Goal: Task Accomplishment & Management: Manage account settings

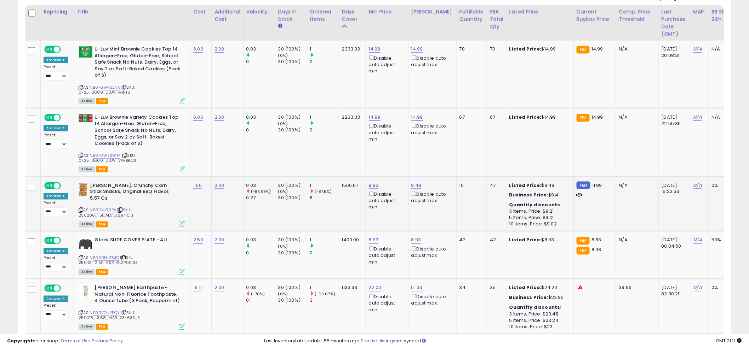
scroll to position [145, 414]
click at [413, 190] on div "9.49 Disable auto adjust max" at bounding box center [431, 194] width 40 height 22
click at [413, 188] on link "9.49" at bounding box center [416, 185] width 10 height 7
click at [393, 154] on div "**** This will override store markup" at bounding box center [411, 165] width 102 height 26
click at [392, 157] on input "****" at bounding box center [396, 161] width 63 height 12
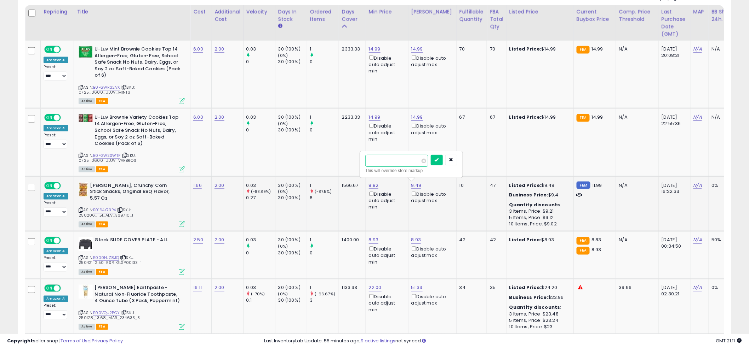
click at [392, 157] on input "****" at bounding box center [396, 161] width 63 height 12
type input "****"
click button "submit" at bounding box center [437, 160] width 12 height 11
click at [402, 157] on td "14.99 Disable auto adjust min" at bounding box center [386, 142] width 42 height 68
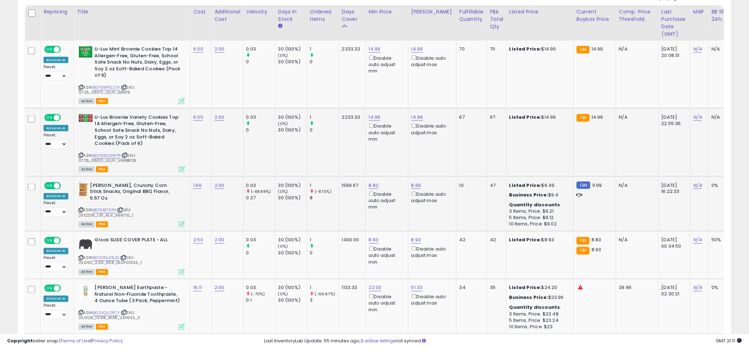
click at [381, 156] on td "14.99 Disable auto adjust min" at bounding box center [386, 142] width 42 height 68
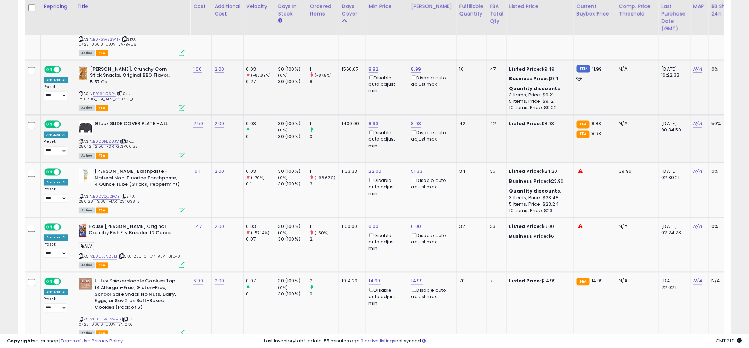
scroll to position [489, 0]
click at [369, 157] on td "8.93 Disable auto adjust min" at bounding box center [386, 140] width 42 height 48
click at [370, 122] on link "8.93" at bounding box center [374, 125] width 10 height 7
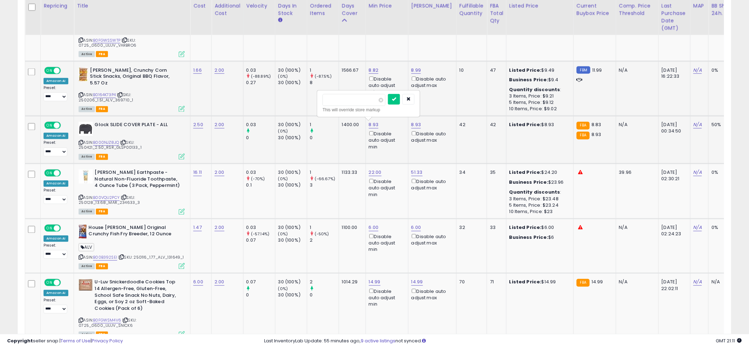
type input "*"
click button "submit" at bounding box center [394, 99] width 12 height 11
click at [374, 105] on td "8.82 Disable auto adjust min" at bounding box center [386, 88] width 42 height 55
click at [167, 185] on b "[PERSON_NAME] Earthpaste - Natural Non-Fluoride Toothpaste, 4 Ounce Tube (3 Pac…" at bounding box center [137, 181] width 86 height 22
click at [111, 193] on div "ASIN: B00VQU2PCY | SKU: 250128_13.68_MAR_234633_3 Active FBA" at bounding box center [132, 192] width 106 height 45
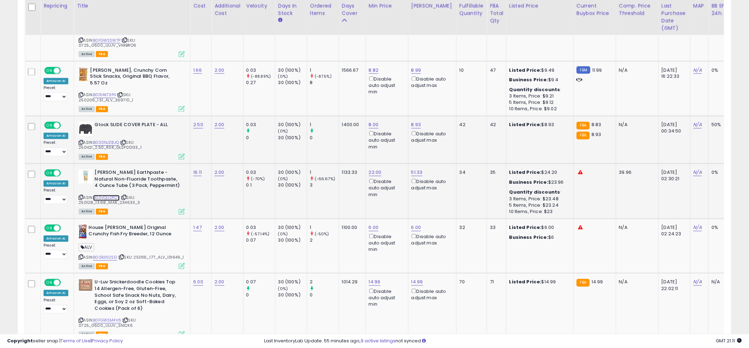
click at [110, 198] on link "B00VQU2PCY" at bounding box center [106, 198] width 27 height 6
click at [525, 172] on b "Listed Price:" at bounding box center [525, 172] width 32 height 7
click at [371, 171] on link "22.00" at bounding box center [375, 172] width 13 height 7
click at [350, 153] on input "*****" at bounding box center [355, 148] width 63 height 12
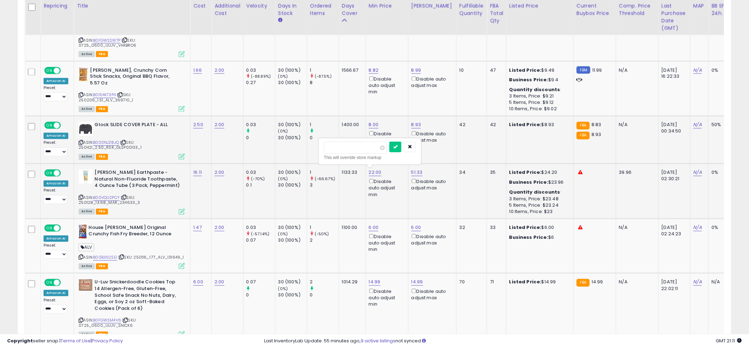
click at [350, 153] on input "*****" at bounding box center [355, 148] width 63 height 12
type input "**"
click button "submit" at bounding box center [395, 147] width 12 height 11
click at [576, 171] on div at bounding box center [593, 173] width 34 height 6
click at [416, 174] on link "51.33" at bounding box center [416, 172] width 11 height 7
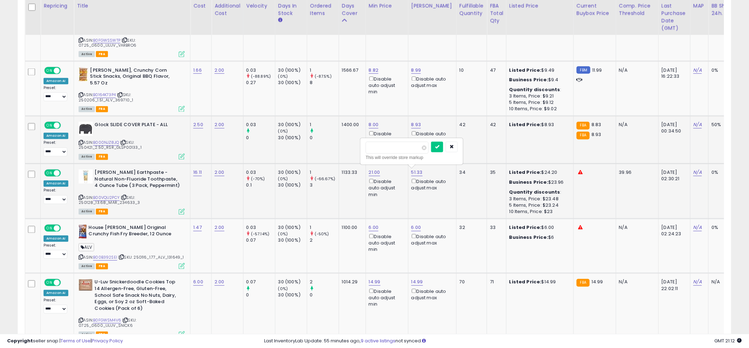
click at [401, 151] on input "*****" at bounding box center [396, 148] width 63 height 12
type input "**"
click button "submit" at bounding box center [437, 147] width 12 height 11
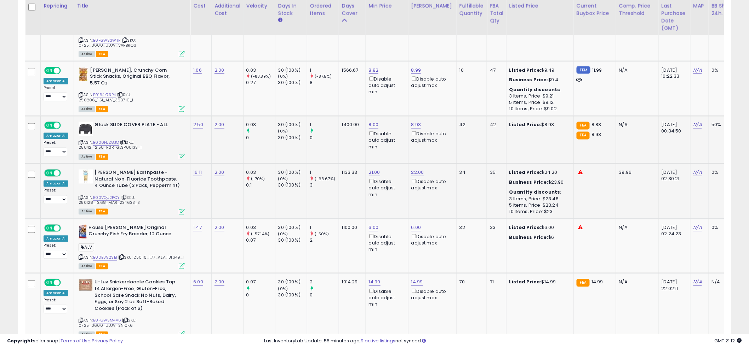
click at [390, 150] on td "8.00 Disable auto adjust min" at bounding box center [386, 140] width 42 height 48
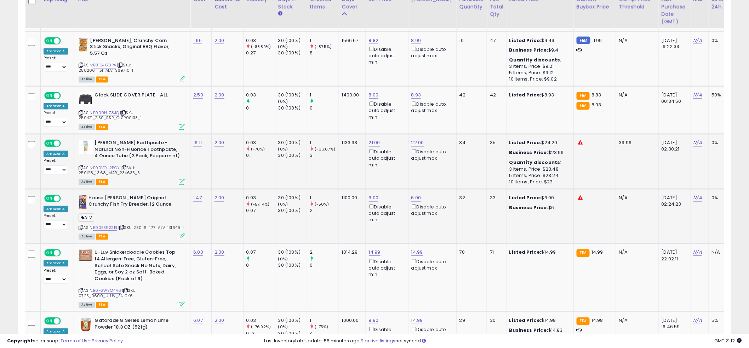
scroll to position [532, 0]
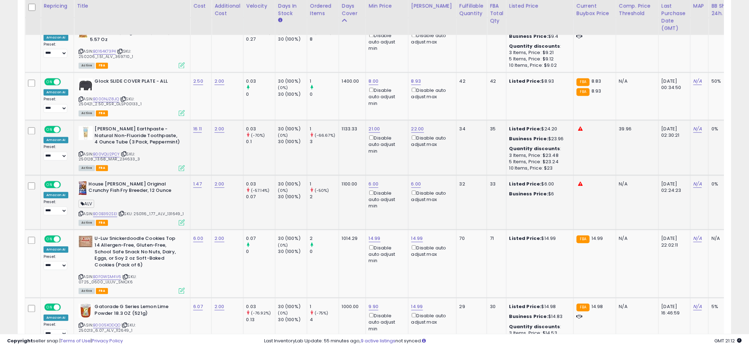
click at [105, 217] on div "ASIN: B00B392SEI | SKU: 250116_1.77_ALV_131649_1 Active FBA" at bounding box center [132, 204] width 106 height 44
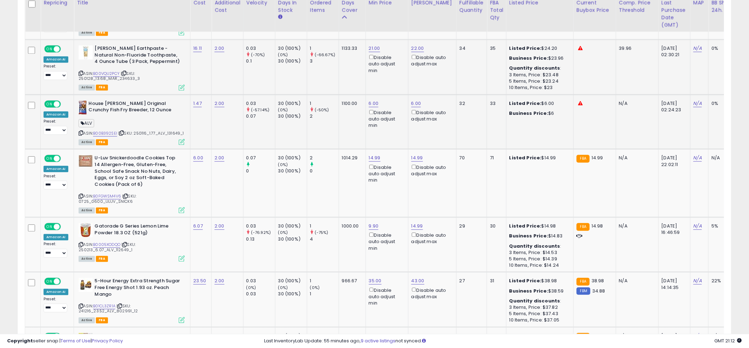
scroll to position [614, 0]
click at [349, 194] on td "1014.29" at bounding box center [352, 183] width 27 height 68
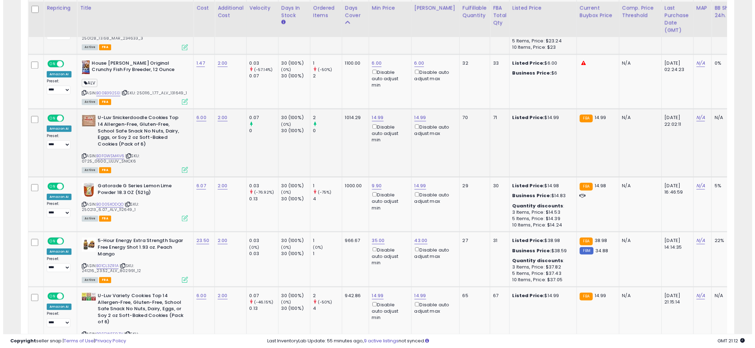
scroll to position [656, 0]
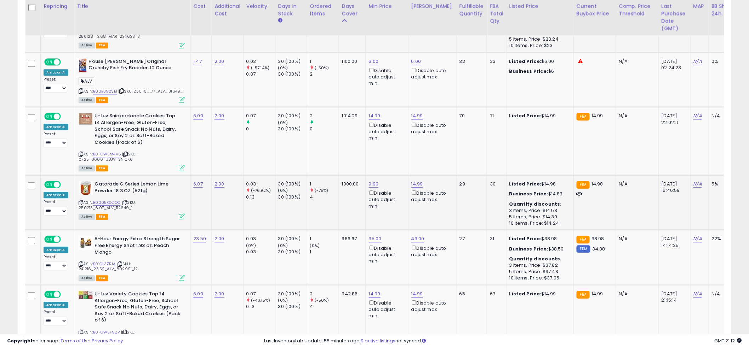
click at [345, 189] on td "1000.00" at bounding box center [352, 202] width 27 height 55
click at [346, 199] on td "1000.00" at bounding box center [352, 202] width 27 height 55
click at [366, 209] on td "9.90 Disable auto adjust min" at bounding box center [386, 202] width 42 height 55
click at [106, 200] on link "B0005XODQO" at bounding box center [106, 203] width 27 height 6
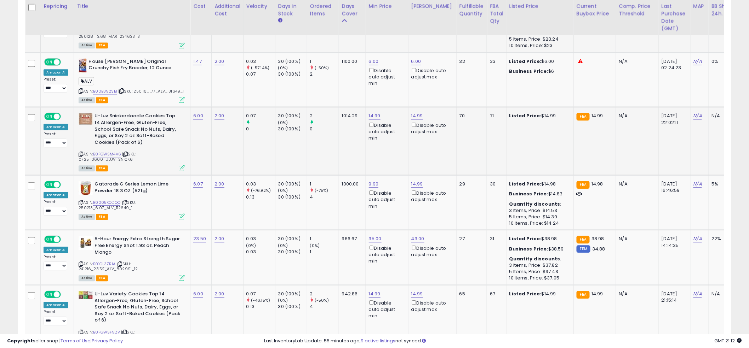
click at [380, 151] on td "14.99 Disable auto adjust min" at bounding box center [386, 141] width 42 height 68
click at [179, 276] on icon at bounding box center [182, 278] width 6 height 6
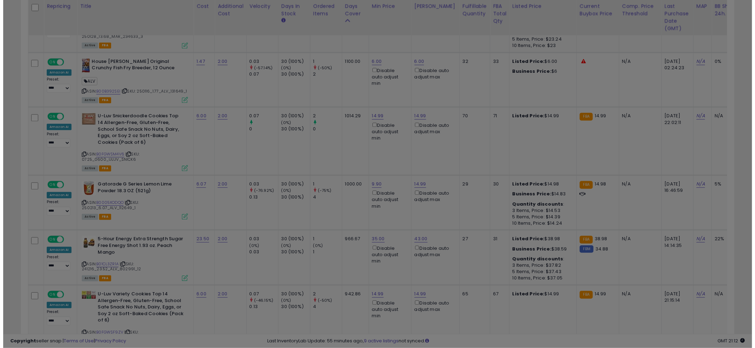
scroll to position [145, 418]
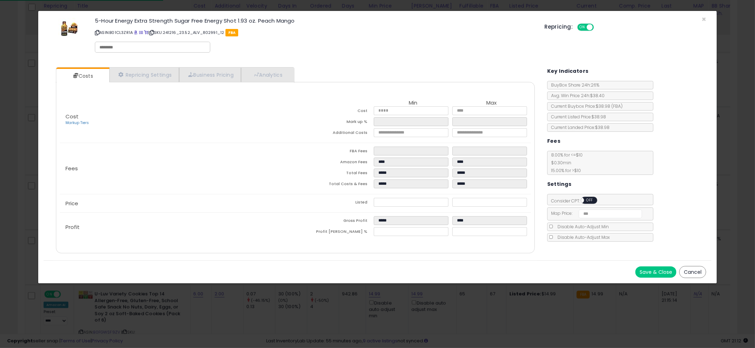
click at [299, 77] on div "Costs Repricing Settings Business Pricing Analytics" at bounding box center [295, 160] width 479 height 186
click at [290, 76] on link "Analytics" at bounding box center [267, 75] width 52 height 15
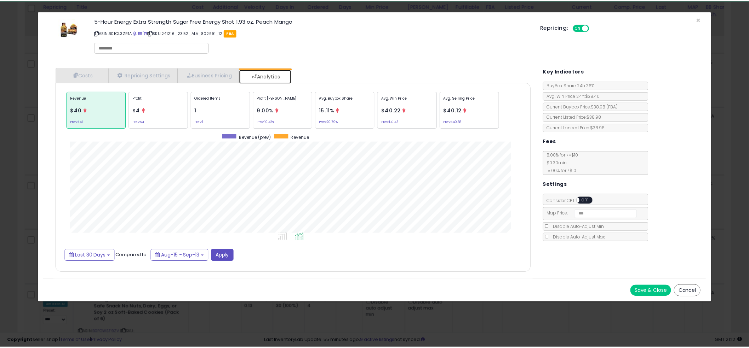
scroll to position [217, 493]
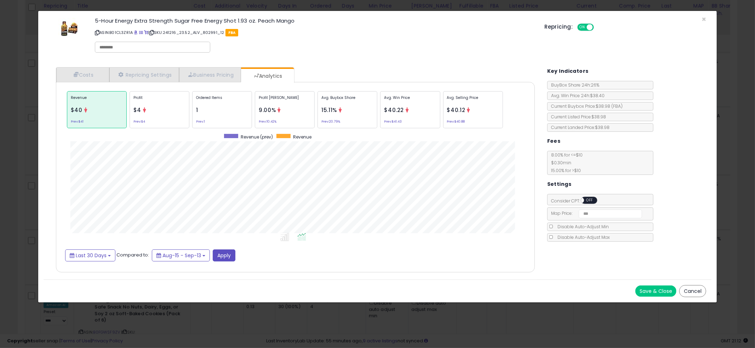
click at [356, 67] on div "Costs Repricing Settings Business Pricing Analytics" at bounding box center [295, 170] width 479 height 206
drag, startPoint x: 11, startPoint y: 158, endPoint x: 18, endPoint y: 156, distance: 7.6
click at [12, 158] on div "× Close 5-Hour Energy Extra Strength Sugar Free Energy Shot 1.93 oz. Peach Mang…" at bounding box center [377, 174] width 755 height 348
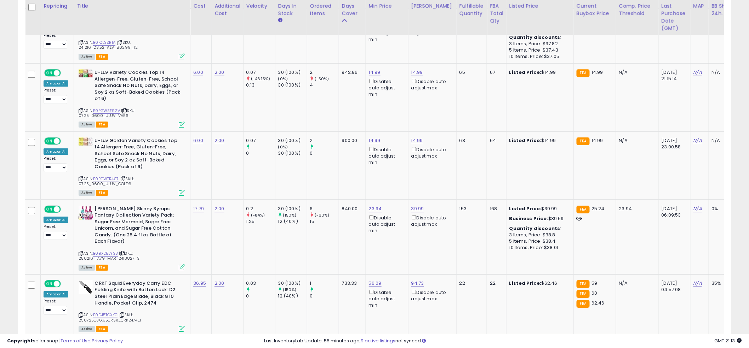
scroll to position [878, 0]
click at [343, 178] on td "900.00" at bounding box center [352, 165] width 27 height 68
click at [347, 174] on td "900.00" at bounding box center [352, 165] width 27 height 68
click at [344, 183] on td "900.00" at bounding box center [352, 165] width 27 height 68
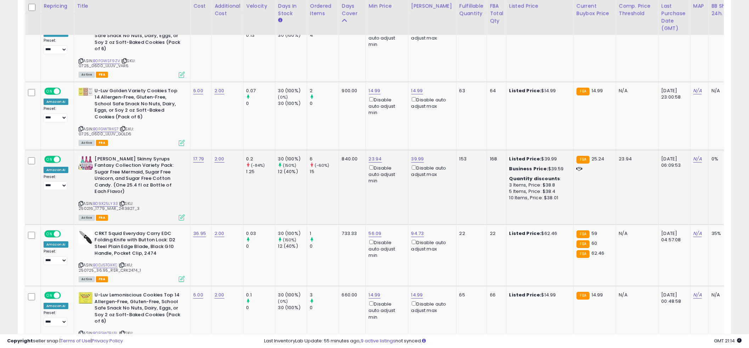
scroll to position [928, 0]
click at [348, 180] on td "840.00" at bounding box center [352, 187] width 27 height 75
click at [345, 182] on td "840.00" at bounding box center [352, 187] width 27 height 75
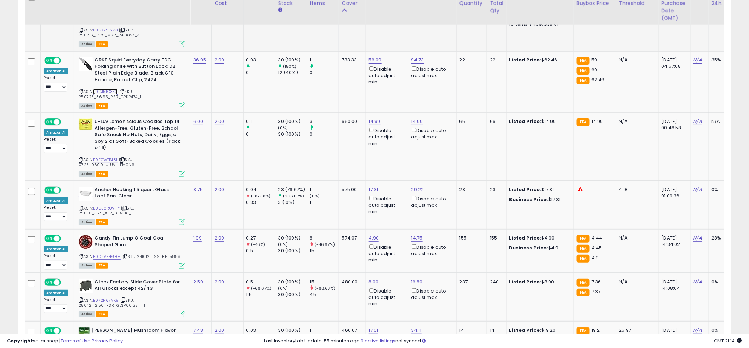
scroll to position [1108, 0]
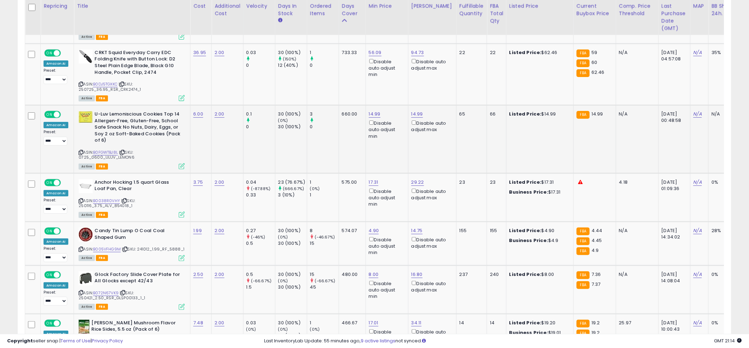
click at [332, 147] on td "3 0" at bounding box center [323, 139] width 32 height 68
click at [313, 192] on div "1" at bounding box center [324, 195] width 29 height 6
click at [333, 199] on td "1 (0%) 1" at bounding box center [323, 197] width 32 height 48
click at [344, 193] on td "575.00" at bounding box center [352, 197] width 27 height 48
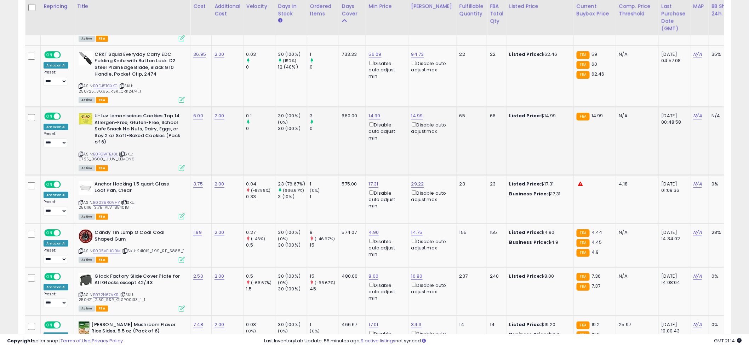
click at [377, 142] on td "14.99 Disable auto adjust min" at bounding box center [386, 141] width 42 height 68
click at [366, 136] on td "14.99 Disable auto adjust min" at bounding box center [386, 141] width 42 height 68
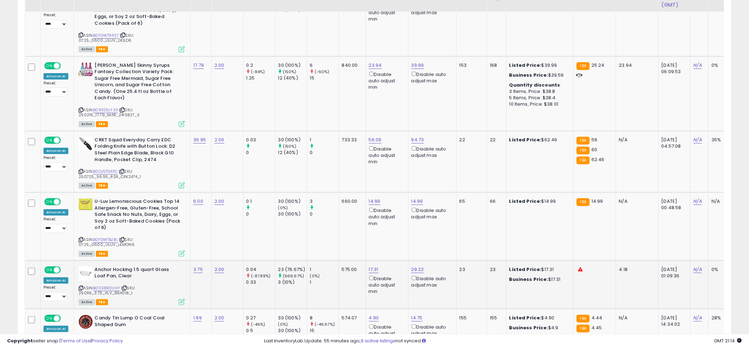
scroll to position [996, 0]
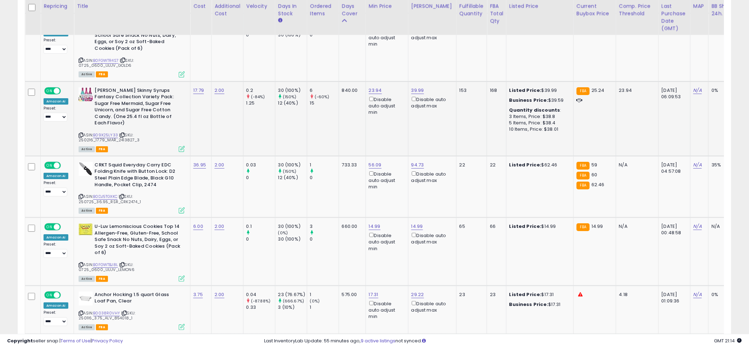
click at [369, 120] on td "23.94 Disable auto adjust min" at bounding box center [386, 118] width 42 height 75
click at [373, 65] on td "14.99 Disable auto adjust min" at bounding box center [386, 47] width 42 height 68
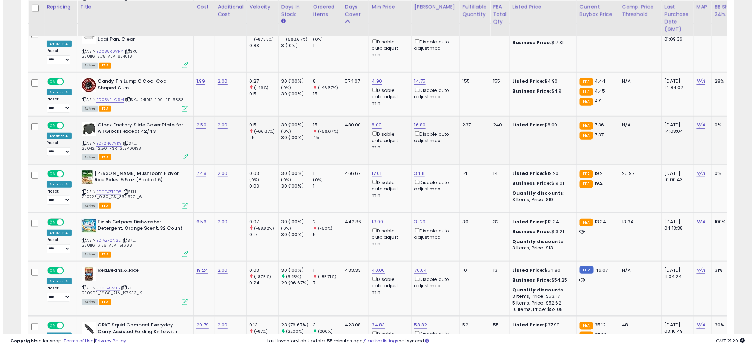
scroll to position [1259, 0]
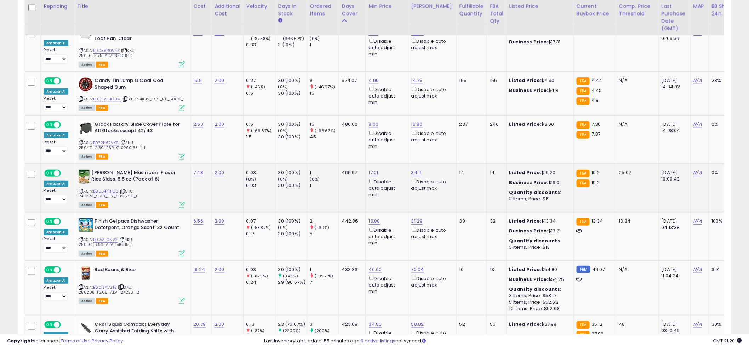
click at [353, 184] on td "466.67" at bounding box center [352, 188] width 27 height 48
drag, startPoint x: 347, startPoint y: 183, endPoint x: 347, endPoint y: 189, distance: 5.7
click at [347, 188] on td "466.67" at bounding box center [352, 188] width 27 height 48
click at [105, 189] on link "B00D47TPO8" at bounding box center [105, 192] width 25 height 6
click at [416, 169] on link "34.11" at bounding box center [416, 172] width 10 height 7
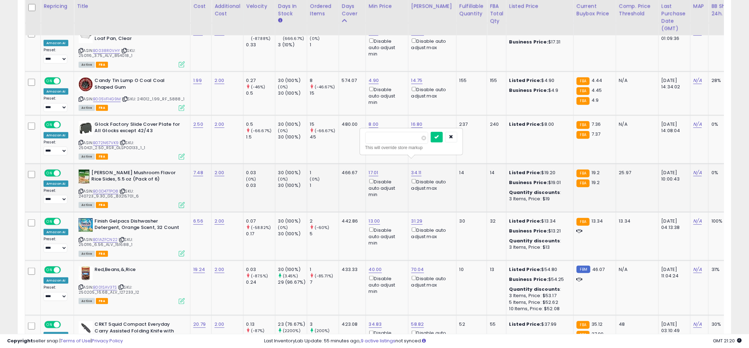
click at [390, 138] on input "*****" at bounding box center [396, 138] width 63 height 12
type input "*"
type input "****"
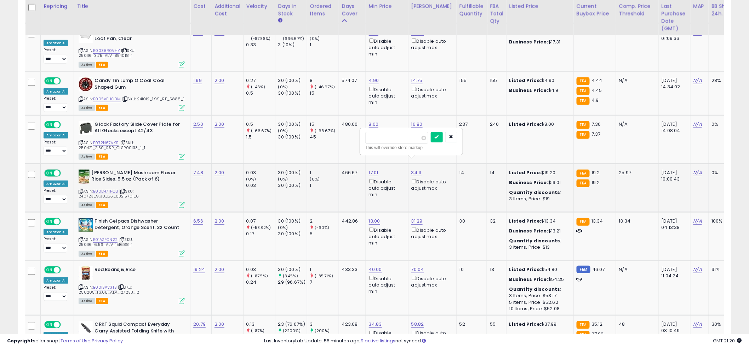
click button "submit" at bounding box center [437, 137] width 12 height 11
click at [390, 137] on div "Disable auto adjust min" at bounding box center [386, 139] width 34 height 20
click at [380, 137] on div "Disable auto adjust min" at bounding box center [386, 139] width 34 height 20
click at [102, 237] on link "B01AZFCN22" at bounding box center [105, 240] width 24 height 6
click at [343, 186] on td "466.67" at bounding box center [352, 188] width 27 height 48
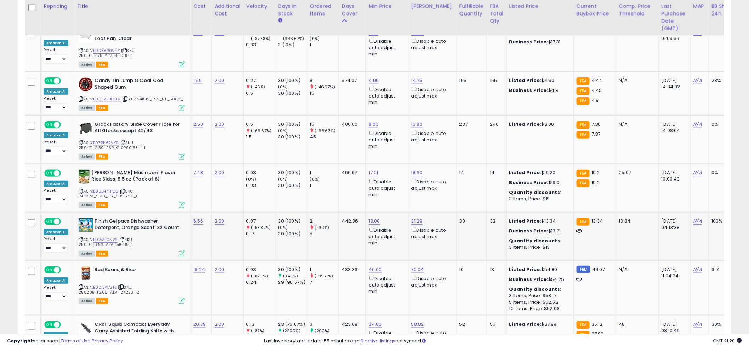
click at [182, 251] on icon at bounding box center [182, 254] width 6 height 6
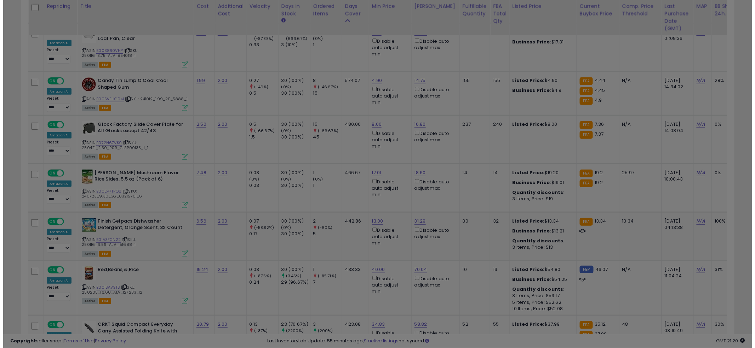
scroll to position [145, 418]
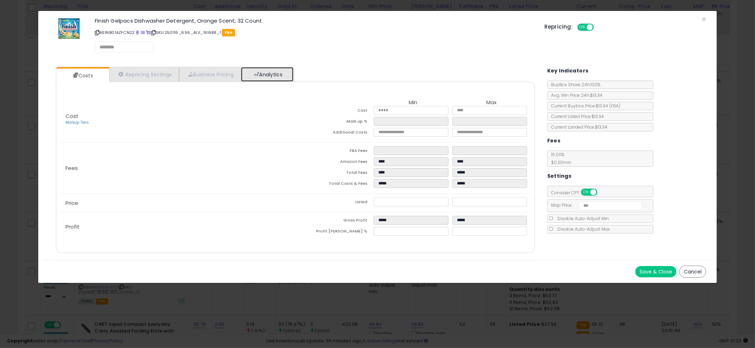
click at [275, 68] on link "Analytics" at bounding box center [267, 74] width 52 height 15
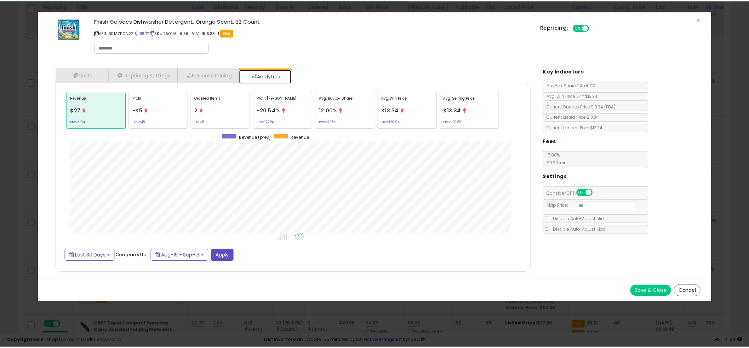
scroll to position [217, 493]
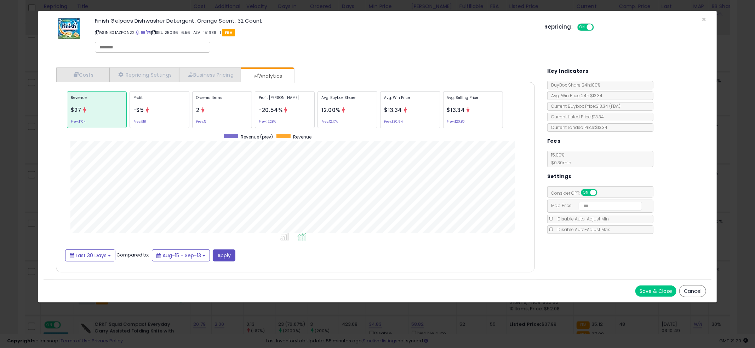
click at [15, 178] on div "× Close Finish Gelpacs Dishwasher Detergent, Orange Scent, 32 Count ASIN: B01AZ…" at bounding box center [377, 174] width 755 height 348
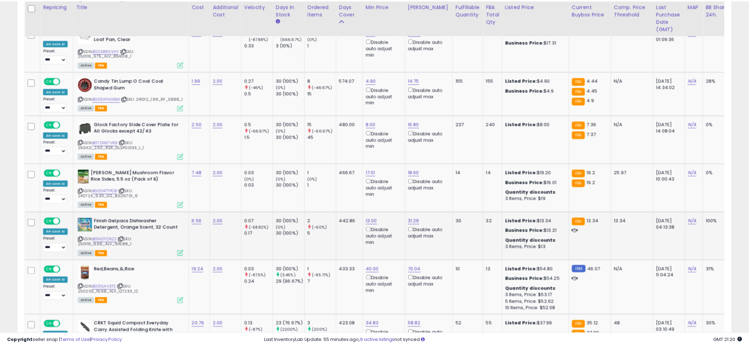
scroll to position [353661, 353391]
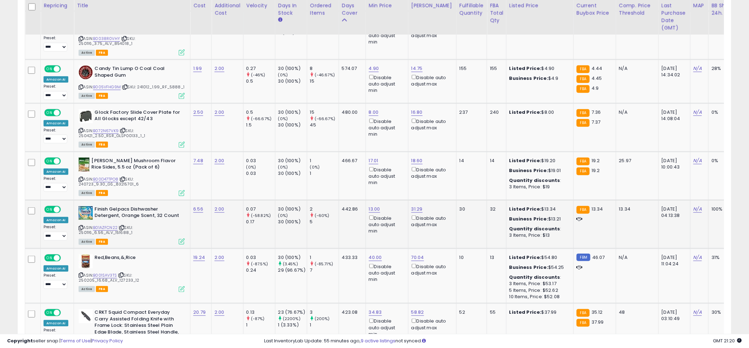
click at [342, 220] on td "442.86" at bounding box center [352, 224] width 27 height 48
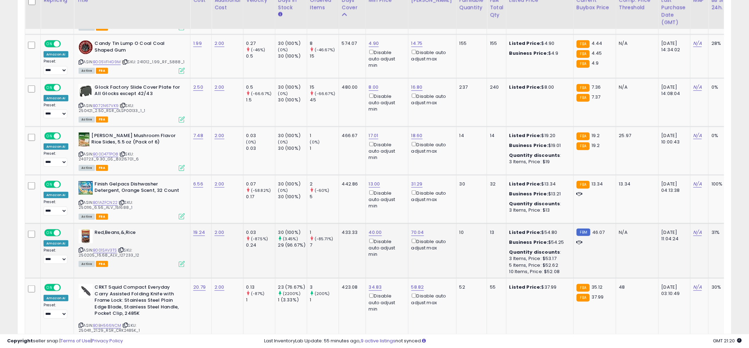
scroll to position [1297, 0]
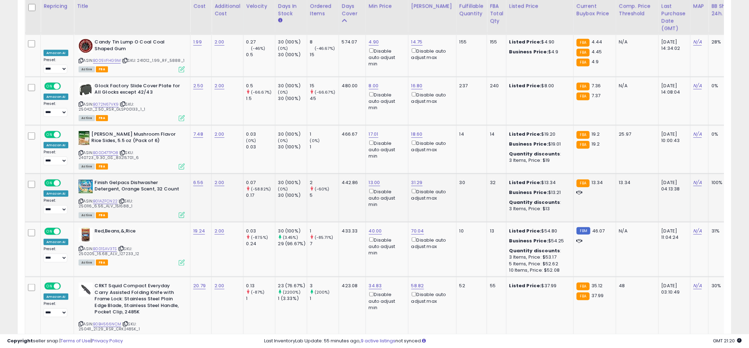
click at [341, 195] on td "442.86" at bounding box center [352, 198] width 27 height 48
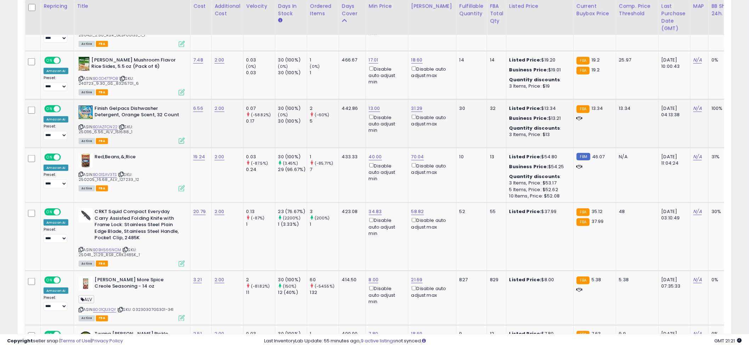
scroll to position [1374, 0]
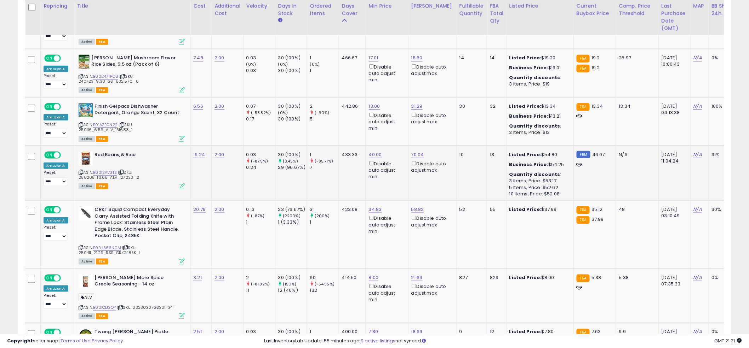
click at [339, 147] on td "433.33" at bounding box center [352, 173] width 27 height 55
click at [412, 151] on link "70.04" at bounding box center [417, 154] width 13 height 7
click at [398, 121] on input "*****" at bounding box center [397, 119] width 63 height 12
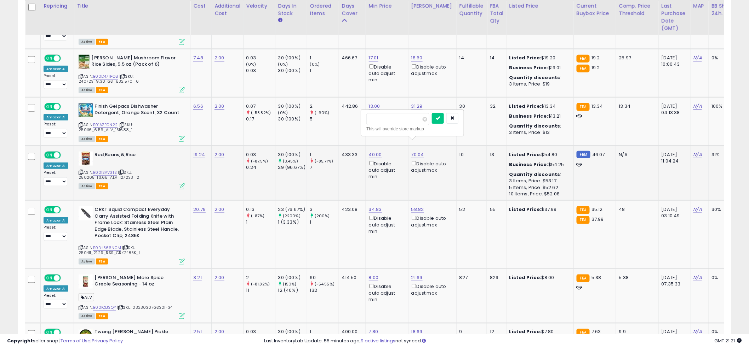
type input "**"
click button "submit" at bounding box center [438, 118] width 12 height 11
click at [325, 126] on td "2 (-60%) 5" at bounding box center [323, 121] width 32 height 48
click at [104, 170] on link "B001SAV3TS" at bounding box center [105, 173] width 24 height 6
click at [413, 151] on link "45.00" at bounding box center [417, 154] width 13 height 7
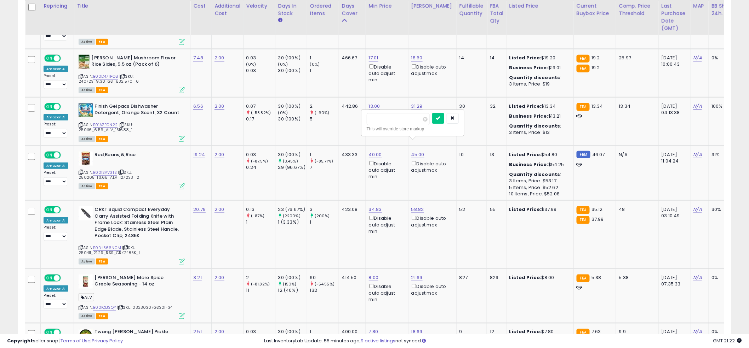
click at [394, 123] on input "*****" at bounding box center [398, 119] width 63 height 12
type input "*****"
click button "submit" at bounding box center [438, 118] width 12 height 11
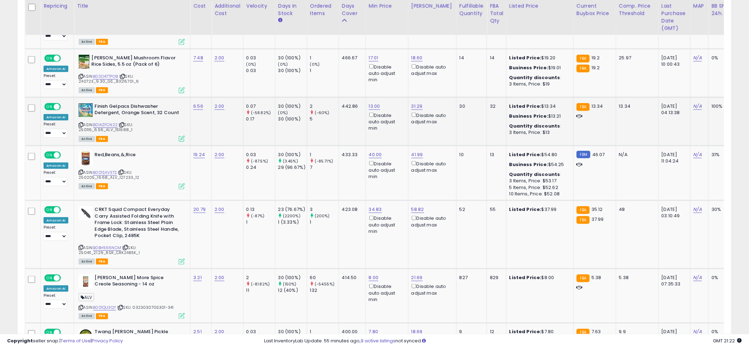
click at [365, 124] on td "13.00 Disable auto adjust min" at bounding box center [386, 121] width 42 height 48
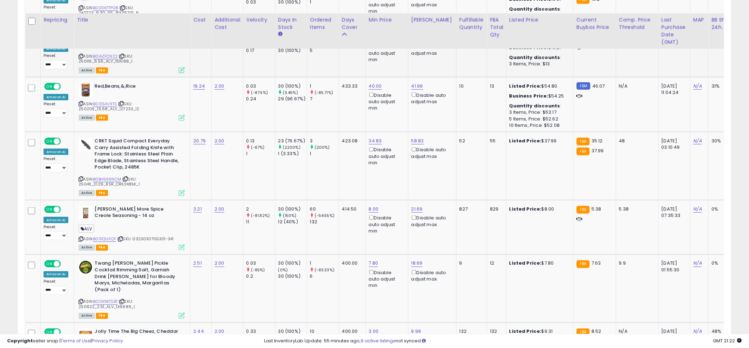
scroll to position [1480, 0]
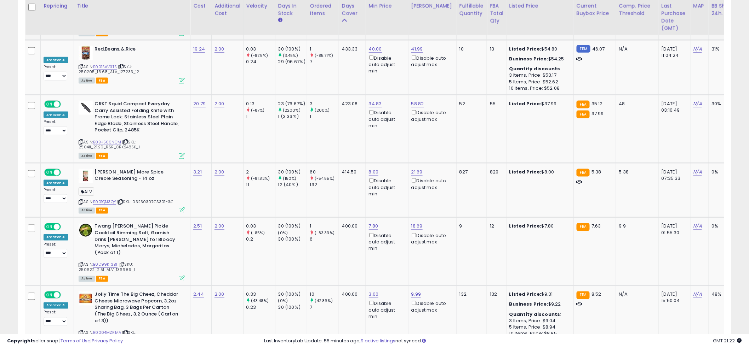
click at [352, 118] on td "423.08" at bounding box center [352, 129] width 27 height 68
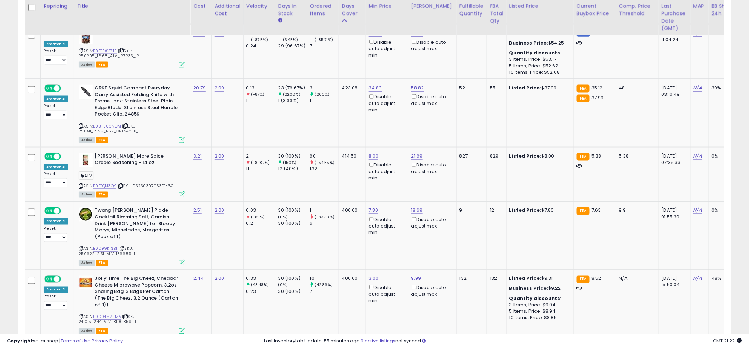
scroll to position [1494, 0]
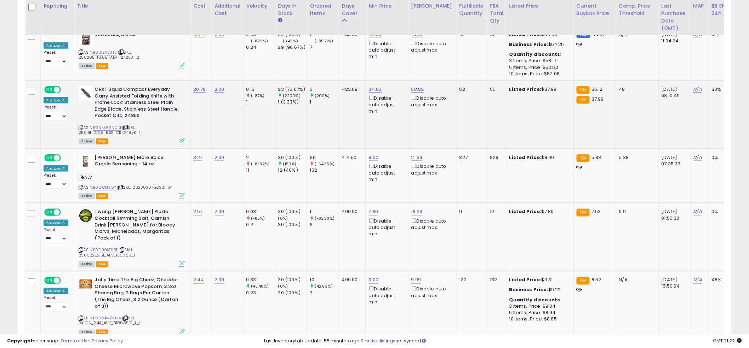
click at [345, 108] on td "423.08" at bounding box center [352, 114] width 27 height 68
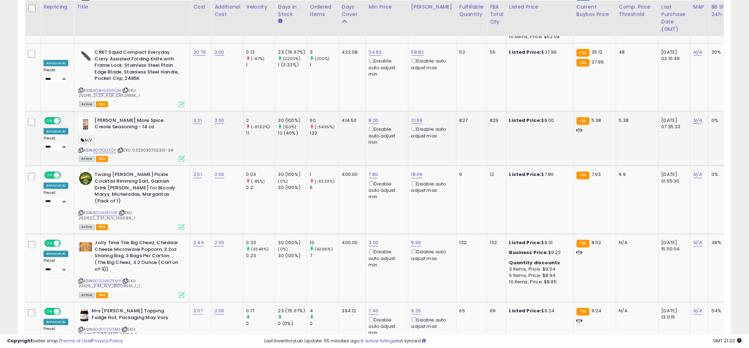
scroll to position [1532, 0]
click at [345, 119] on td "414.50" at bounding box center [352, 137] width 27 height 55
click at [370, 171] on link "7.80" at bounding box center [374, 174] width 10 height 7
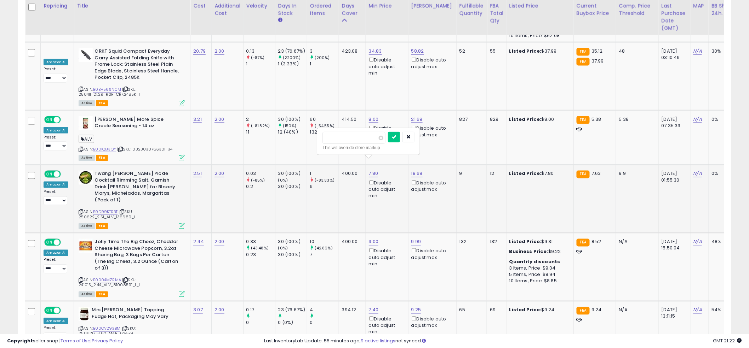
type input "*"
click button "submit" at bounding box center [394, 137] width 12 height 11
click at [113, 209] on link "B0D99KTSBT" at bounding box center [105, 212] width 24 height 6
click at [378, 171] on div "7.00 Disable auto adjust min" at bounding box center [386, 185] width 34 height 29
click at [374, 171] on link "7.00" at bounding box center [374, 174] width 10 height 7
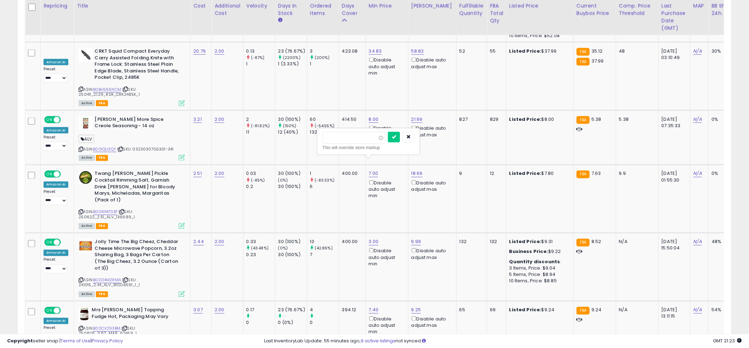
click at [350, 134] on input "****" at bounding box center [353, 138] width 63 height 12
type input "*"
click button "submit" at bounding box center [394, 137] width 12 height 11
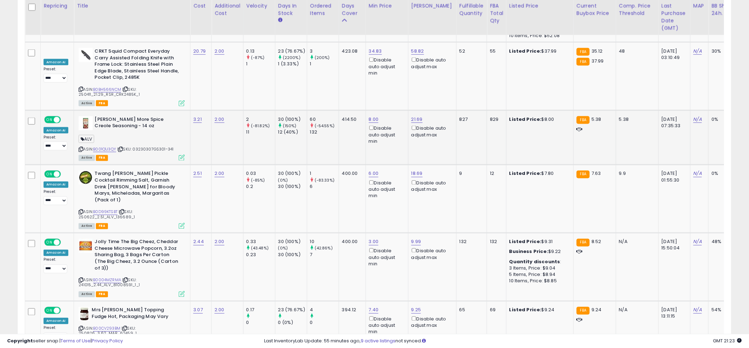
click at [371, 137] on td "8.00 Disable auto adjust min" at bounding box center [386, 137] width 42 height 55
click at [368, 137] on td "8.00 Disable auto adjust min" at bounding box center [386, 137] width 42 height 55
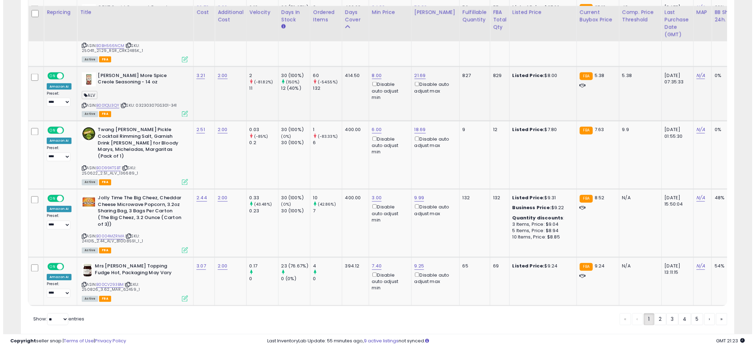
scroll to position [1583, 0]
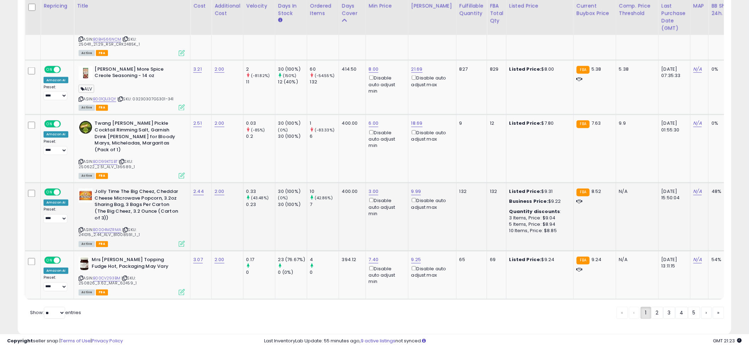
click at [180, 241] on icon at bounding box center [182, 244] width 6 height 6
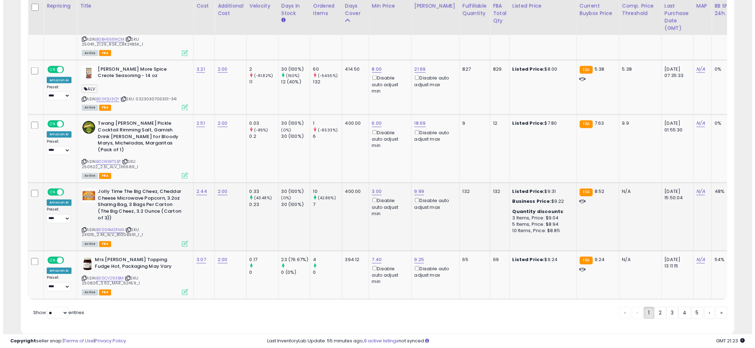
scroll to position [145, 418]
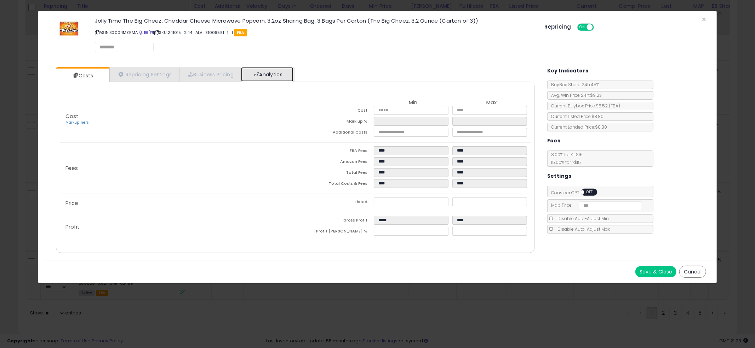
click at [276, 75] on link "Analytics" at bounding box center [267, 74] width 52 height 15
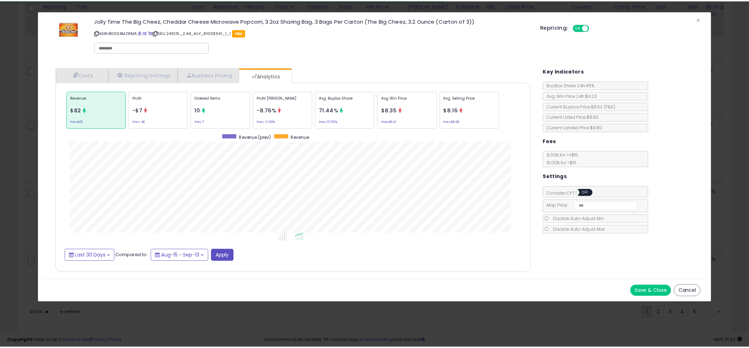
scroll to position [217, 493]
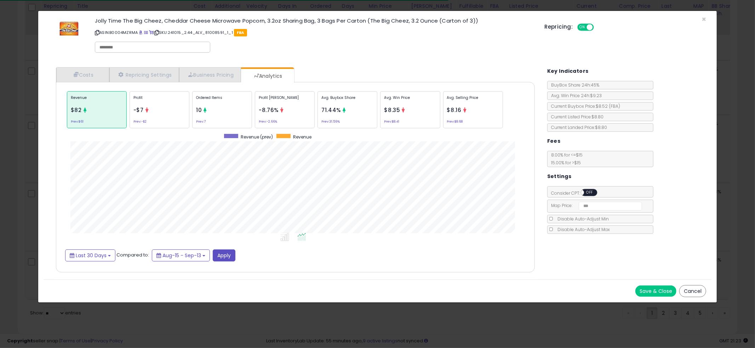
click at [396, 68] on div "Costs Repricing Settings Business Pricing Analytics" at bounding box center [295, 170] width 479 height 206
click at [23, 136] on div "× Close Jolly Time The Big Cheez, Cheddar Cheese Microwave Popcorn, 3.2oz Shari…" at bounding box center [377, 174] width 755 height 348
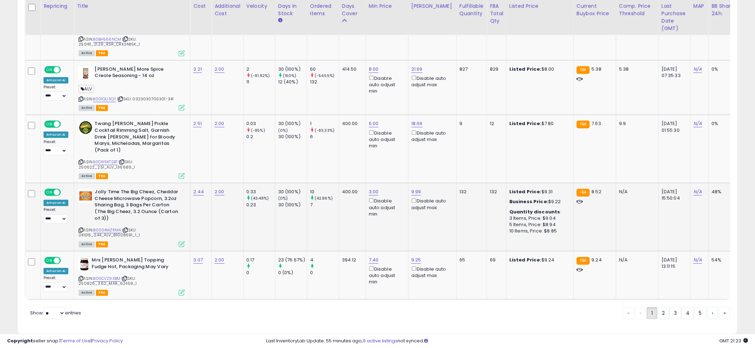
scroll to position [353661, 353391]
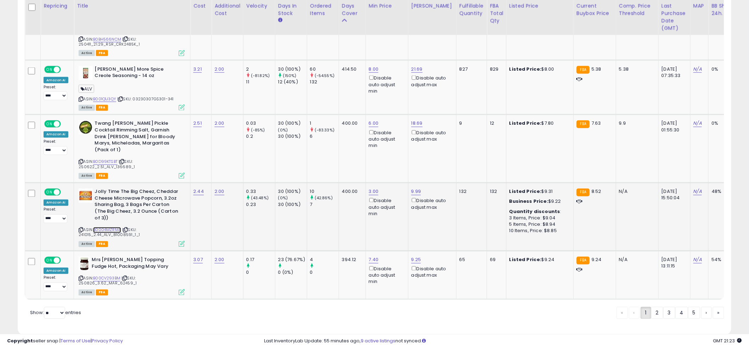
click at [112, 227] on link "B0004MZRMA" at bounding box center [107, 230] width 28 height 6
click at [329, 140] on td "1 (-83.33%) 6" at bounding box center [323, 149] width 32 height 68
click at [319, 150] on td "1 (-83.33%) 6" at bounding box center [323, 149] width 32 height 68
click at [182, 290] on icon at bounding box center [182, 293] width 6 height 6
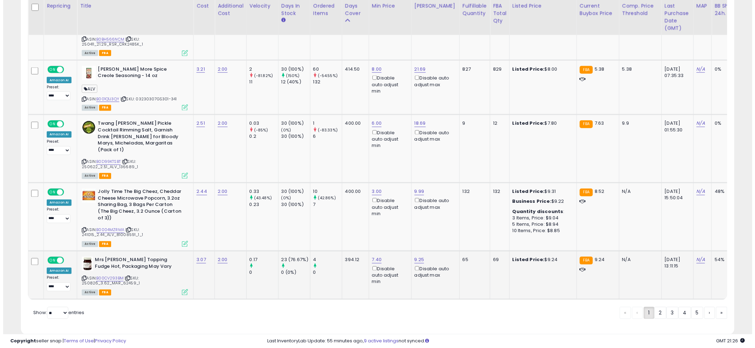
scroll to position [145, 418]
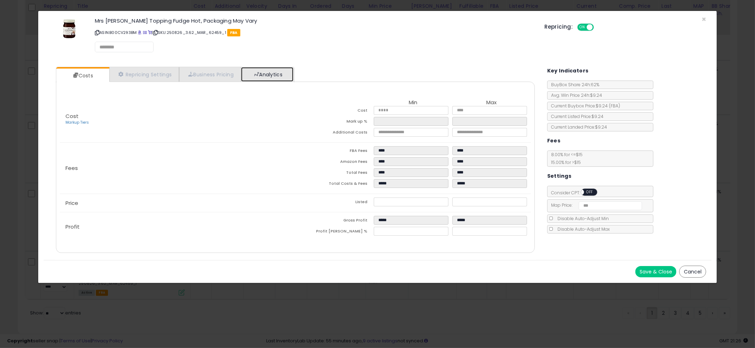
click at [284, 74] on link "Analytics" at bounding box center [267, 74] width 52 height 15
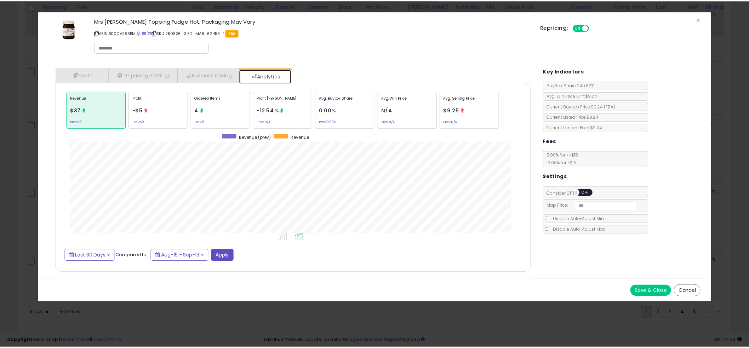
scroll to position [217, 493]
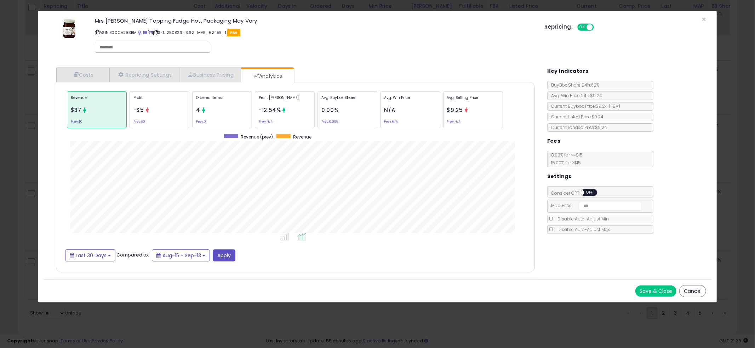
click at [22, 191] on div "× Close Mrs [PERSON_NAME] Topping Fudge Hot, Packaging May Vary ASIN: B00CV293B…" at bounding box center [377, 174] width 755 height 348
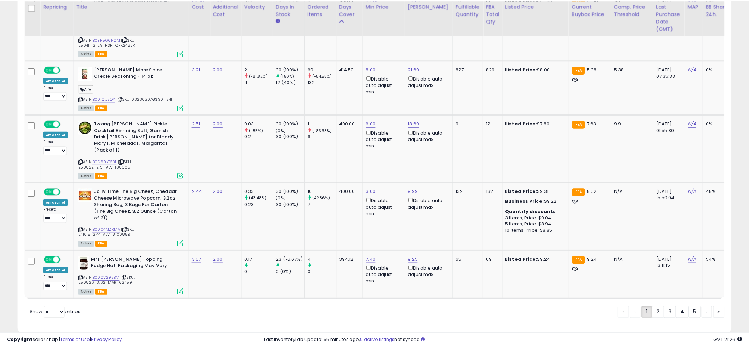
scroll to position [353661, 353391]
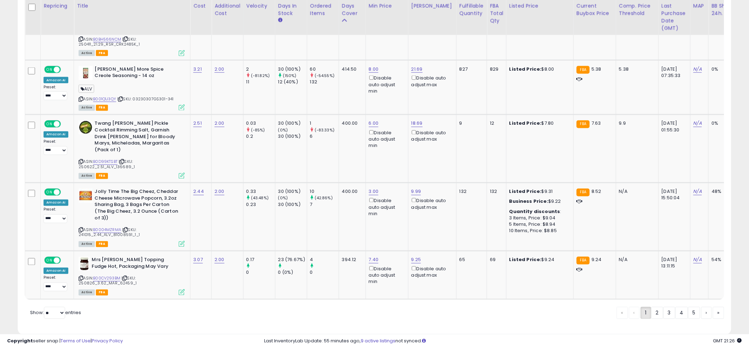
click at [348, 142] on td "400.00" at bounding box center [352, 149] width 27 height 68
click at [342, 143] on td "400.00" at bounding box center [352, 149] width 27 height 68
click at [339, 143] on td "400.00" at bounding box center [352, 149] width 27 height 68
click at [344, 143] on td "400.00" at bounding box center [352, 149] width 27 height 68
click at [345, 141] on td "400.00" at bounding box center [352, 149] width 27 height 68
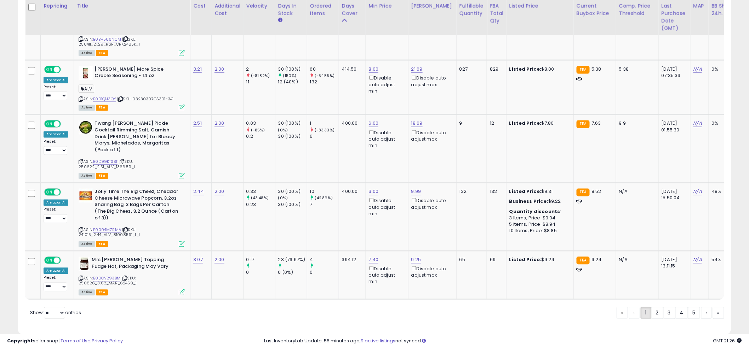
click at [345, 141] on td "400.00" at bounding box center [352, 149] width 27 height 68
click at [344, 142] on td "400.00" at bounding box center [352, 149] width 27 height 68
click at [102, 276] on link "B00CV293BM" at bounding box center [106, 279] width 27 height 6
click at [373, 210] on td "3.00 Disable auto adjust min" at bounding box center [386, 217] width 42 height 68
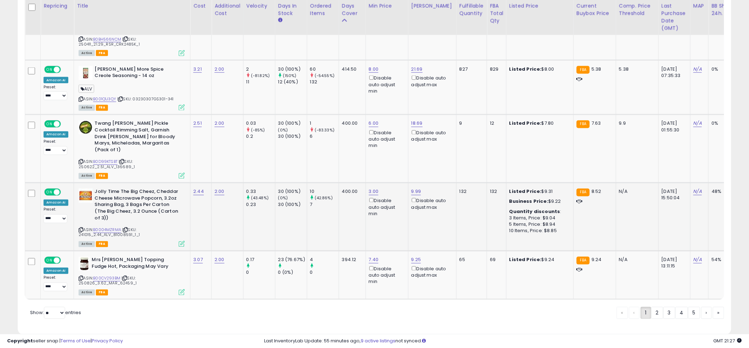
click at [370, 211] on td "3.00 Disable auto adjust min" at bounding box center [386, 217] width 42 height 68
click at [368, 212] on td "3.00 Disable auto adjust min" at bounding box center [386, 217] width 42 height 68
click at [655, 307] on link "2" at bounding box center [657, 313] width 12 height 12
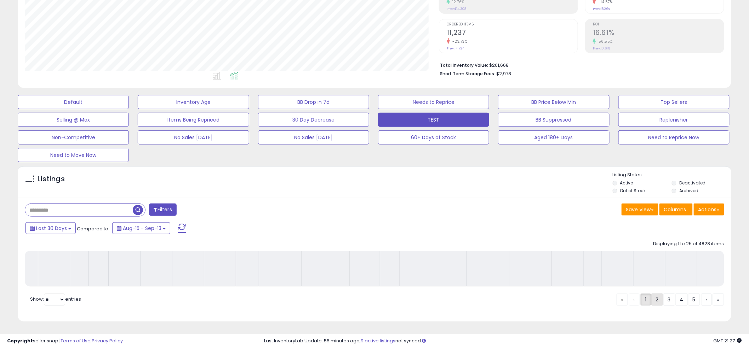
scroll to position [134, 0]
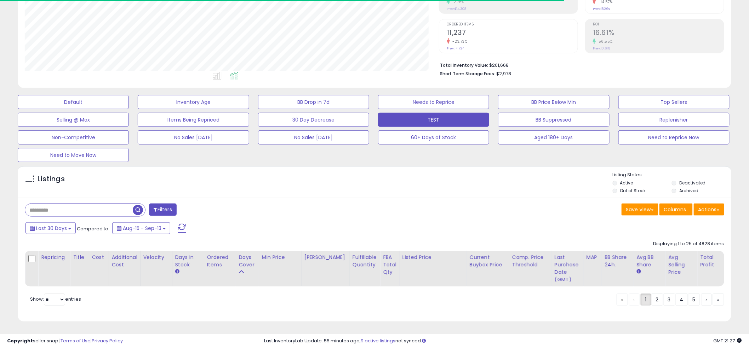
click at [363, 173] on div "Listings" at bounding box center [374, 184] width 713 height 24
click at [362, 172] on div "Listings" at bounding box center [374, 184] width 713 height 24
click at [369, 172] on div "Listings" at bounding box center [374, 184] width 713 height 24
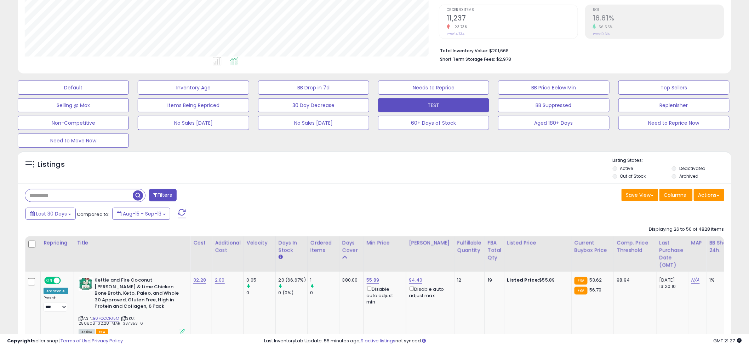
scroll to position [143, 0]
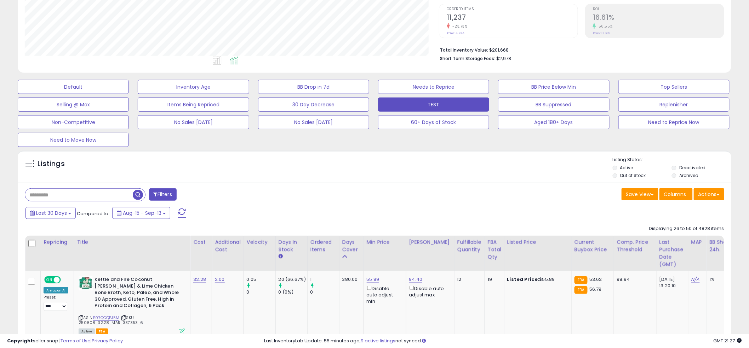
click at [376, 165] on div "Listings" at bounding box center [374, 169] width 713 height 24
click at [373, 165] on div "Listings" at bounding box center [374, 169] width 713 height 24
click at [371, 163] on div "Listings" at bounding box center [374, 169] width 713 height 24
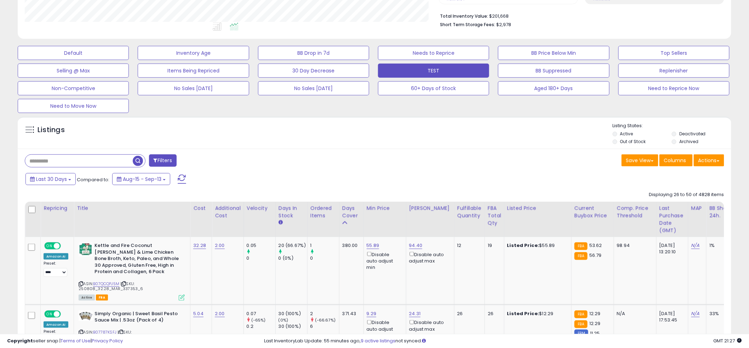
scroll to position [189, 0]
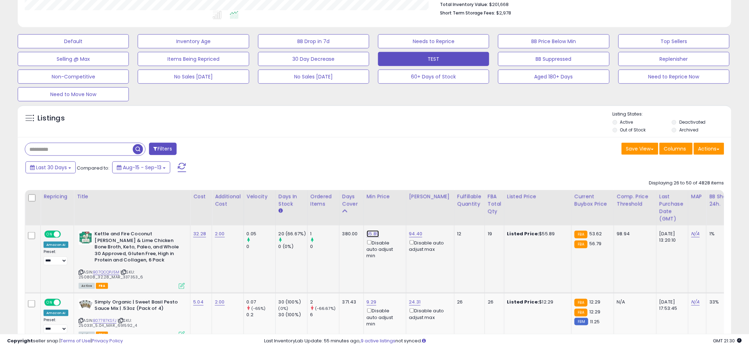
click at [373, 236] on link "55.89" at bounding box center [373, 234] width 13 height 7
click at [358, 210] on input "*****" at bounding box center [353, 210] width 63 height 12
type input "**"
click button "submit" at bounding box center [394, 209] width 12 height 11
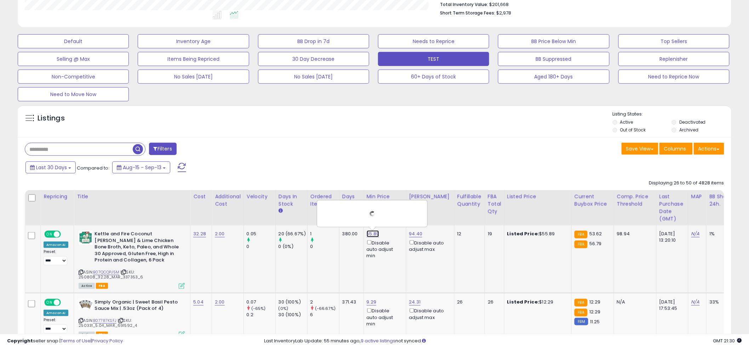
click at [373, 233] on link "55.89" at bounding box center [373, 234] width 13 height 7
click at [370, 232] on link "55.89" at bounding box center [373, 234] width 13 height 7
click at [99, 154] on input "text" at bounding box center [79, 149] width 108 height 12
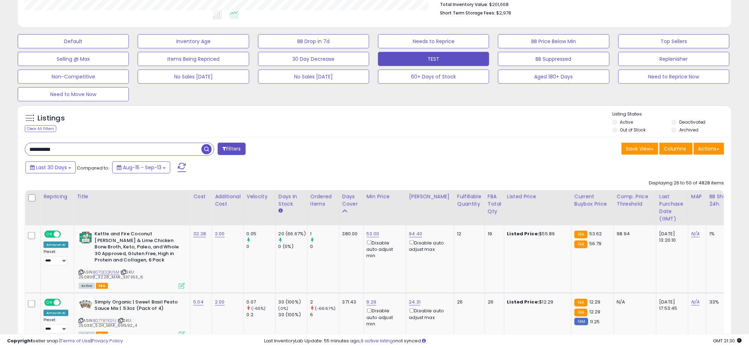
type input "**********"
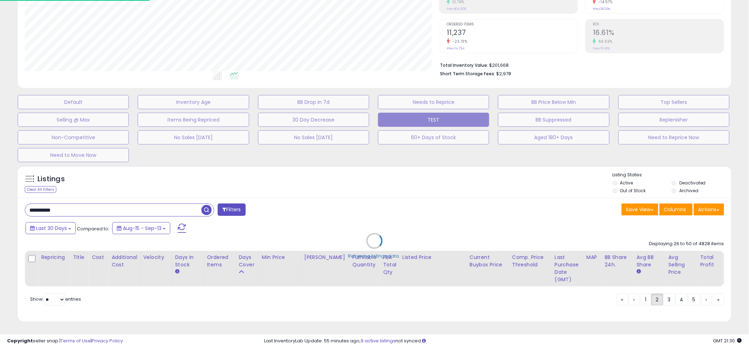
scroll to position [145, 418]
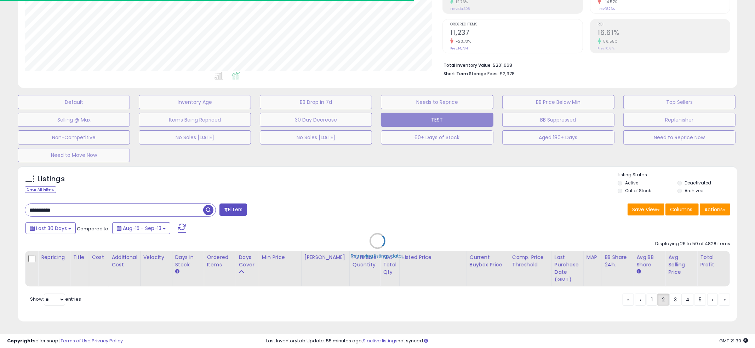
click at [369, 182] on div "Retrieving listings data.." at bounding box center [377, 246] width 730 height 168
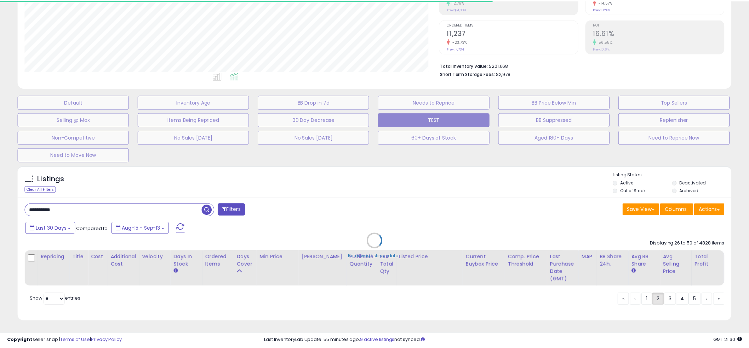
scroll to position [353661, 353391]
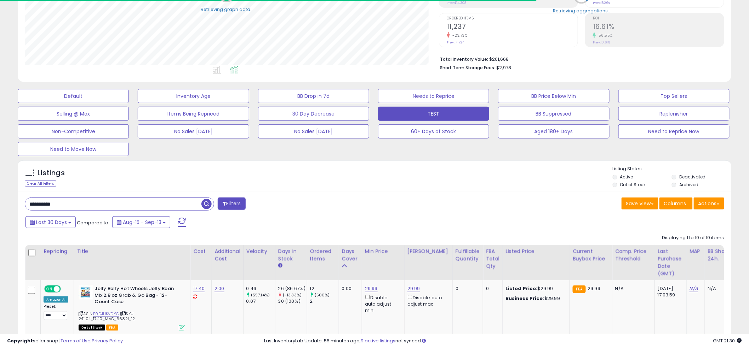
click at [371, 162] on div "Listings Clear All Filters" at bounding box center [374, 176] width 713 height 33
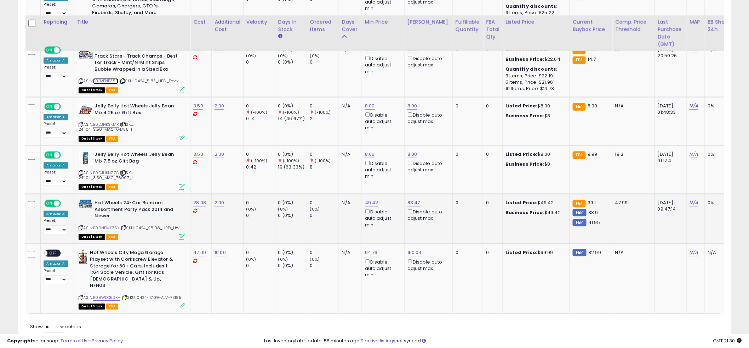
scroll to position [665, 0]
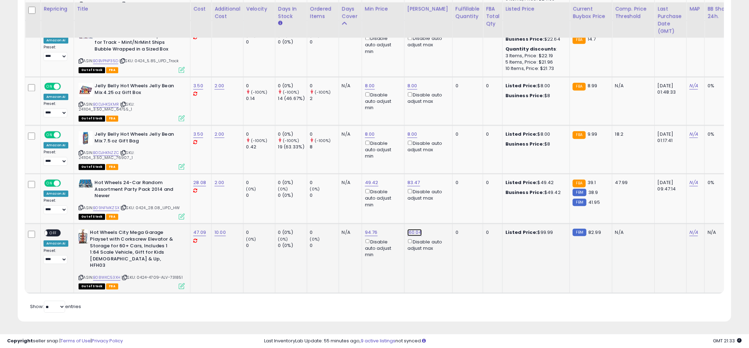
click at [411, 235] on link "160.04" at bounding box center [414, 232] width 15 height 7
click at [394, 211] on input "******" at bounding box center [395, 212] width 63 height 12
type input "******"
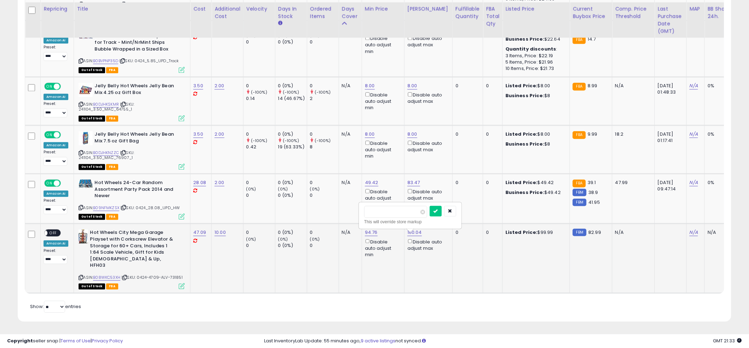
click button "submit" at bounding box center [436, 211] width 12 height 11
click at [375, 215] on td "49.42 Disable auto adjust min" at bounding box center [383, 199] width 42 height 50
click at [370, 213] on td "49.42 Disable auto adjust min" at bounding box center [383, 199] width 42 height 50
click at [377, 65] on td "15.70 Disable auto adjust min" at bounding box center [383, 49] width 42 height 57
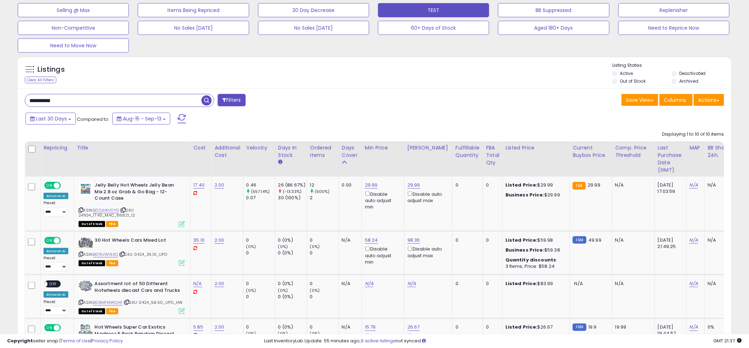
scroll to position [0, 0]
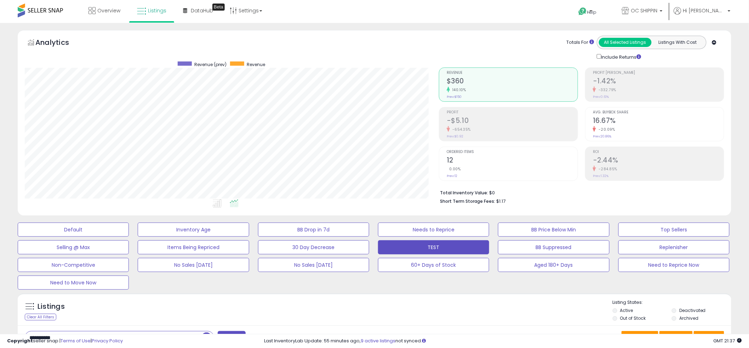
click at [370, 204] on ul at bounding box center [218, 204] width 420 height 13
click at [374, 203] on ul at bounding box center [218, 204] width 420 height 13
click at [372, 200] on ul at bounding box center [218, 204] width 420 height 13
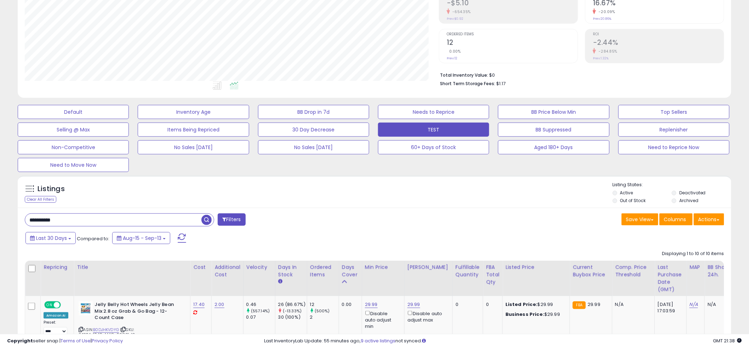
scroll to position [128, 0]
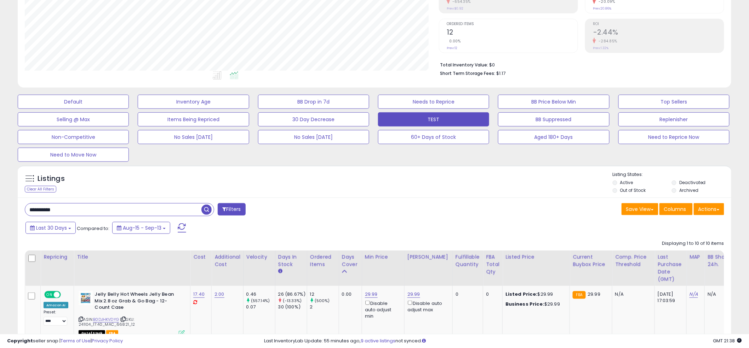
click at [370, 204] on div "**********" at bounding box center [196, 210] width 355 height 14
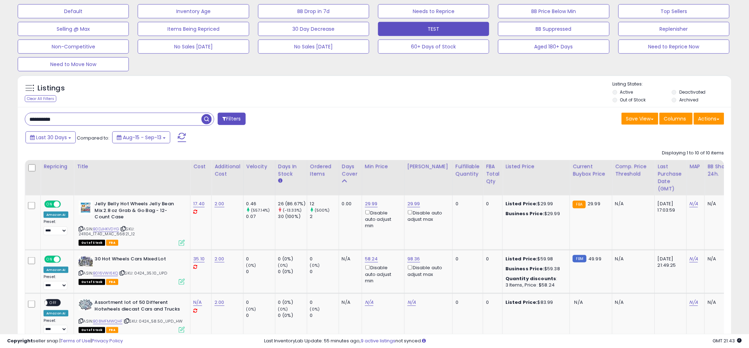
scroll to position [219, 0]
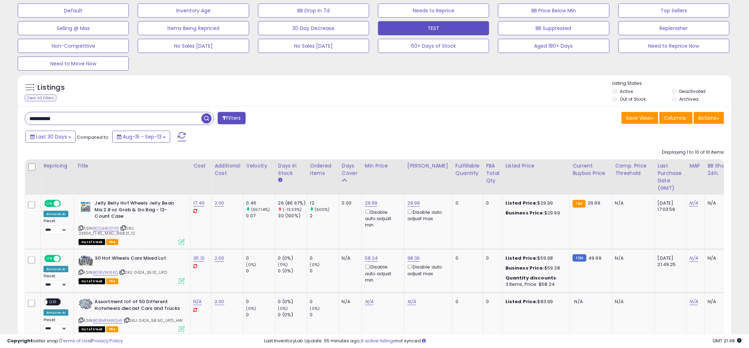
click at [367, 114] on div "**********" at bounding box center [196, 119] width 355 height 14
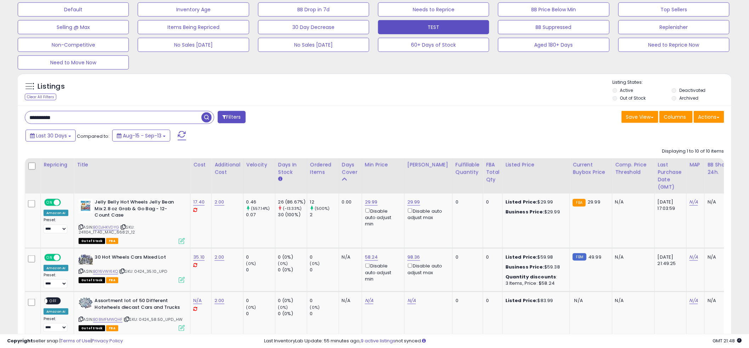
scroll to position [221, 0]
click at [367, 116] on div "**********" at bounding box center [196, 118] width 355 height 14
click at [146, 113] on input "**********" at bounding box center [113, 117] width 176 height 12
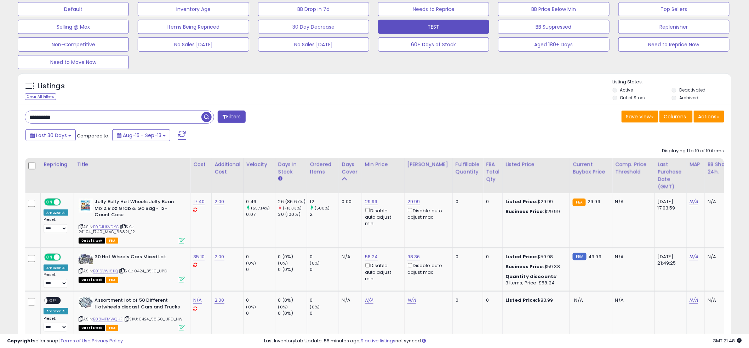
click at [146, 113] on input "**********" at bounding box center [113, 117] width 176 height 12
click at [358, 98] on div "Listings Clear All Filters Listing States:" at bounding box center [374, 91] width 713 height 24
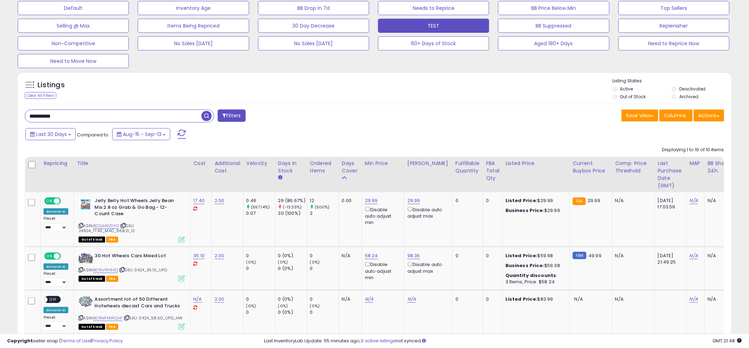
scroll to position [222, 0]
click at [177, 113] on input "**********" at bounding box center [113, 116] width 176 height 12
type input "*"
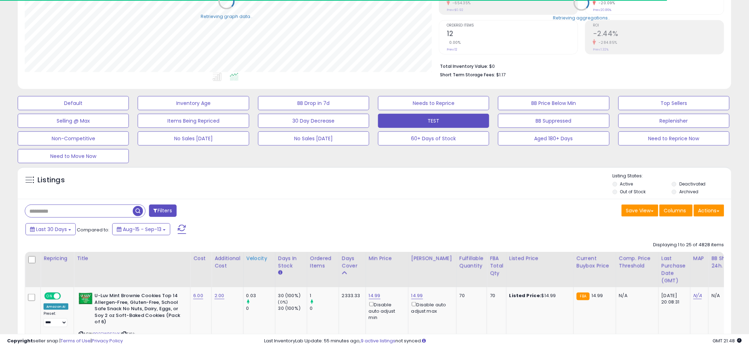
scroll to position [353661, 353391]
click at [243, 262] on th "Velocity" at bounding box center [259, 269] width 32 height 35
click at [348, 265] on div "Days Cover" at bounding box center [352, 262] width 21 height 15
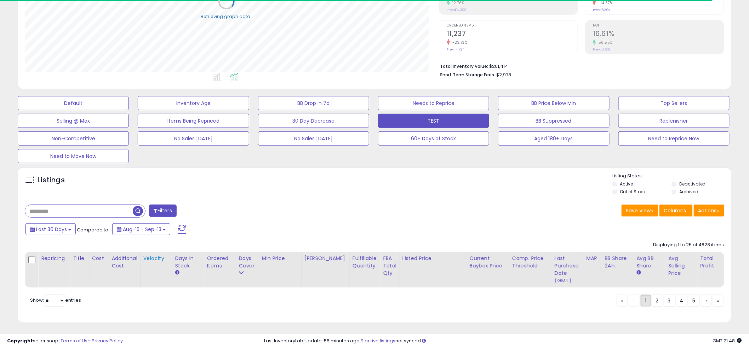
click at [172, 266] on th "Velocity" at bounding box center [156, 270] width 32 height 36
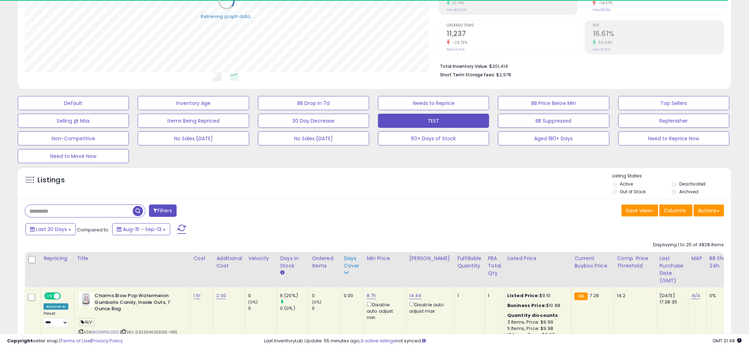
click at [344, 262] on div "Days Cover" at bounding box center [352, 262] width 17 height 15
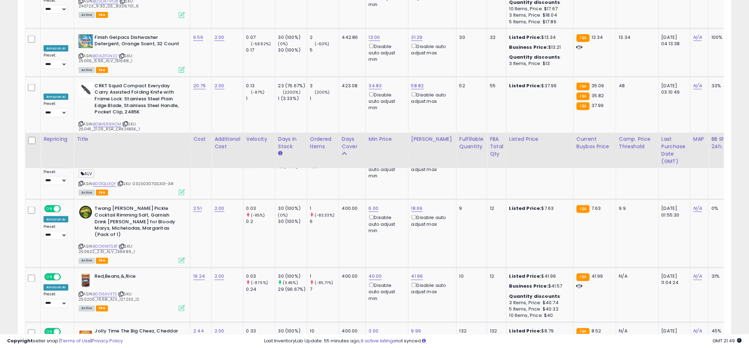
scroll to position [1583, 0]
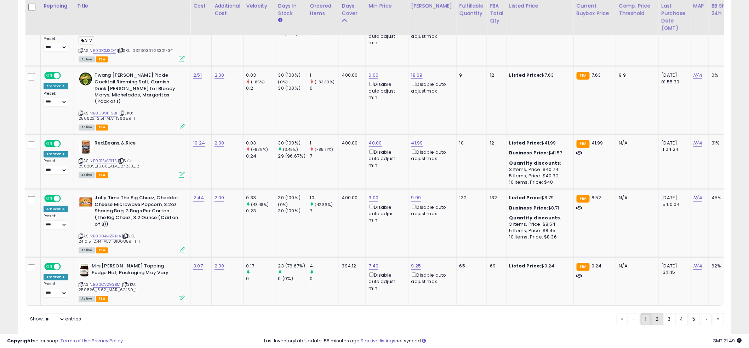
click at [659, 314] on link "2" at bounding box center [657, 320] width 12 height 12
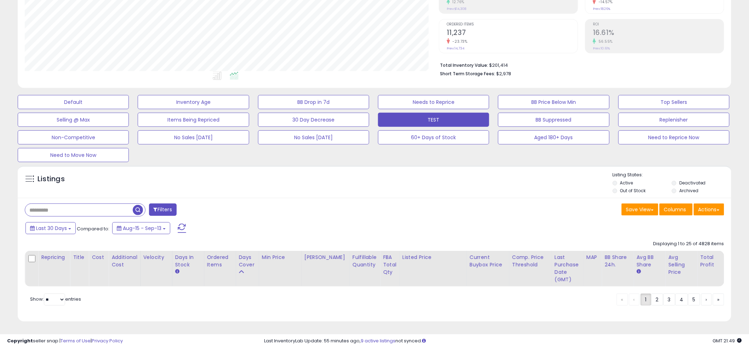
scroll to position [134, 0]
click at [369, 172] on div "Listings" at bounding box center [374, 184] width 713 height 24
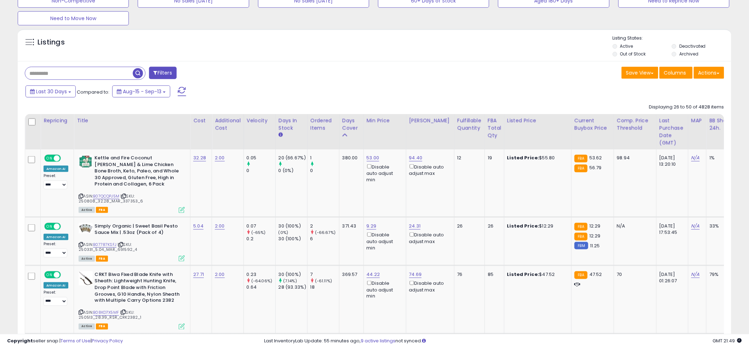
scroll to position [270, 0]
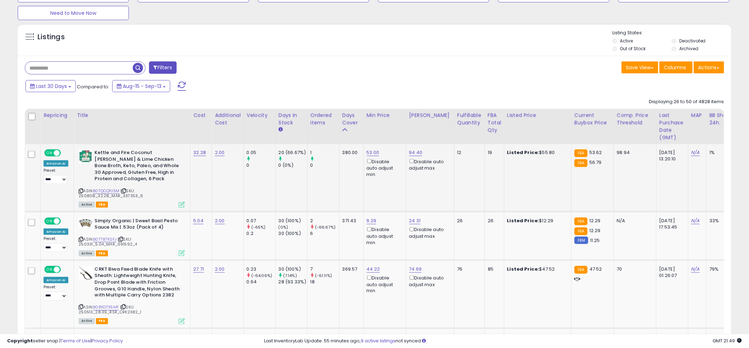
click at [371, 200] on td "53.00 Disable auto adjust min" at bounding box center [384, 178] width 42 height 68
click at [373, 200] on td "53.00 Disable auto adjust min" at bounding box center [384, 178] width 42 height 68
click at [372, 199] on td "53.00 Disable auto adjust min" at bounding box center [384, 178] width 42 height 68
click at [373, 199] on td "53.00 Disable auto adjust min" at bounding box center [384, 178] width 42 height 68
click at [366, 188] on td "53.00 Disable auto adjust min" at bounding box center [384, 178] width 42 height 68
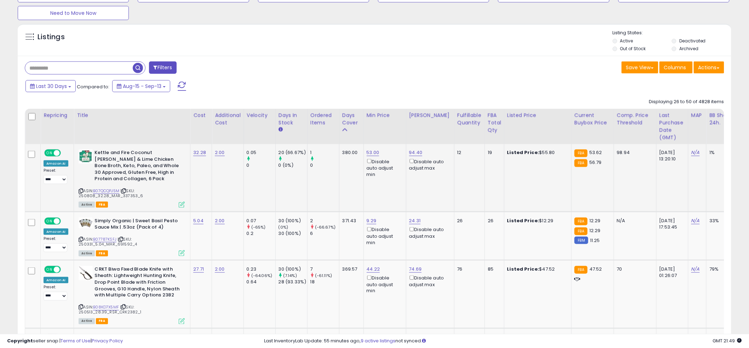
click at [378, 194] on td "53.00 Disable auto adjust min" at bounding box center [384, 178] width 42 height 68
click at [374, 192] on td "53.00 Disable auto adjust min" at bounding box center [384, 178] width 42 height 68
click at [369, 192] on td "53.00 Disable auto adjust min" at bounding box center [384, 178] width 42 height 68
click at [367, 188] on td "53.00 Disable auto adjust min" at bounding box center [384, 178] width 42 height 68
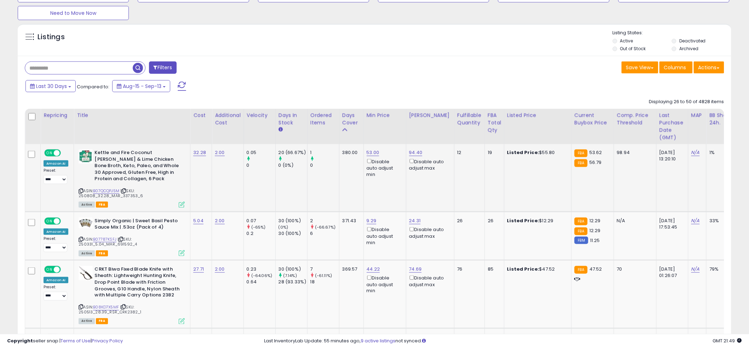
click at [367, 188] on td "53.00 Disable auto adjust min" at bounding box center [384, 178] width 42 height 68
click at [106, 241] on link "B07787KSFJ" at bounding box center [104, 240] width 23 height 6
click at [415, 224] on link "24.31" at bounding box center [415, 221] width 12 height 7
click at [401, 199] on input "*****" at bounding box center [395, 197] width 63 height 12
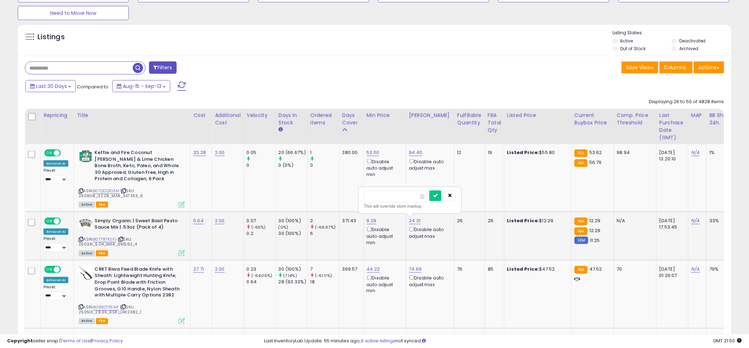
click at [401, 199] on input "*****" at bounding box center [395, 197] width 63 height 12
type input "*****"
click button "submit" at bounding box center [435, 196] width 12 height 11
click at [380, 198] on td "53.00 Disable auto adjust min" at bounding box center [384, 178] width 42 height 68
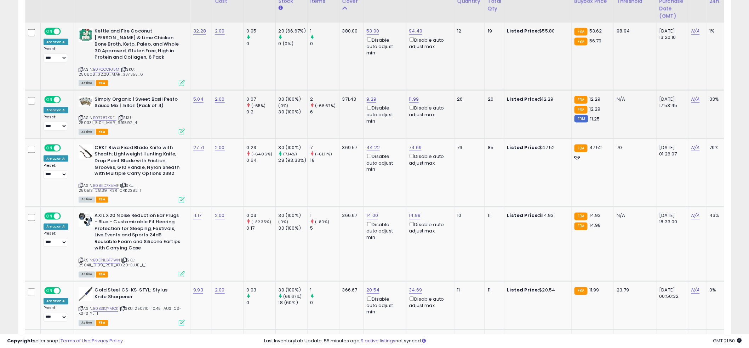
scroll to position [393, 0]
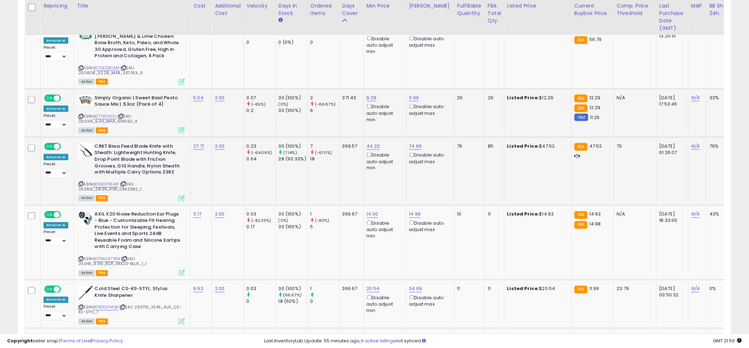
click at [364, 184] on td "44.22 Disable auto adjust min" at bounding box center [384, 171] width 42 height 68
click at [105, 181] on div "ASIN: B08KD7X5MF | SKU: 250513_28.39_RSR_CRK2382_1 Active FBA" at bounding box center [132, 172] width 106 height 58
click at [105, 183] on link "B08KD7X5MF" at bounding box center [106, 185] width 26 height 6
drag, startPoint x: 353, startPoint y: 186, endPoint x: 358, endPoint y: 186, distance: 4.2
click at [355, 186] on td "369.57" at bounding box center [351, 171] width 24 height 68
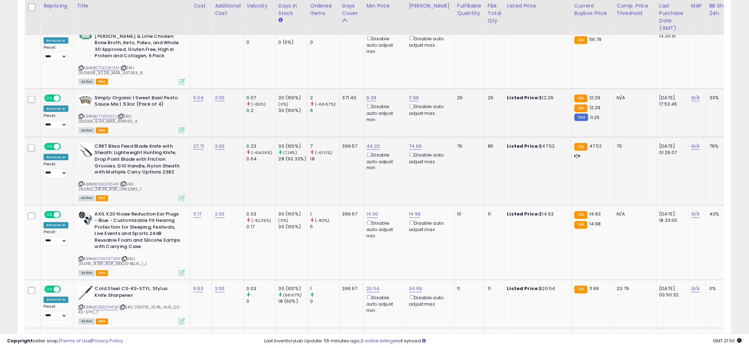
click at [371, 183] on td "44.22 Disable auto adjust min" at bounding box center [384, 171] width 42 height 68
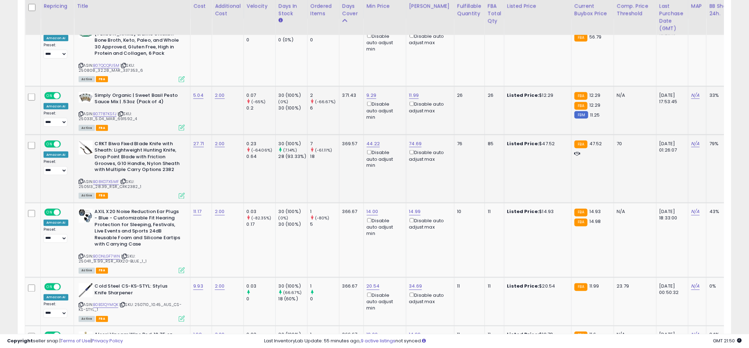
scroll to position [396, 0]
click at [369, 175] on td "44.22 Disable auto adjust min" at bounding box center [384, 168] width 42 height 68
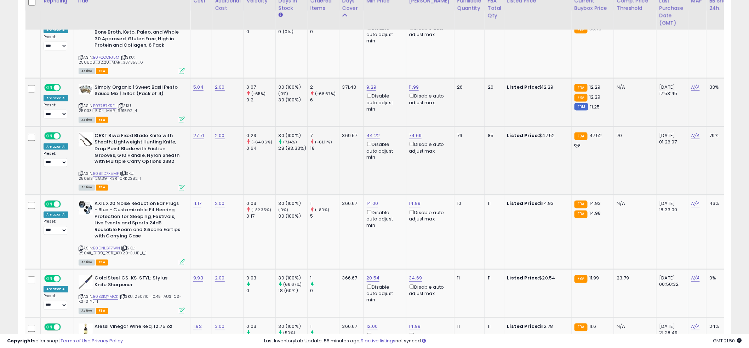
scroll to position [404, 0]
click at [411, 204] on link "14.99" at bounding box center [415, 203] width 12 height 7
type input "****"
click button "submit" at bounding box center [436, 178] width 12 height 11
click at [398, 175] on td "44.22 Disable auto adjust min" at bounding box center [384, 160] width 42 height 68
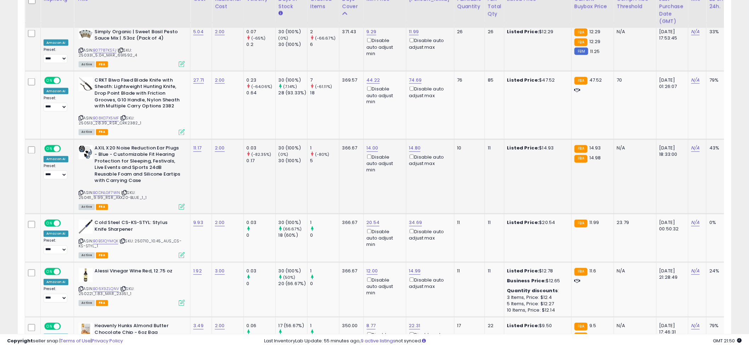
scroll to position [468, 0]
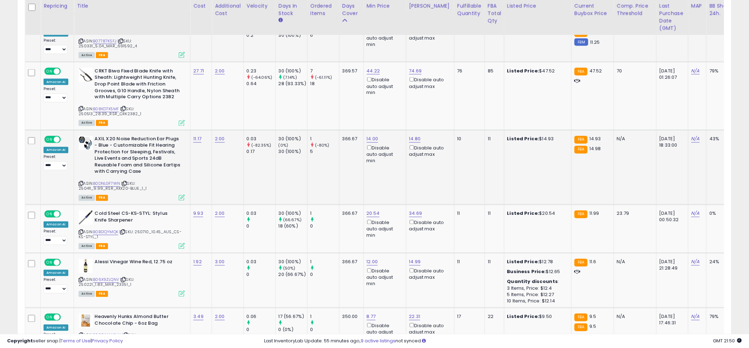
click at [376, 180] on td "14.00 Disable auto adjust min" at bounding box center [384, 167] width 42 height 75
click at [108, 232] on link "B0BS1QYMQK" at bounding box center [105, 233] width 25 height 6
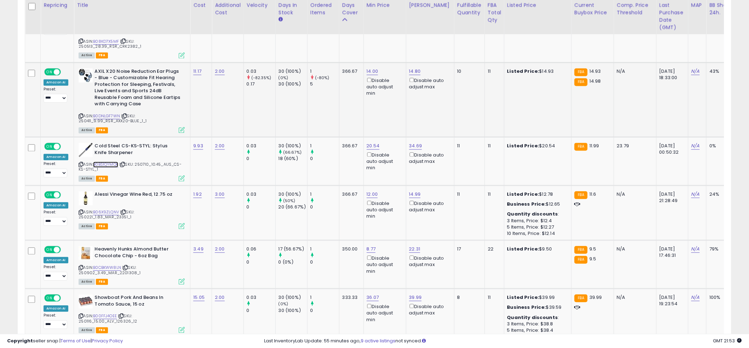
scroll to position [536, 0]
click at [344, 101] on td "366.67" at bounding box center [351, 99] width 24 height 75
click at [103, 163] on link "B0BS1QYMQK" at bounding box center [105, 165] width 25 height 6
click at [367, 193] on link "12.00" at bounding box center [372, 194] width 11 height 7
type input "**"
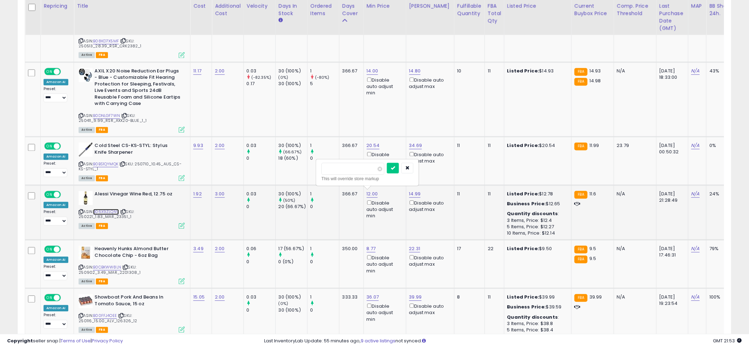
click at [108, 213] on link "B06X9ZLQNV" at bounding box center [106, 212] width 26 height 6
click at [386, 116] on td "14.00 Disable auto adjust min" at bounding box center [384, 99] width 42 height 75
click at [413, 171] on button "button" at bounding box center [407, 168] width 12 height 11
click at [368, 192] on link "12.00" at bounding box center [372, 194] width 11 height 7
click at [356, 170] on input "*****" at bounding box center [352, 169] width 63 height 12
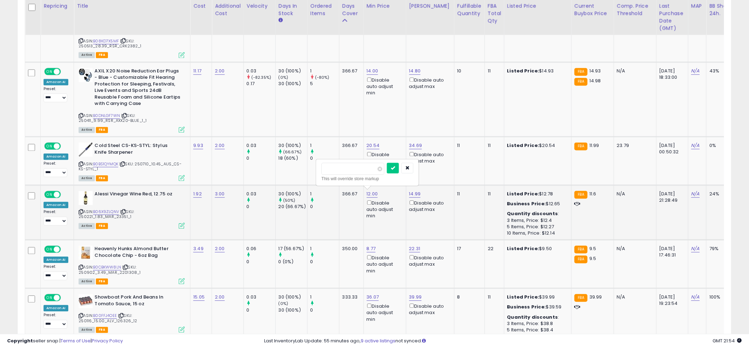
click at [356, 170] on input "*****" at bounding box center [352, 169] width 63 height 12
click at [356, 168] on input "*****" at bounding box center [352, 169] width 63 height 12
type input "****"
click button "submit" at bounding box center [393, 168] width 12 height 11
click at [411, 192] on link "14.99" at bounding box center [415, 194] width 12 height 7
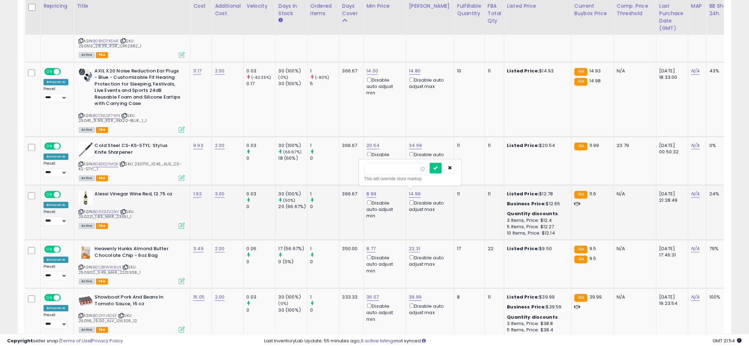
click at [400, 174] on input "*****" at bounding box center [395, 169] width 63 height 12
type input "***"
click button "submit" at bounding box center [436, 168] width 12 height 11
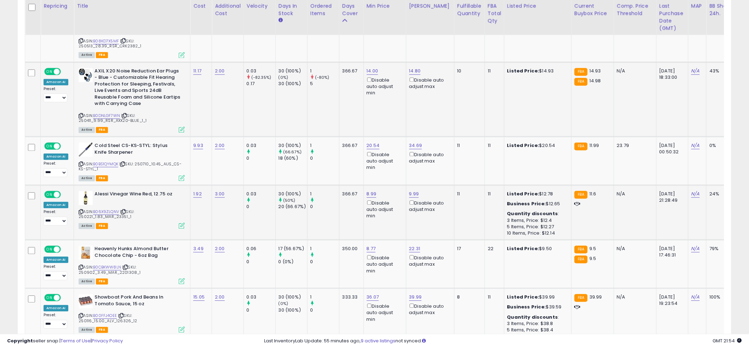
click at [383, 104] on td "14.00 Disable auto adjust min" at bounding box center [384, 99] width 42 height 75
click at [391, 125] on td "14.00 Disable auto adjust min" at bounding box center [384, 99] width 42 height 75
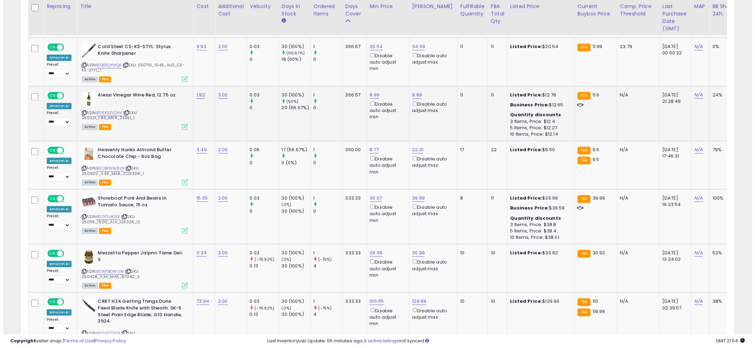
scroll to position [637, 0]
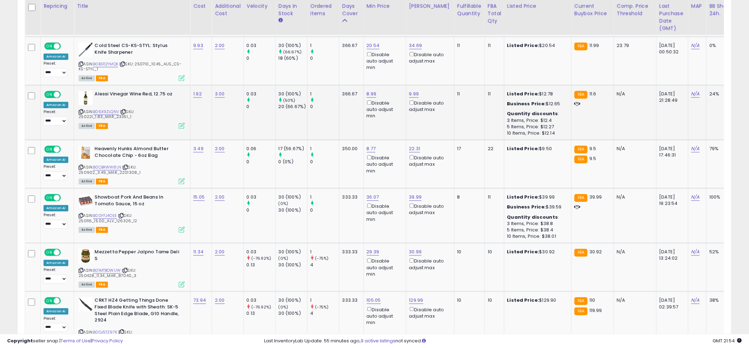
click at [384, 123] on td "8.99 Disable auto adjust min" at bounding box center [384, 112] width 42 height 55
click at [184, 180] on td "Heavenly Hunks Almond Butter Chocolate Chip - 6oz Bag ASIN: B0CBKWW8LN | SKU: 2…" at bounding box center [132, 164] width 116 height 48
click at [183, 180] on icon at bounding box center [182, 181] width 6 height 6
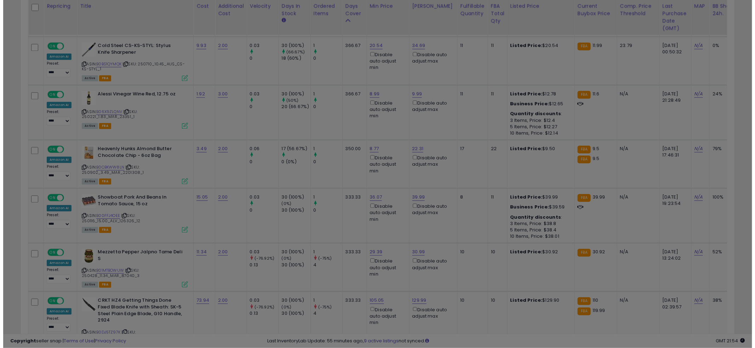
scroll to position [145, 418]
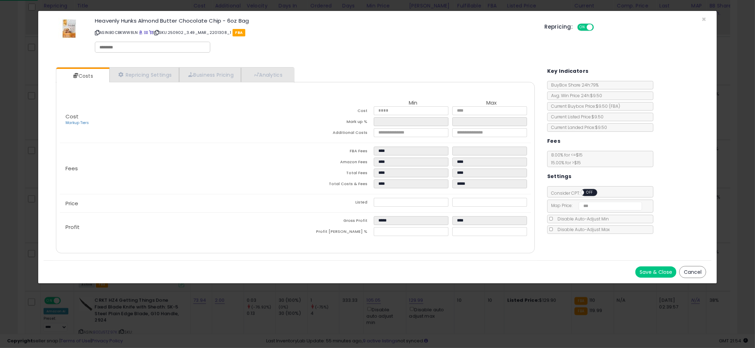
click at [273, 64] on div "Costs Repricing Settings Business Pricing Analytics Cost" at bounding box center [295, 161] width 493 height 199
click at [273, 80] on link "Analytics" at bounding box center [267, 75] width 52 height 15
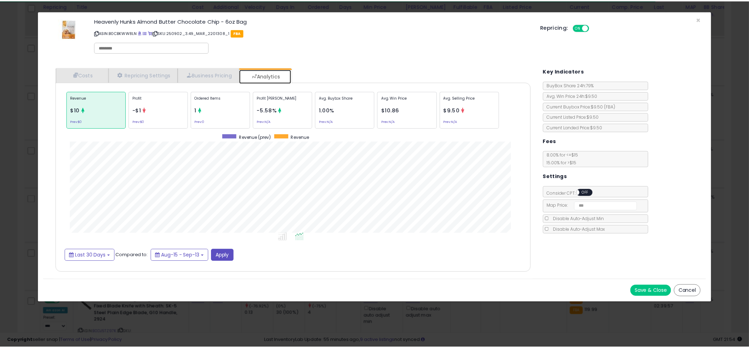
scroll to position [217, 493]
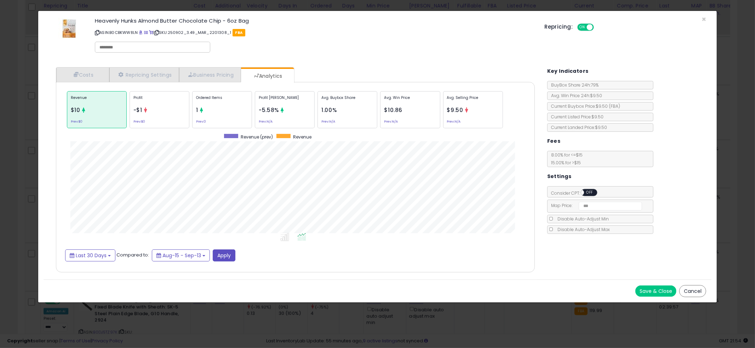
click at [436, 65] on div "Costs Repricing Settings Business Pricing Analytics Cost" at bounding box center [295, 171] width 493 height 218
click at [12, 156] on div "× Close Heavenly Hunks Almond Butter Chocolate Chip - 6oz Bag ASIN: B0CBKWW8LN …" at bounding box center [377, 174] width 755 height 348
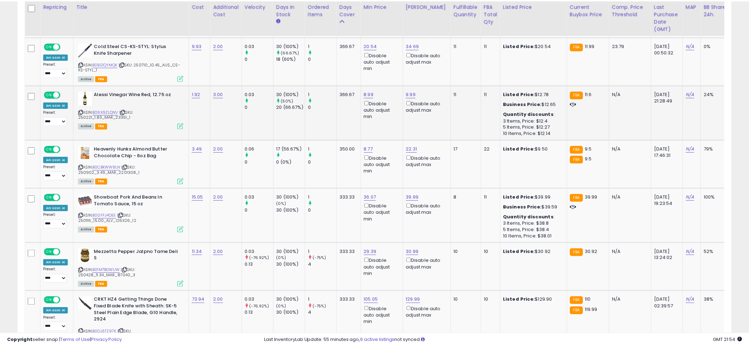
scroll to position [353661, 353391]
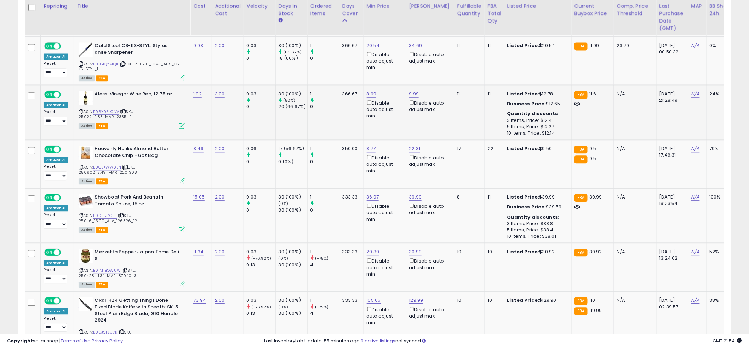
click at [346, 119] on td "366.67" at bounding box center [351, 112] width 24 height 55
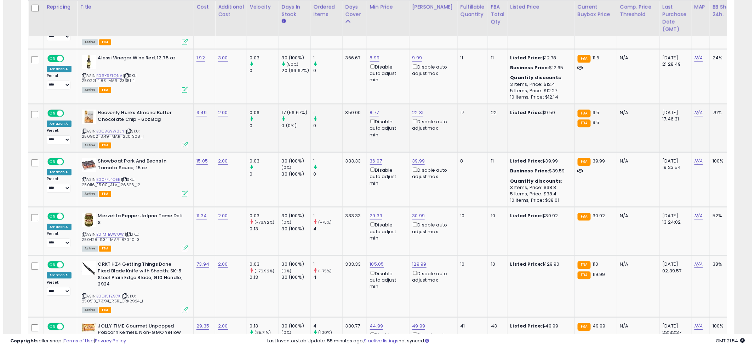
scroll to position [674, 0]
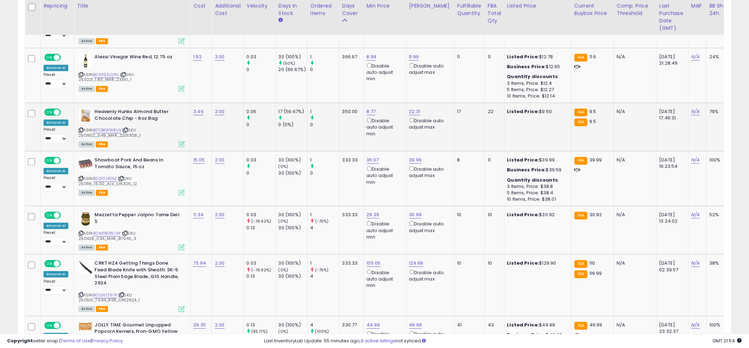
click at [345, 136] on td "350.00" at bounding box center [351, 127] width 24 height 48
click at [180, 190] on icon at bounding box center [182, 193] width 6 height 6
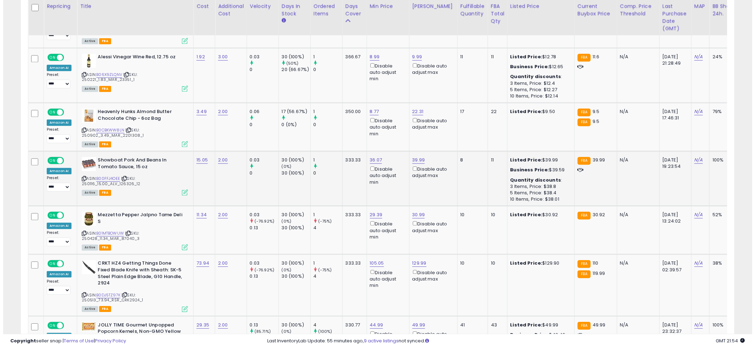
scroll to position [145, 418]
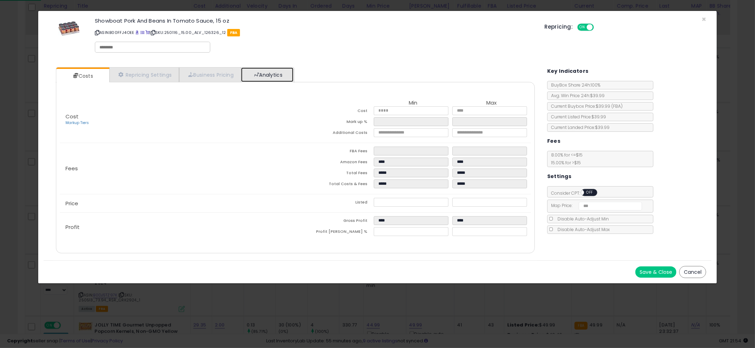
click at [275, 77] on link "Analytics" at bounding box center [267, 75] width 52 height 15
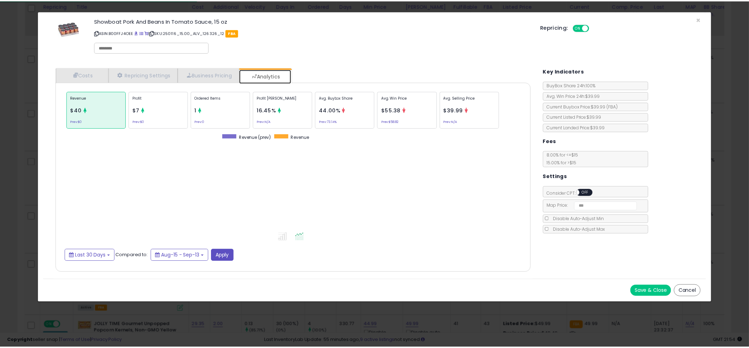
scroll to position [217, 493]
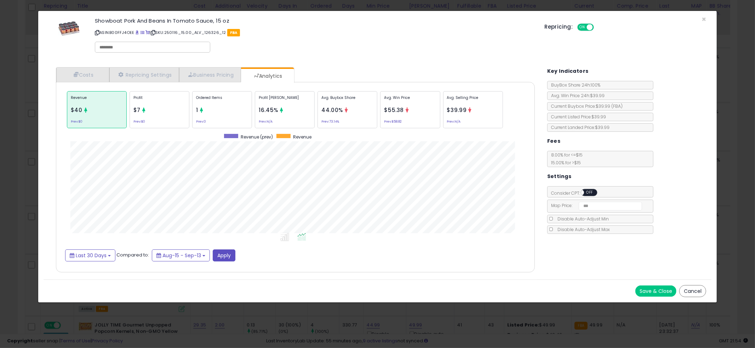
click at [21, 164] on div "× Close Showboat Pork And Beans In Tomato Sauce, 15 oz ASIN: B00FFJ4OEE | SKU: …" at bounding box center [377, 174] width 755 height 348
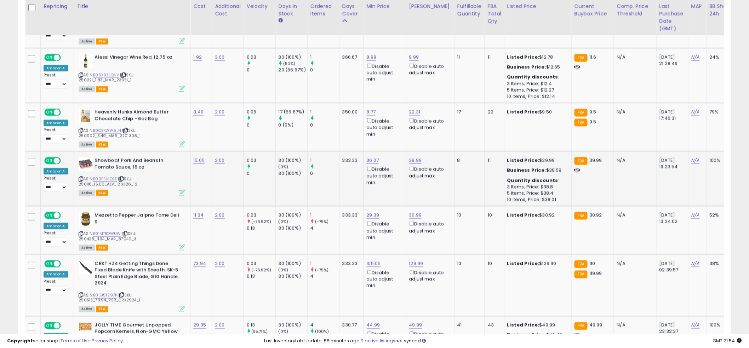
scroll to position [353661, 353391]
click at [109, 179] on span "| SKU: 250116_15.00_ALV_126326_12" at bounding box center [108, 181] width 58 height 11
click at [108, 177] on link "B00FFJ4OEE" at bounding box center [105, 179] width 24 height 6
click at [363, 182] on td "36.07 Disable auto adjust min" at bounding box center [384, 178] width 42 height 55
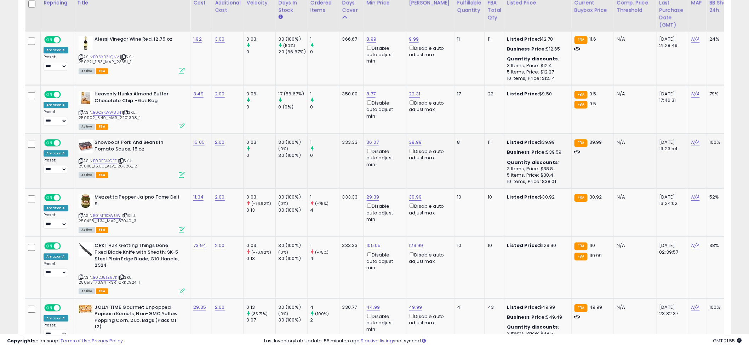
scroll to position [692, 0]
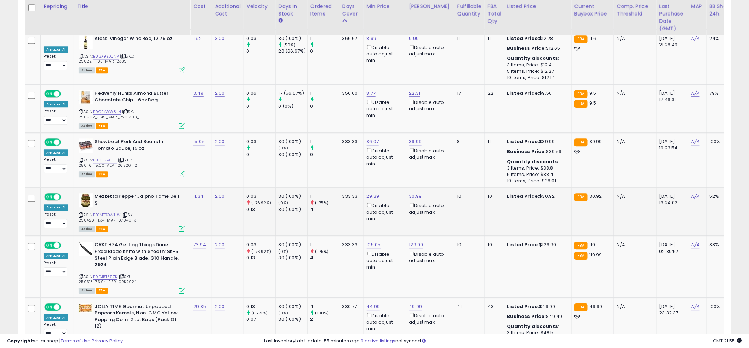
click at [106, 217] on span "| SKU: 250428_11.34_MAR_87040_3" at bounding box center [108, 217] width 58 height 11
click at [106, 214] on link "B01MTBOWUW" at bounding box center [107, 215] width 28 height 6
click at [410, 196] on link "30.99" at bounding box center [415, 196] width 13 height 7
click at [394, 171] on input "*****" at bounding box center [395, 171] width 63 height 12
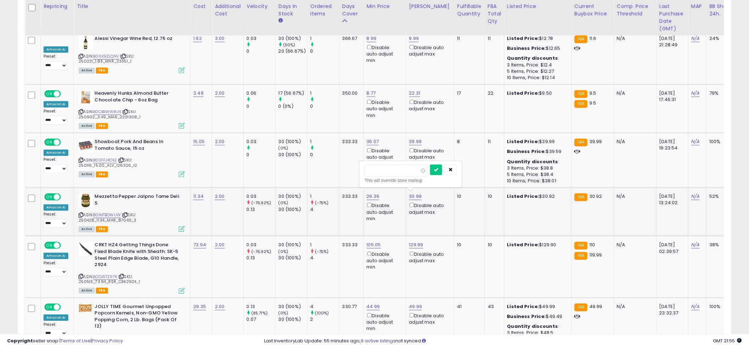
click at [394, 171] on input "*****" at bounding box center [395, 171] width 63 height 12
type input "*****"
click button "submit" at bounding box center [436, 170] width 12 height 11
click at [337, 165] on td "1 0" at bounding box center [323, 160] width 32 height 55
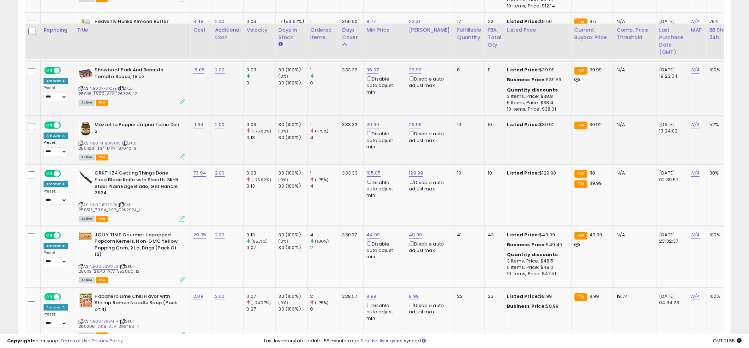
scroll to position [788, 0]
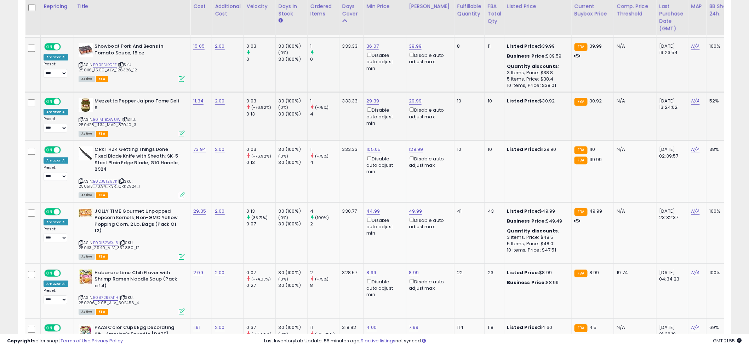
click at [337, 165] on td "1 (-75%) 4" at bounding box center [323, 172] width 32 height 62
click at [102, 179] on link "B0DJ5TZ97K" at bounding box center [105, 182] width 24 height 6
click at [417, 146] on link "129.99" at bounding box center [416, 149] width 14 height 7
click at [401, 124] on input "******" at bounding box center [396, 123] width 63 height 12
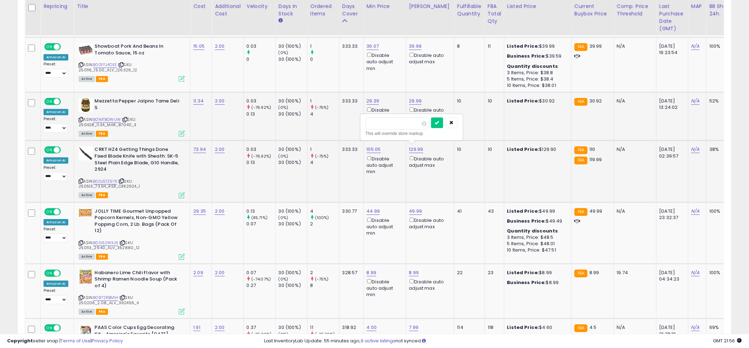
click at [401, 124] on input "******" at bounding box center [396, 123] width 63 height 12
type input "******"
click button "submit" at bounding box center [437, 122] width 12 height 11
click at [362, 128] on td "333.33" at bounding box center [351, 116] width 24 height 48
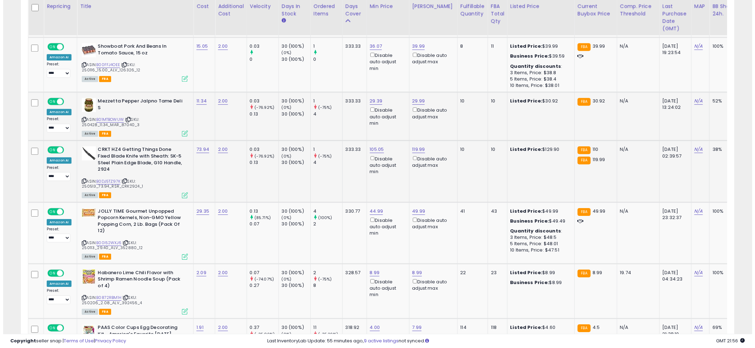
scroll to position [790, 0]
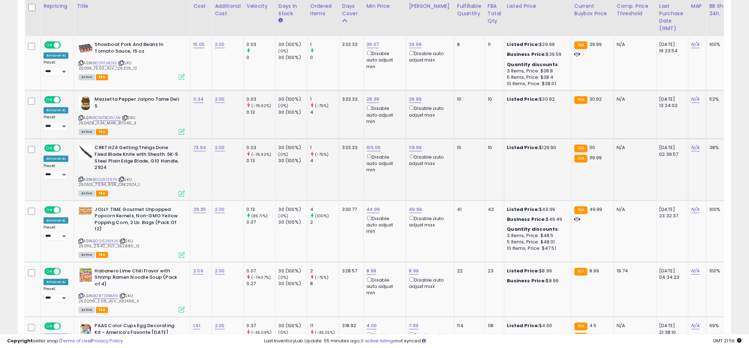
click at [363, 127] on td "29.39 Disable auto adjust min" at bounding box center [384, 115] width 42 height 48
click at [364, 125] on td "29.39 Disable auto adjust min" at bounding box center [384, 115] width 42 height 48
click at [110, 238] on link "B00I52WXJ6" at bounding box center [105, 241] width 25 height 6
click at [179, 252] on icon at bounding box center [182, 255] width 6 height 6
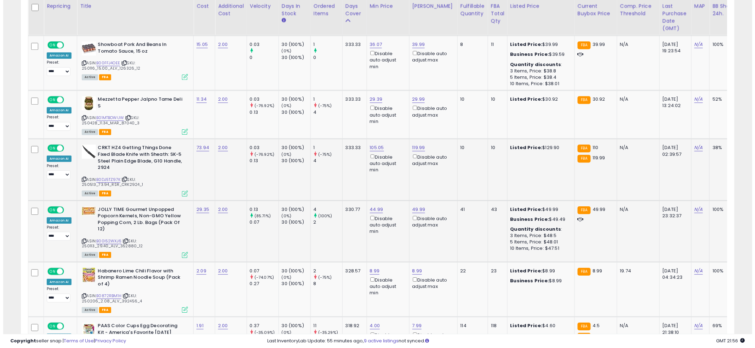
scroll to position [145, 418]
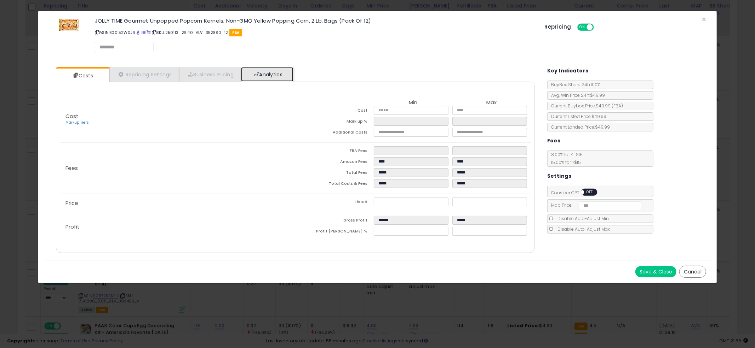
click at [264, 76] on link "Analytics" at bounding box center [267, 74] width 52 height 15
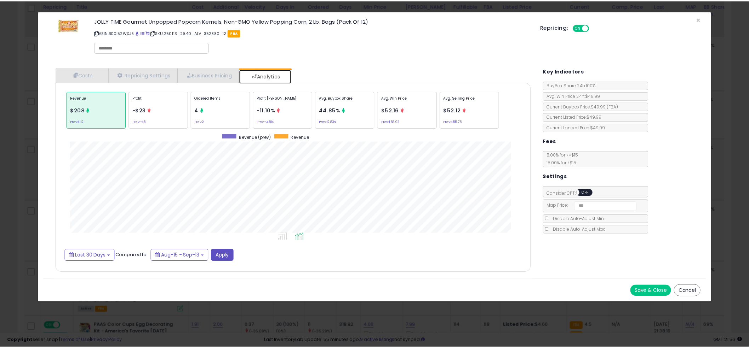
scroll to position [217, 493]
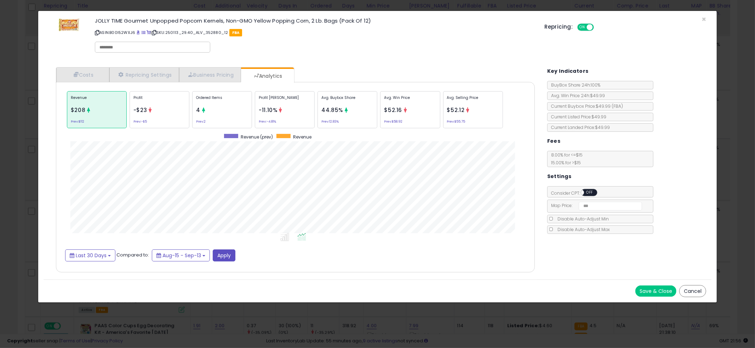
click at [16, 148] on div "× Close JOLLY TIME Gourmet Unpopped Popcorn Kernels, Non-GMO Yellow Popping Cor…" at bounding box center [377, 174] width 755 height 348
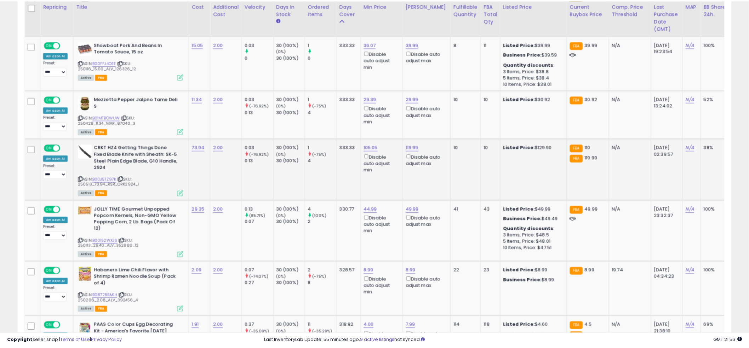
scroll to position [353661, 353391]
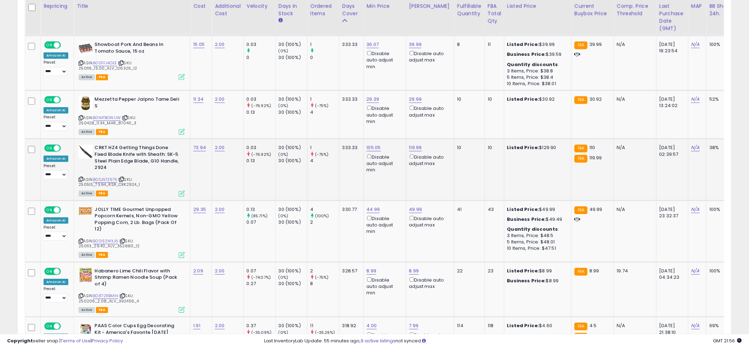
click at [363, 175] on td "105.05 Disable auto adjust min" at bounding box center [384, 170] width 42 height 62
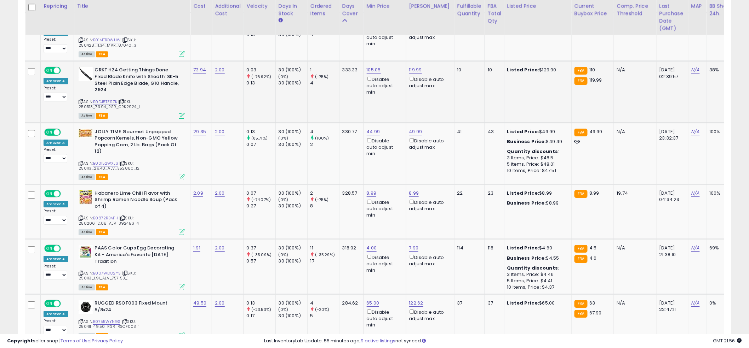
scroll to position [872, 0]
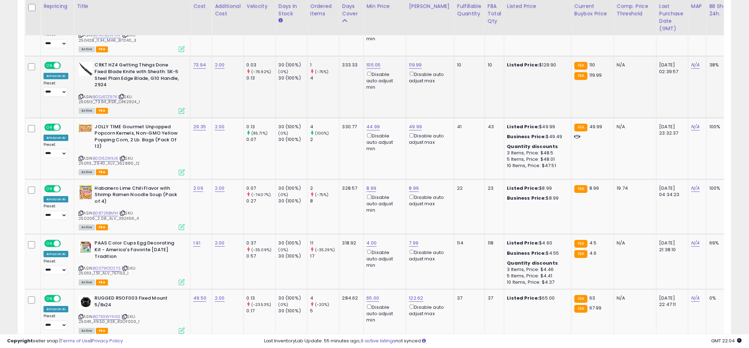
click at [366, 94] on td "105.05 Disable auto adjust min" at bounding box center [384, 87] width 42 height 62
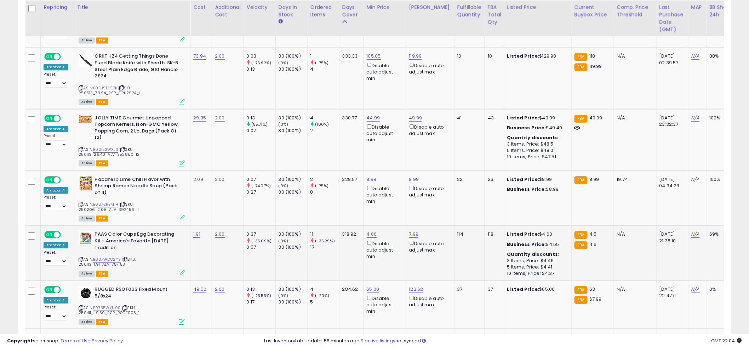
scroll to position [882, 0]
click at [365, 254] on td "4.00 Disable auto adjust min" at bounding box center [384, 252] width 42 height 55
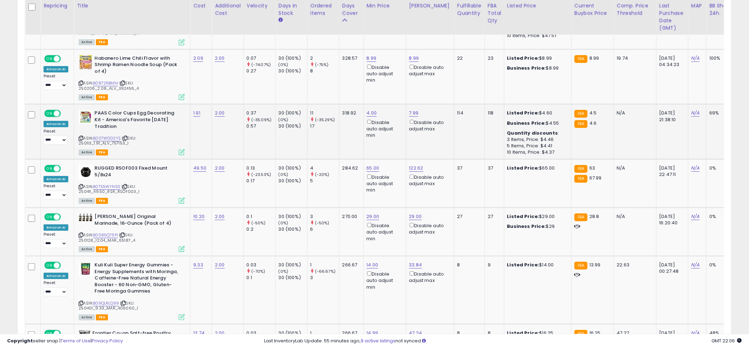
scroll to position [1002, 0]
click at [103, 81] on link "B0872RBM1H" at bounding box center [105, 84] width 25 height 6
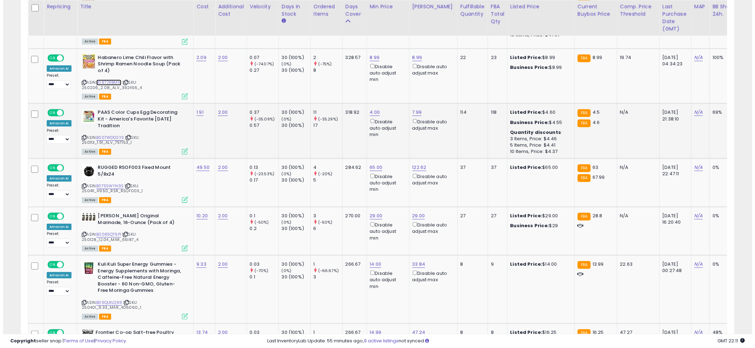
scroll to position [1004, 0]
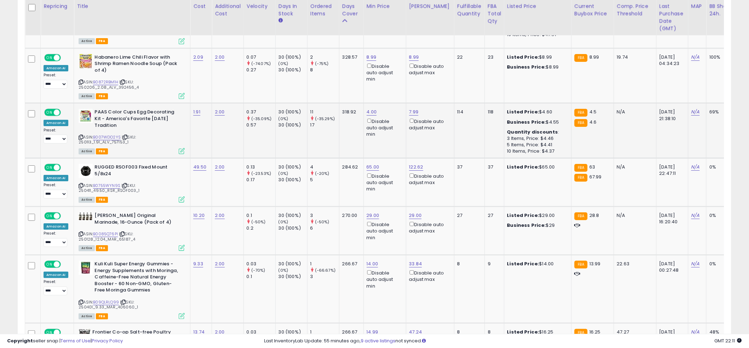
click at [333, 130] on td "11 (-35.29%) 17" at bounding box center [323, 130] width 32 height 55
click at [374, 77] on td "8.99 Disable auto adjust min" at bounding box center [384, 75] width 42 height 55
click at [101, 183] on link "B0755WYN9S" at bounding box center [106, 186] width 27 height 6
click at [180, 197] on icon at bounding box center [182, 200] width 6 height 6
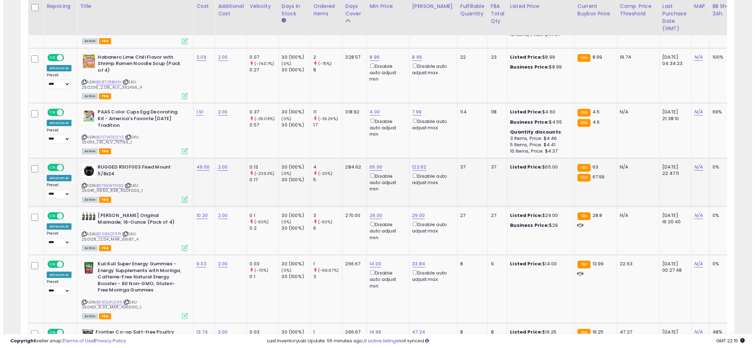
scroll to position [145, 418]
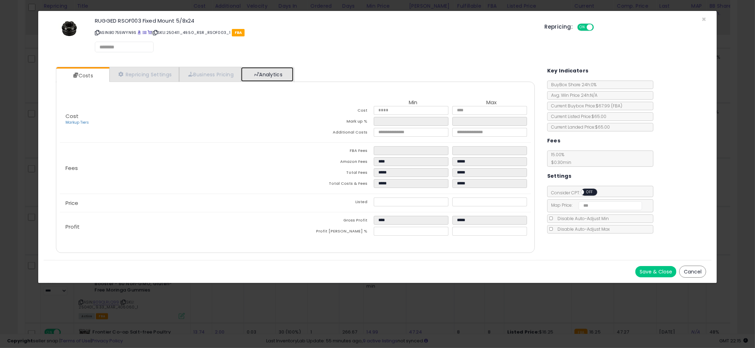
click at [293, 72] on link "Analytics" at bounding box center [267, 74] width 52 height 15
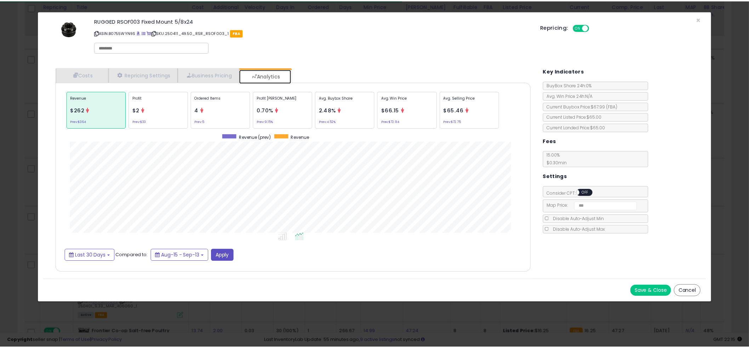
scroll to position [217, 493]
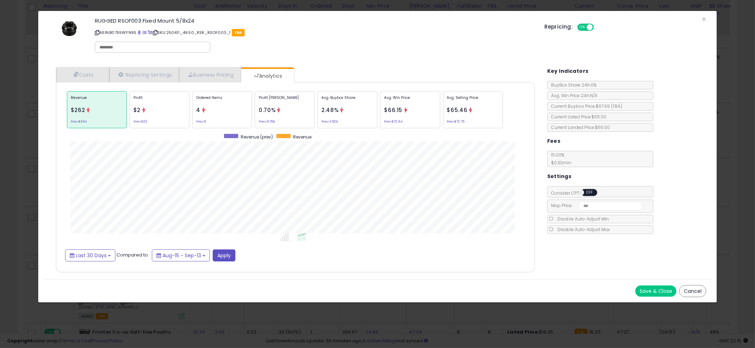
click at [25, 158] on div "× Close RUGGED RSOF003 Fixed Mount 5/8x24 ASIN: B0755WYN9S | SKU: 250411_49.50_…" at bounding box center [377, 174] width 755 height 348
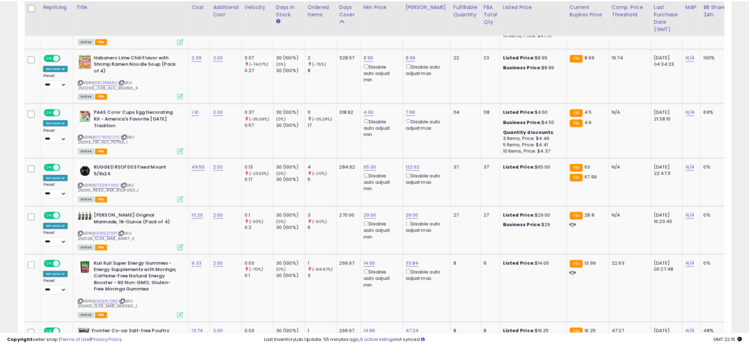
scroll to position [353661, 353391]
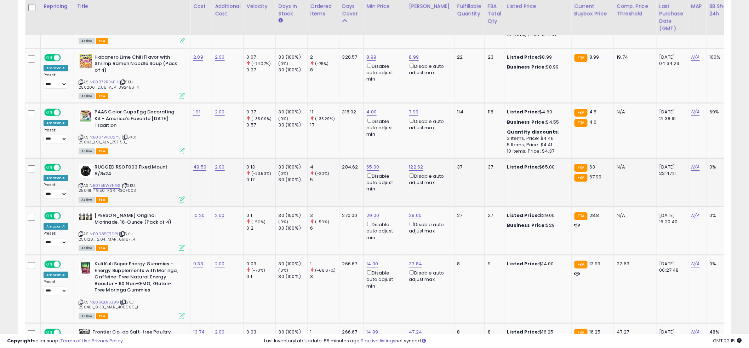
click at [346, 184] on td "284.62" at bounding box center [351, 183] width 24 height 48
click at [346, 181] on td "284.62" at bounding box center [351, 183] width 24 height 48
click at [105, 183] on span "| SKU: 250411_49.50_RSR_RSOF003_1" at bounding box center [109, 188] width 61 height 11
click at [104, 183] on link "B0755WYN9S" at bounding box center [106, 186] width 27 height 6
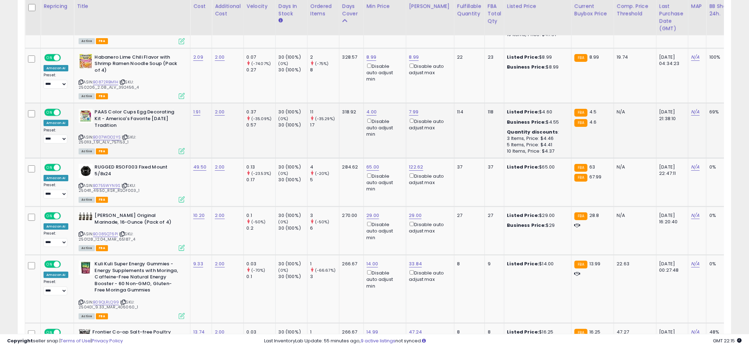
click at [369, 129] on td "4.00 Disable auto adjust min" at bounding box center [384, 130] width 42 height 55
click at [370, 212] on link "29.00" at bounding box center [373, 215] width 13 height 7
type input "**"
click button "submit" at bounding box center [393, 180] width 12 height 11
click at [338, 186] on td "4 (-20%) 5" at bounding box center [323, 183] width 32 height 48
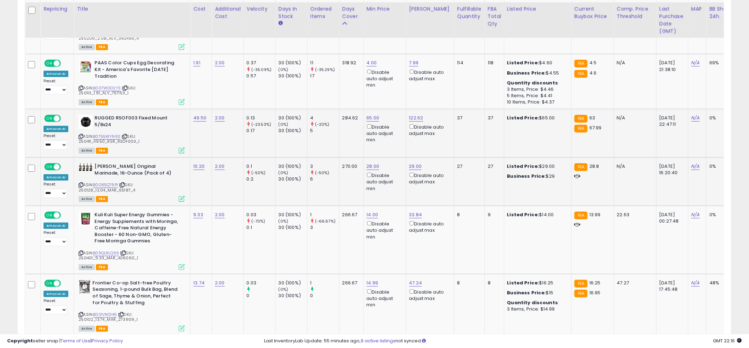
scroll to position [1056, 0]
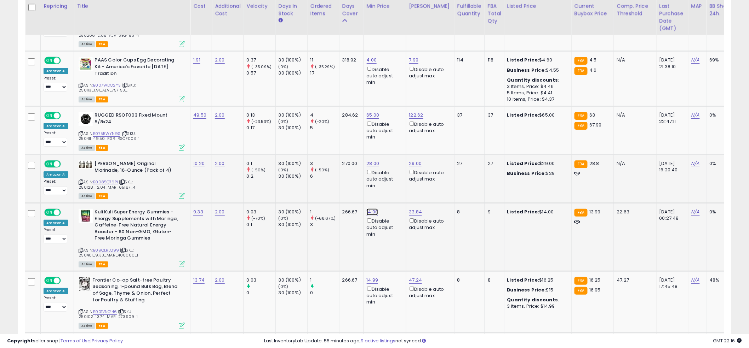
click at [375, 209] on link "14.00" at bounding box center [373, 212] width 12 height 7
type input "**"
click button "submit" at bounding box center [393, 177] width 12 height 11
click at [338, 178] on td "3 (-50%) 6" at bounding box center [323, 179] width 32 height 48
click at [413, 277] on link "47.24" at bounding box center [415, 280] width 13 height 7
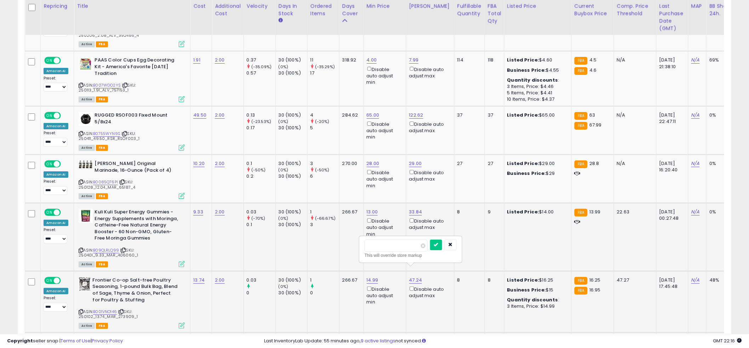
click at [392, 249] on input "*****" at bounding box center [395, 246] width 63 height 12
type input "*****"
click button "submit" at bounding box center [436, 245] width 12 height 11
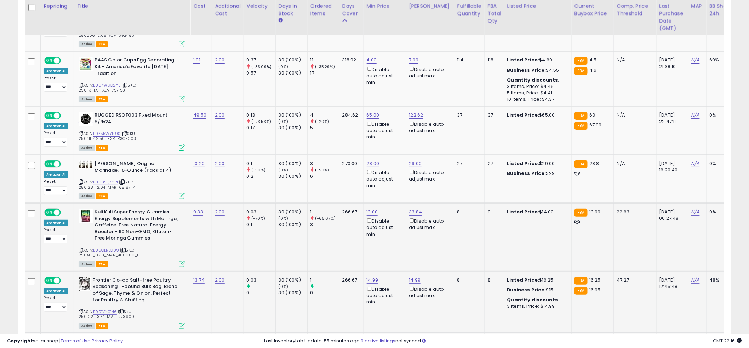
click at [324, 225] on td "1 (-66.67%) 3" at bounding box center [323, 237] width 32 height 68
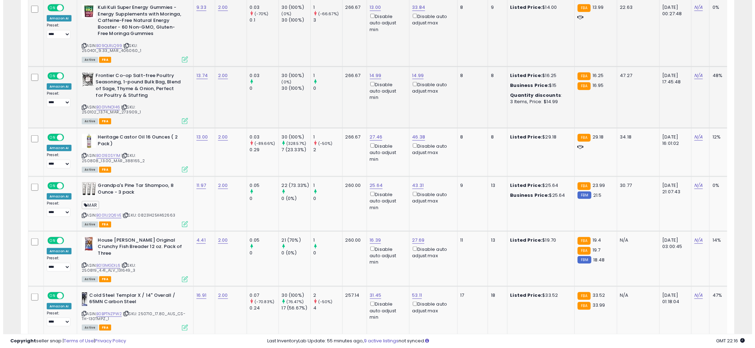
scroll to position [1274, 0]
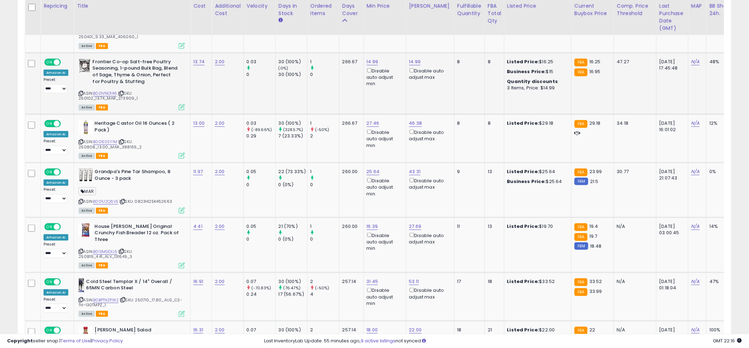
click at [179, 104] on icon at bounding box center [182, 107] width 6 height 6
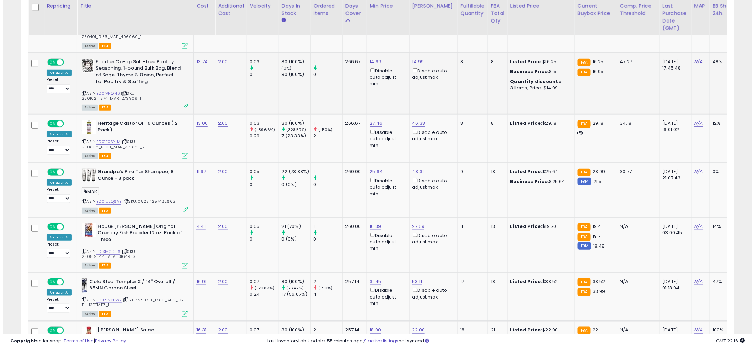
scroll to position [145, 418]
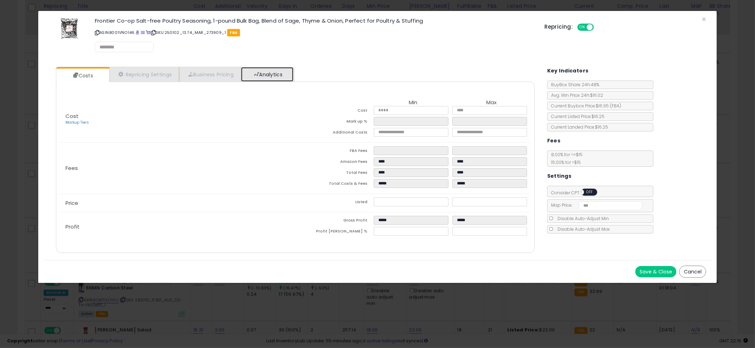
click at [258, 75] on span at bounding box center [256, 74] width 5 height 5
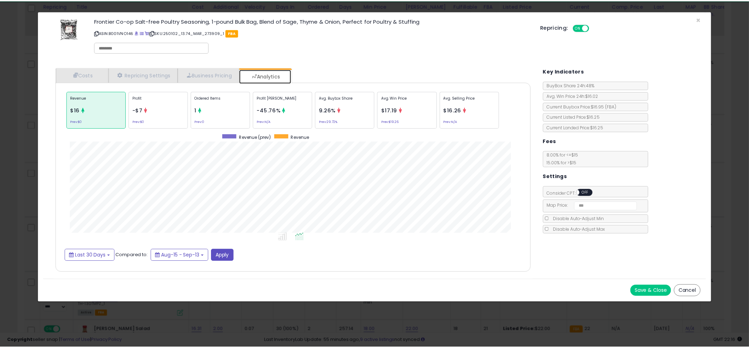
scroll to position [217, 493]
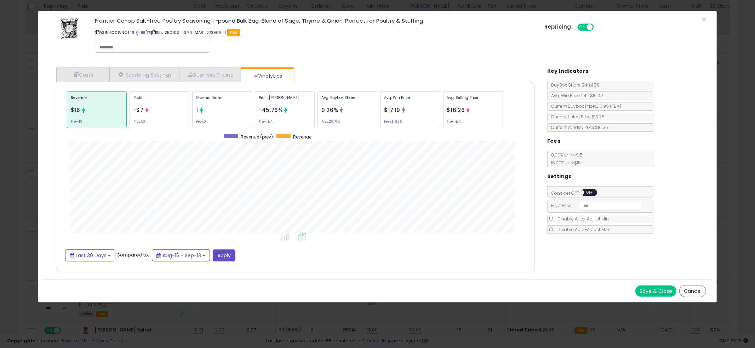
click at [16, 159] on div "× Close Frontier Co-op Salt-free Poultry Seasoning, 1-pound Bulk Bag, Blend of …" at bounding box center [377, 174] width 755 height 348
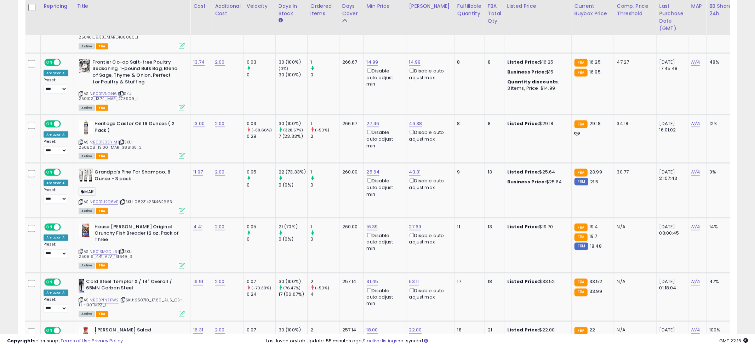
scroll to position [353661, 353391]
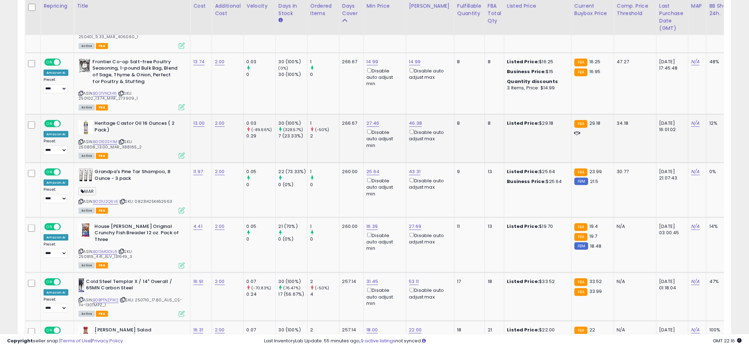
click at [349, 127] on td "266.67" at bounding box center [351, 139] width 24 height 48
click at [176, 153] on div "Active FBA" at bounding box center [132, 155] width 106 height 5
click at [183, 153] on icon at bounding box center [182, 156] width 6 height 6
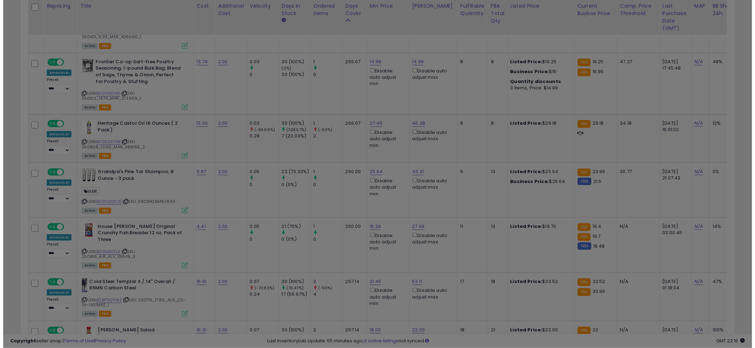
scroll to position [145, 418]
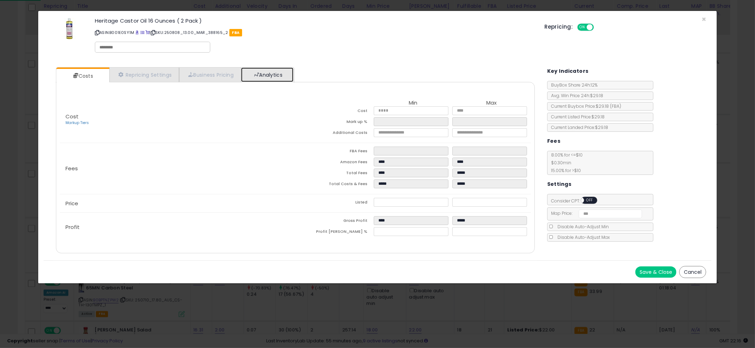
click at [271, 76] on link "Analytics" at bounding box center [267, 75] width 52 height 15
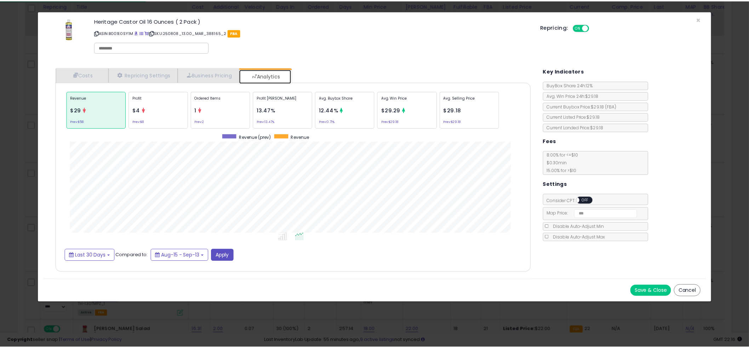
scroll to position [217, 493]
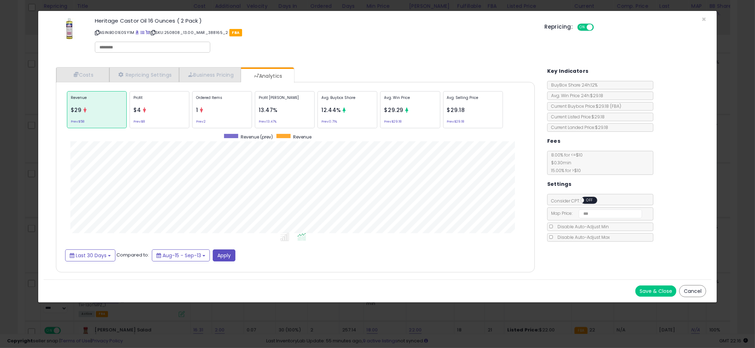
click at [10, 182] on div "× Close Heritage Castor Oil 16 Ounces ( 2 Pack ) ASIN: B001E0SY1M | SKU: 250808…" at bounding box center [377, 174] width 755 height 348
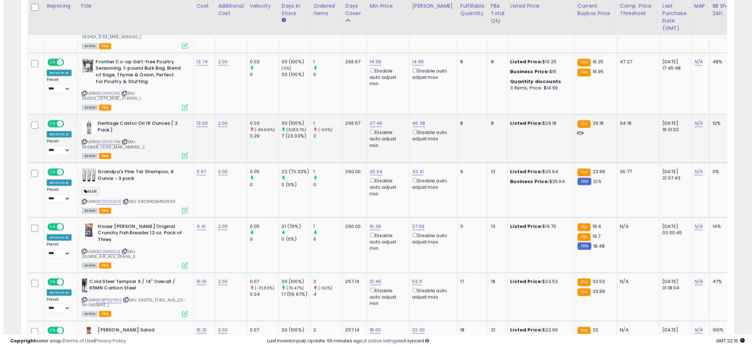
scroll to position [353661, 353391]
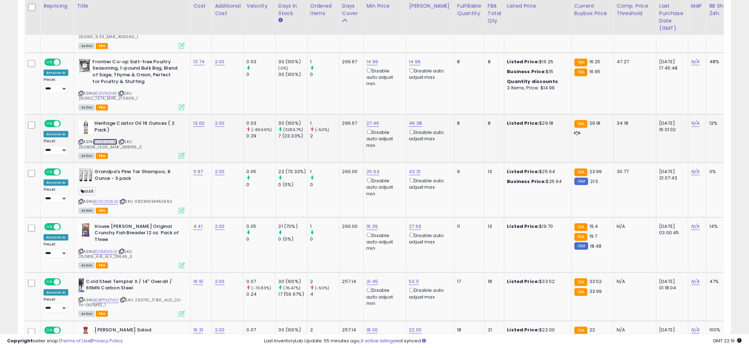
click at [101, 139] on link "B001E0SY1M" at bounding box center [105, 142] width 24 height 6
click at [411, 168] on link "43.31" at bounding box center [415, 171] width 12 height 7
click at [387, 141] on input "*****" at bounding box center [395, 137] width 63 height 12
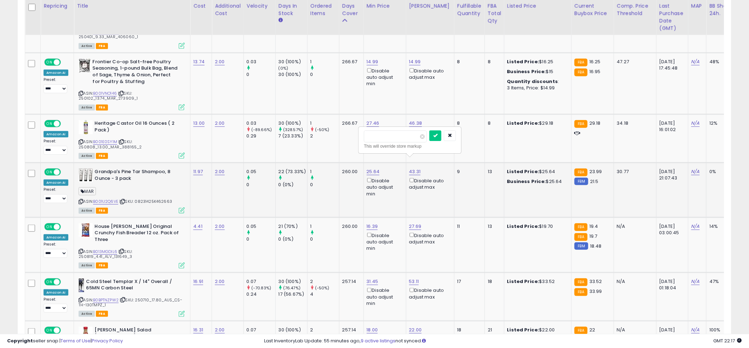
type input "*****"
click button "submit" at bounding box center [435, 136] width 12 height 11
click at [415, 120] on link "46.38" at bounding box center [415, 123] width 13 height 7
click at [404, 90] on input "*****" at bounding box center [396, 88] width 63 height 12
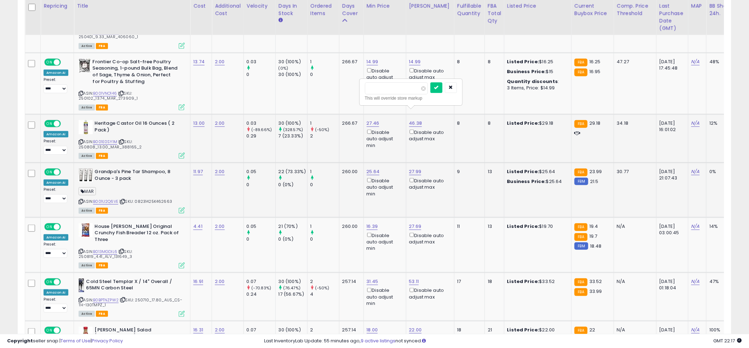
click at [404, 90] on input "*****" at bounding box center [396, 88] width 63 height 12
click at [457, 92] on button "button" at bounding box center [451, 87] width 12 height 11
click at [117, 189] on div "ASIN: B001U2Q6VE | SKU: 08231425K462663 Active FBA" at bounding box center [132, 191] width 106 height 44
click at [114, 199] on link "B001U2Q6VE" at bounding box center [105, 202] width 25 height 6
click at [374, 168] on link "25.64" at bounding box center [373, 171] width 13 height 7
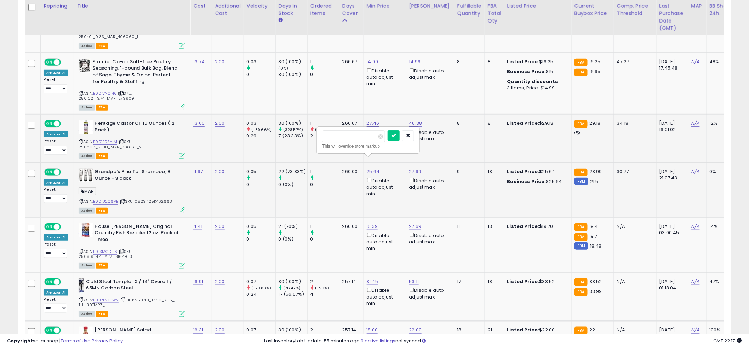
click at [359, 139] on input "*****" at bounding box center [353, 137] width 63 height 12
type input "**"
click button "submit" at bounding box center [393, 136] width 12 height 11
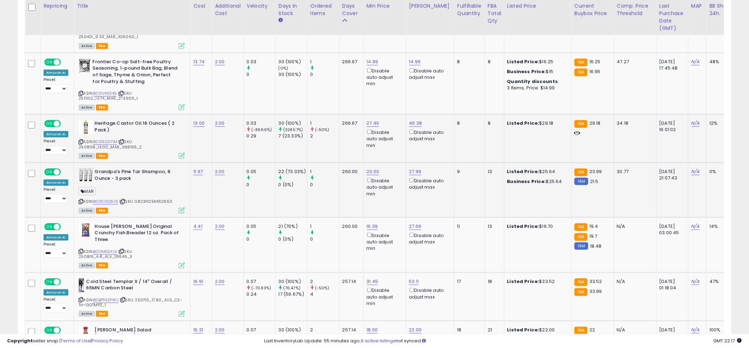
click at [338, 182] on td "1 0" at bounding box center [323, 190] width 32 height 55
click at [340, 182] on td "260.00" at bounding box center [351, 190] width 24 height 55
click at [184, 251] on td "House [PERSON_NAME] Original Crunchy Fish Breader 12 oz. Pack of Three ASIN: B0…" at bounding box center [132, 245] width 116 height 55
click at [182, 263] on icon at bounding box center [182, 266] width 6 height 6
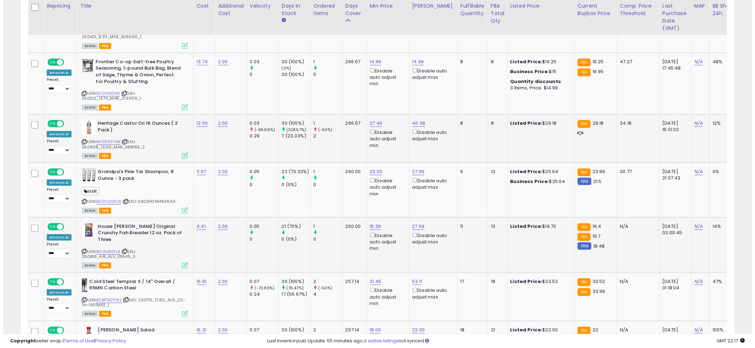
scroll to position [145, 418]
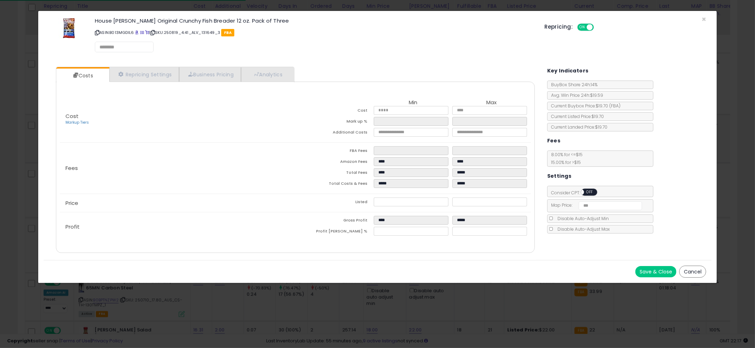
drag, startPoint x: 340, startPoint y: 75, endPoint x: 303, endPoint y: 76, distance: 37.9
click at [338, 76] on div "Costs Repricing Settings Business Pricing Analytics" at bounding box center [295, 160] width 479 height 186
click at [302, 76] on div "Costs Repricing Settings Business Pricing Analytics" at bounding box center [295, 160] width 479 height 186
click at [294, 75] on li "Analytics" at bounding box center [267, 75] width 53 height 15
click at [290, 71] on link "Analytics" at bounding box center [267, 75] width 52 height 15
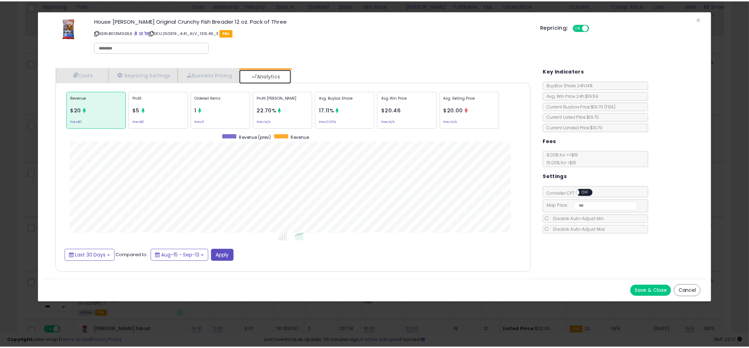
scroll to position [217, 493]
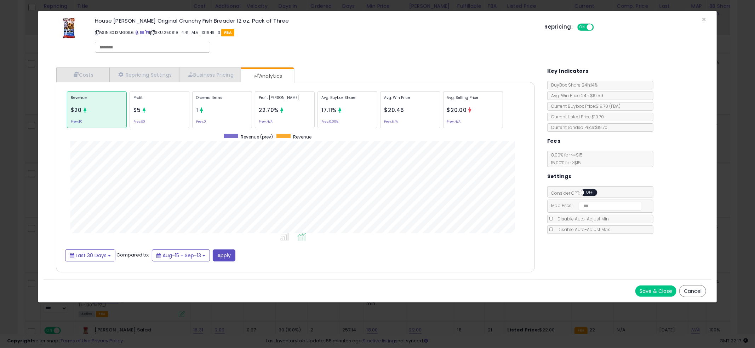
click at [364, 68] on div "Costs Repricing Settings Business Pricing Analytics" at bounding box center [295, 170] width 479 height 206
click at [12, 148] on div "× Close House [PERSON_NAME] Original Crunchy Fish Breader 12 oz. Pack of Three …" at bounding box center [377, 174] width 755 height 348
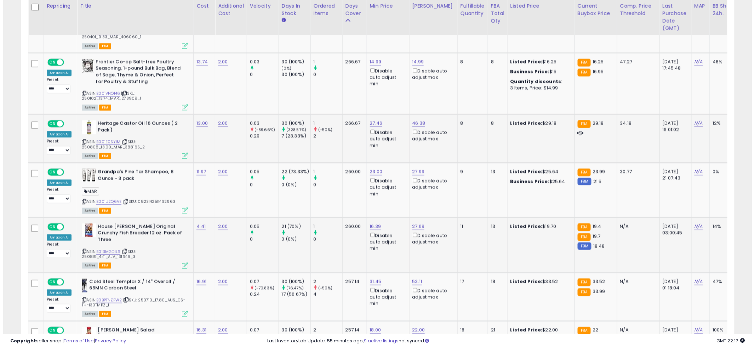
scroll to position [353661, 353391]
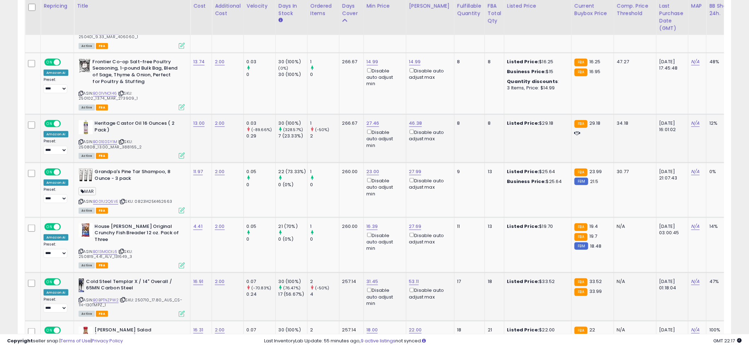
click at [179, 311] on icon at bounding box center [182, 314] width 6 height 6
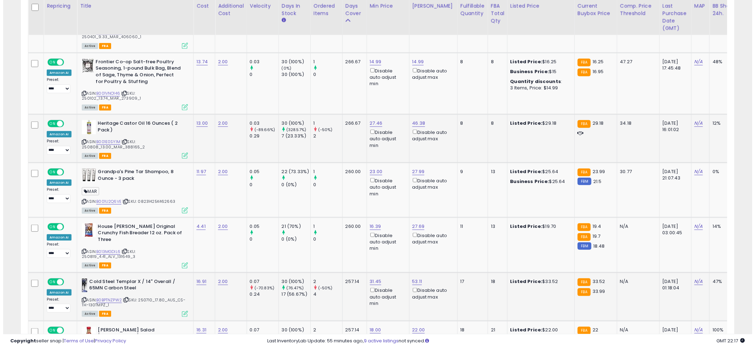
scroll to position [145, 418]
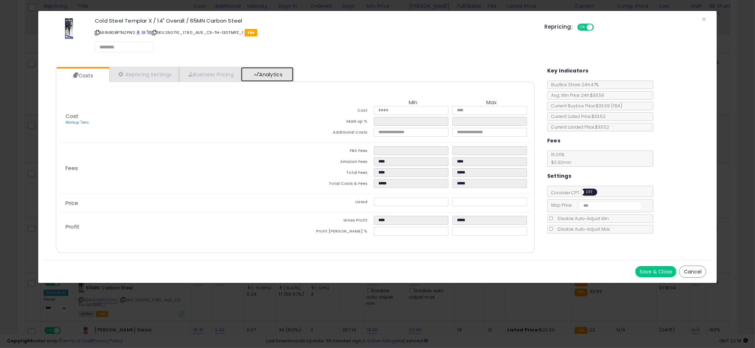
click at [275, 79] on link "Analytics" at bounding box center [267, 74] width 52 height 15
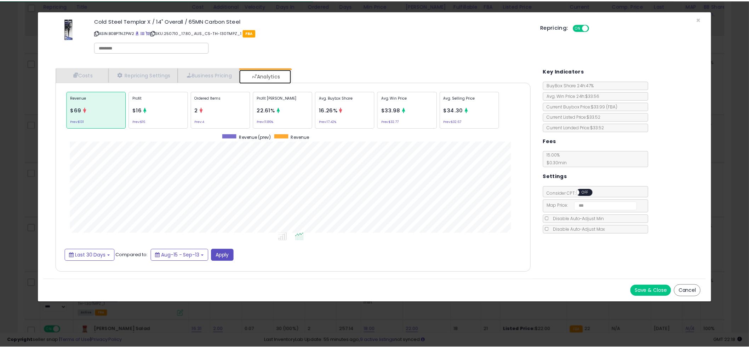
scroll to position [217, 493]
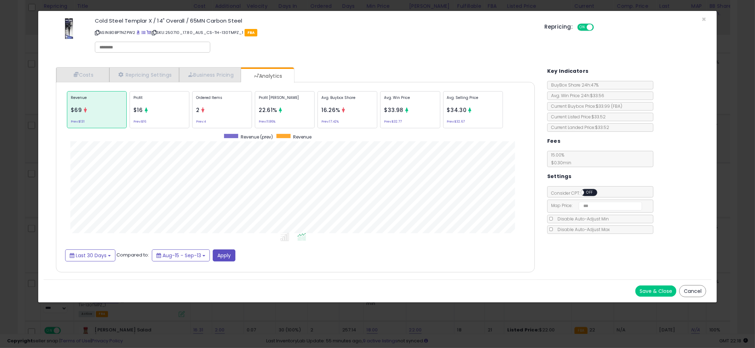
click at [6, 201] on div "× Close Cold Steel Templar X / 14" Overall / 65MN Carbon Steel ASIN: B0BPTNZPW2…" at bounding box center [377, 174] width 755 height 348
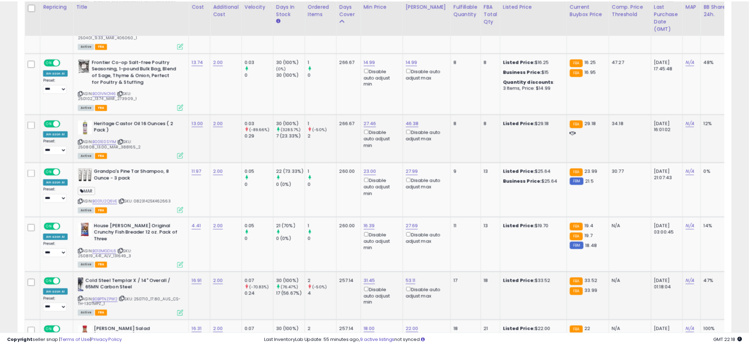
scroll to position [353661, 353391]
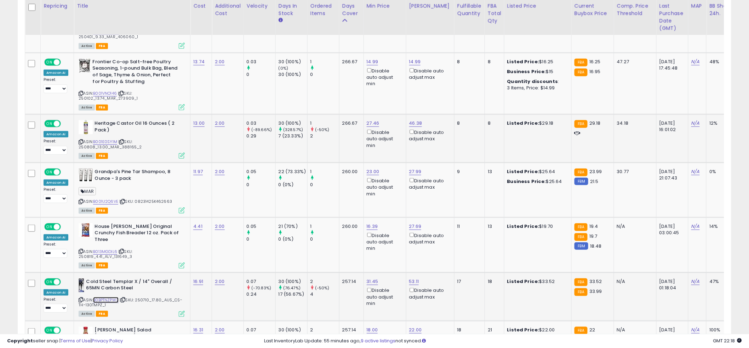
click at [102, 298] on link "B0BPTNZPW2" at bounding box center [105, 301] width 25 height 6
click at [350, 241] on td "260.00" at bounding box center [351, 245] width 24 height 55
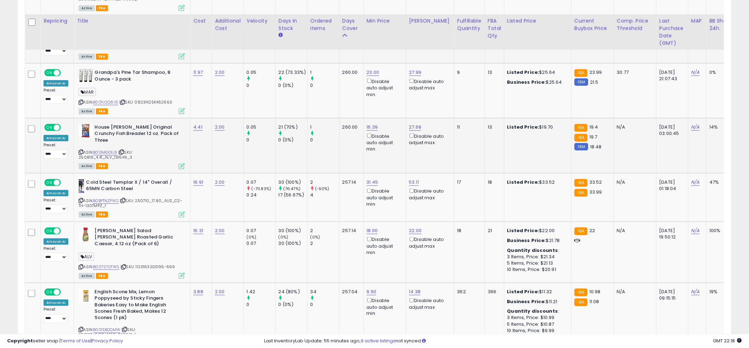
scroll to position [1390, 0]
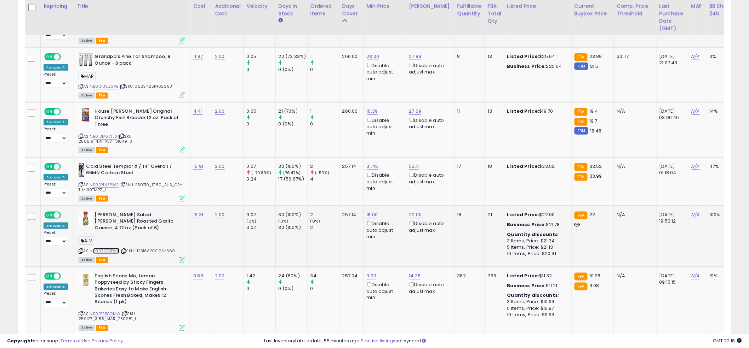
click at [108, 248] on link "B007S7OTWS" at bounding box center [106, 251] width 26 height 6
click at [344, 173] on td "257.14" at bounding box center [351, 181] width 24 height 48
click at [340, 173] on td "257.14" at bounding box center [351, 181] width 24 height 48
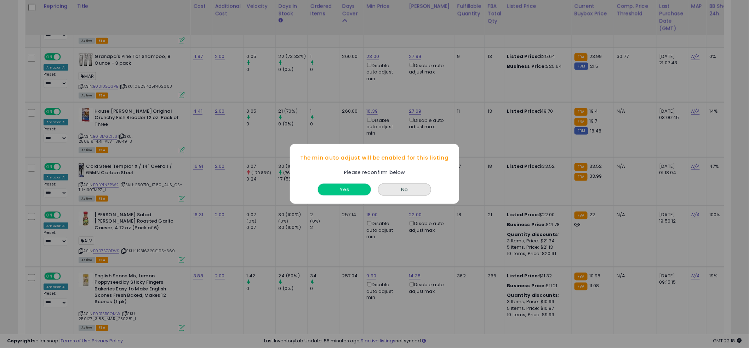
click at [345, 189] on button "Yes" at bounding box center [344, 190] width 53 height 12
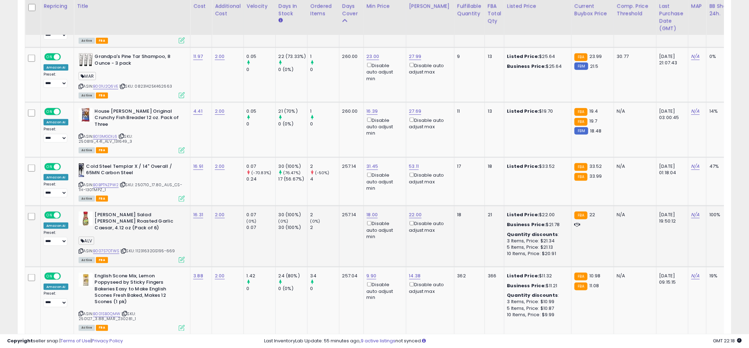
click at [325, 206] on td "2 (0%) 2" at bounding box center [323, 236] width 32 height 61
click at [322, 184] on td "2 (-50%) 4" at bounding box center [323, 181] width 32 height 48
click at [103, 312] on link "B001SB0QMW" at bounding box center [106, 315] width 27 height 6
click at [413, 273] on link "14.38" at bounding box center [415, 276] width 12 height 7
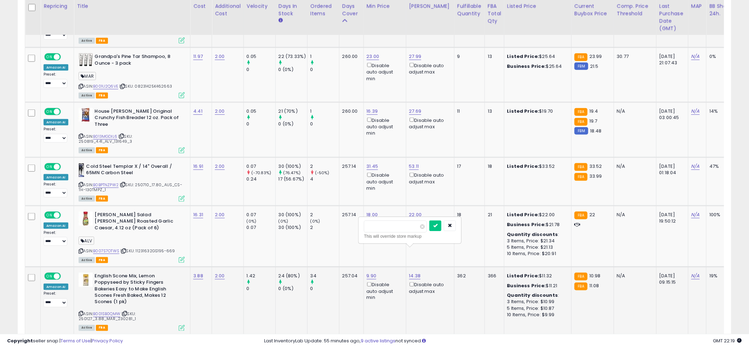
click at [396, 230] on input "*****" at bounding box center [395, 227] width 63 height 12
type input "****"
click button "submit" at bounding box center [435, 226] width 12 height 11
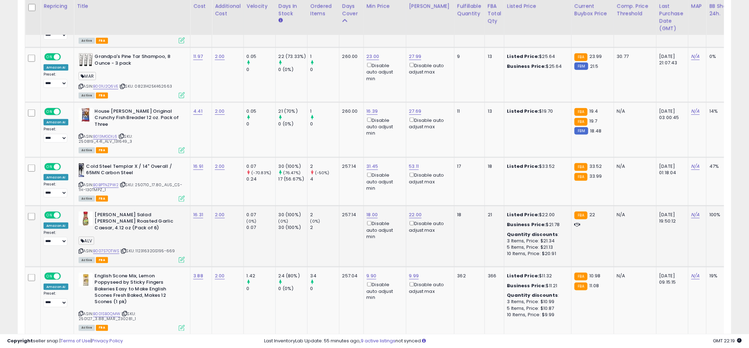
click at [342, 221] on td "257.14" at bounding box center [351, 236] width 24 height 61
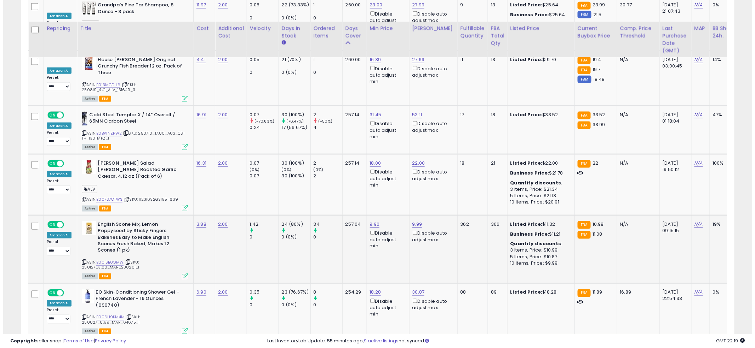
scroll to position [1481, 0]
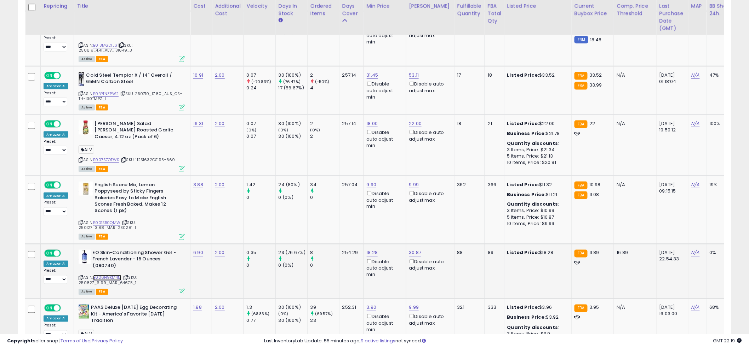
click at [99, 275] on link "B006H9KM4M" at bounding box center [107, 278] width 28 height 6
click at [369, 250] on link "18.28" at bounding box center [372, 253] width 11 height 7
click at [343, 200] on input "*****" at bounding box center [352, 203] width 63 height 12
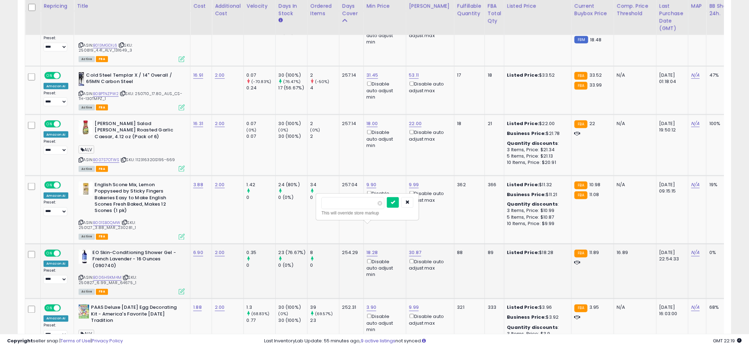
type input "*****"
click button "submit" at bounding box center [393, 202] width 12 height 11
click at [373, 250] on link "14.99" at bounding box center [373, 253] width 12 height 7
click at [179, 289] on icon at bounding box center [182, 292] width 6 height 6
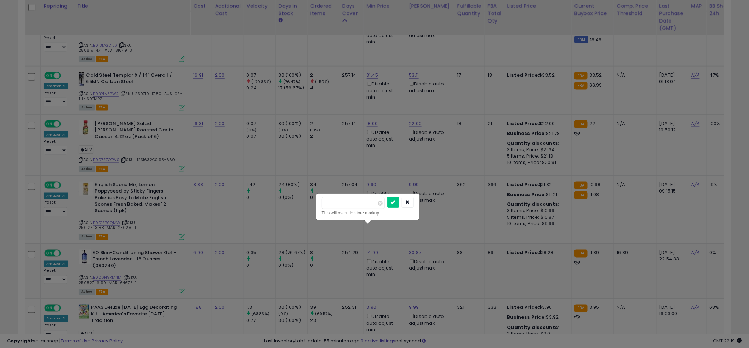
scroll to position [145, 418]
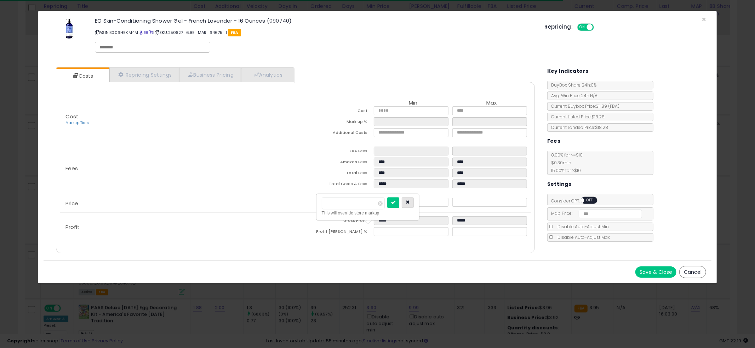
click at [414, 204] on button "button" at bounding box center [408, 202] width 12 height 11
click at [388, 230] on input "*****" at bounding box center [411, 231] width 75 height 9
drag, startPoint x: 444, startPoint y: 228, endPoint x: 441, endPoint y: 229, distance: 3.7
click at [442, 229] on input "*****" at bounding box center [411, 231] width 75 height 9
type input "*****"
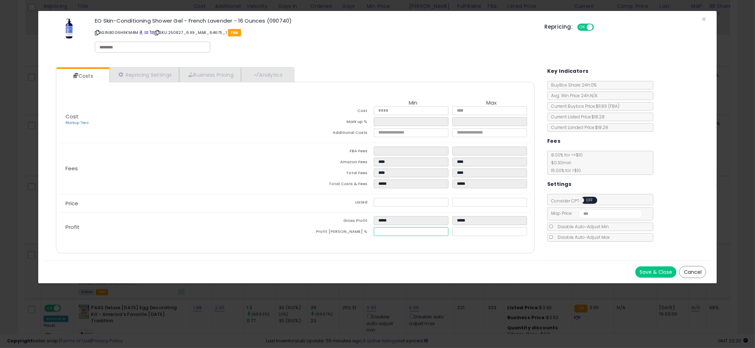
click at [440, 230] on input "*****" at bounding box center [411, 231] width 75 height 9
type input "******"
type input "*****"
click at [440, 232] on icon at bounding box center [441, 231] width 3 height 3
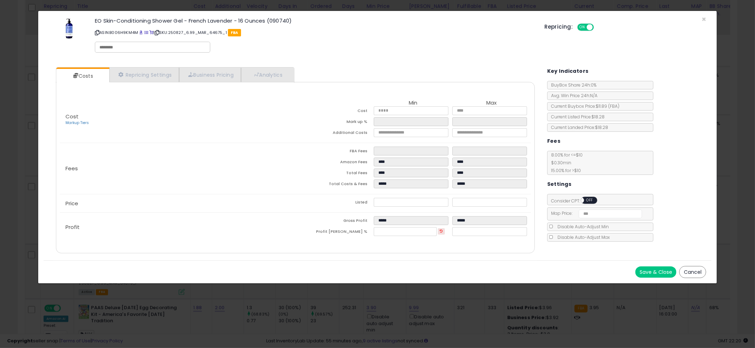
type input "*****"
type input "****"
type input "*****"
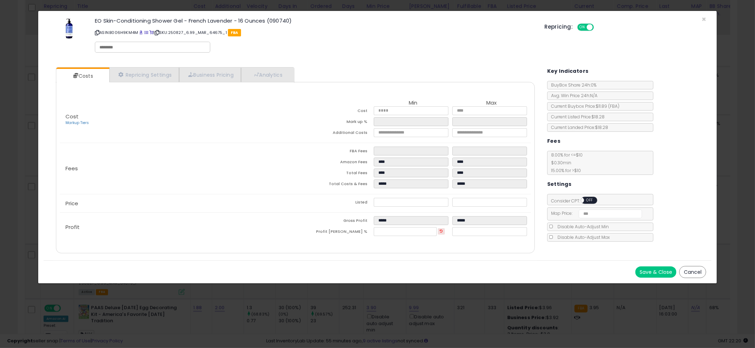
type input "****"
click at [658, 277] on button "Save & Close" at bounding box center [655, 272] width 41 height 11
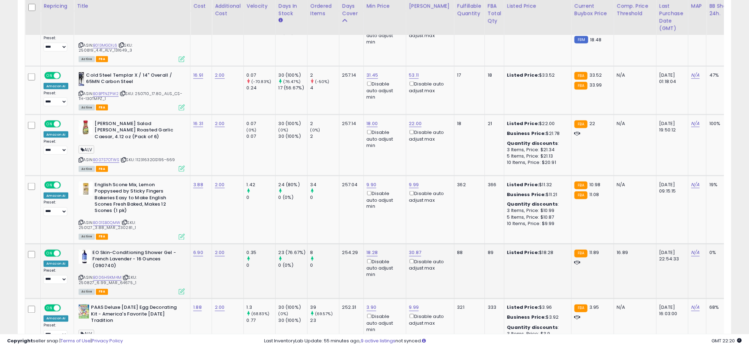
click at [183, 289] on icon at bounding box center [182, 292] width 6 height 6
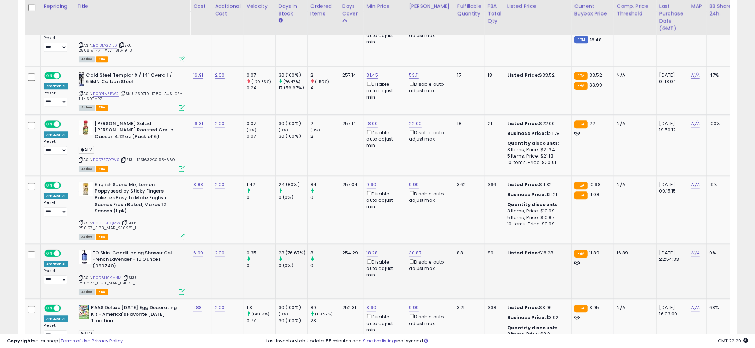
scroll to position [145, 418]
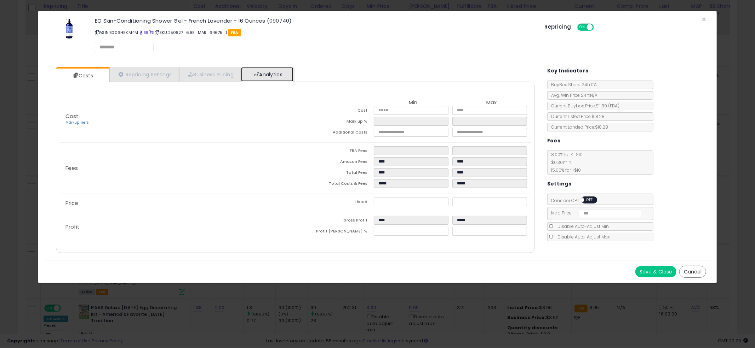
click at [290, 74] on link "Analytics" at bounding box center [267, 74] width 52 height 15
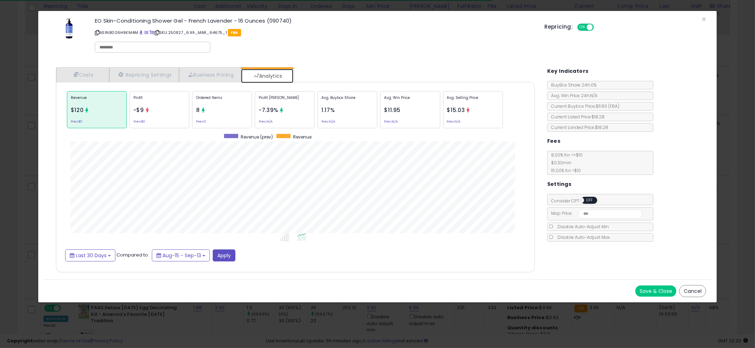
scroll to position [217, 493]
click at [229, 111] on div "Ordered Items 8 Prev: 0" at bounding box center [222, 109] width 60 height 37
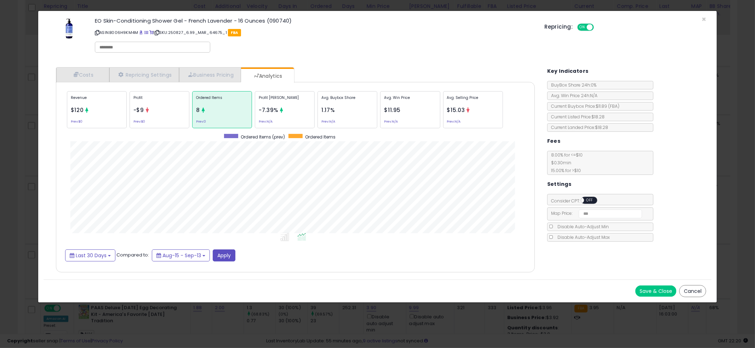
click at [10, 190] on div "× Close EO Skin-Conditioning Shower Gel - French Lavender - 16 Ounces (090740) …" at bounding box center [377, 174] width 755 height 348
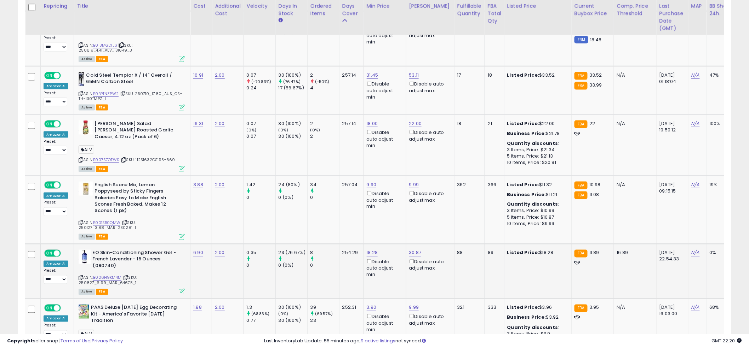
scroll to position [353661, 353391]
click at [113, 275] on link "B006H9KM4M" at bounding box center [107, 278] width 28 height 6
click at [371, 250] on link "18.28" at bounding box center [372, 253] width 11 height 7
click at [361, 203] on input "*****" at bounding box center [352, 203] width 63 height 12
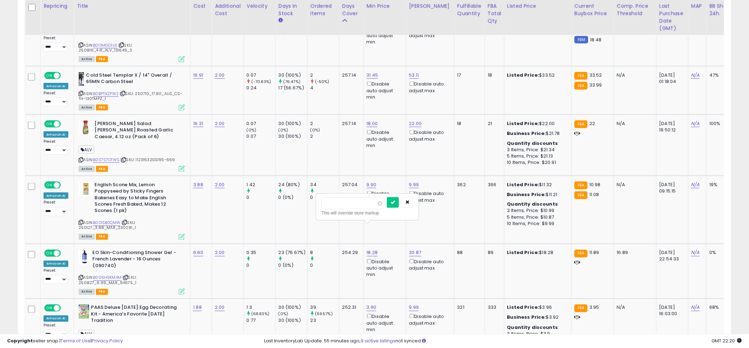
click at [361, 203] on input "*****" at bounding box center [352, 203] width 63 height 12
type input "*****"
click button "submit" at bounding box center [393, 202] width 12 height 11
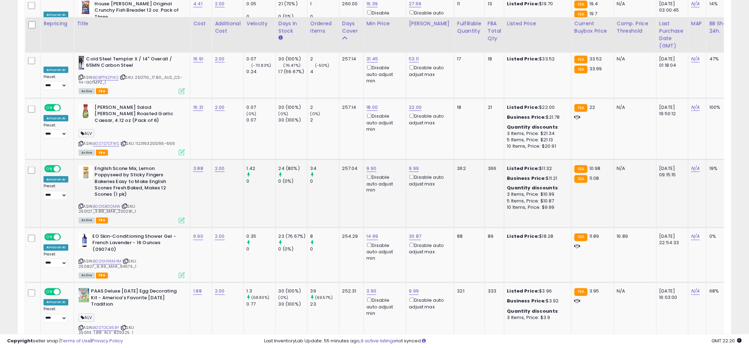
scroll to position [1540, 0]
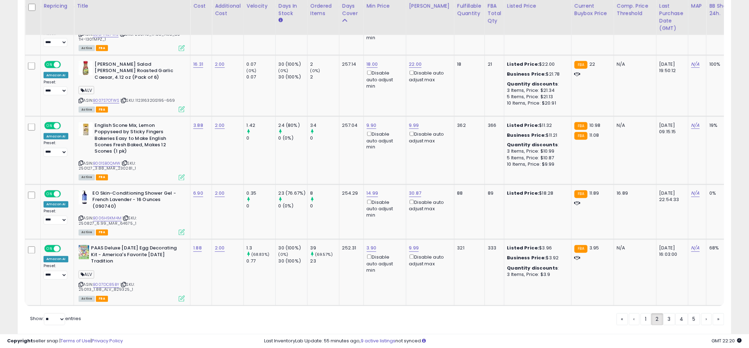
click at [370, 203] on td "14.99 Disable auto adjust min" at bounding box center [384, 212] width 42 height 55
click at [369, 199] on td "14.99 Disable auto adjust min" at bounding box center [384, 212] width 42 height 55
click at [372, 200] on td "14.99 Disable auto adjust min" at bounding box center [384, 212] width 42 height 55
click at [663, 314] on link "3" at bounding box center [669, 320] width 12 height 12
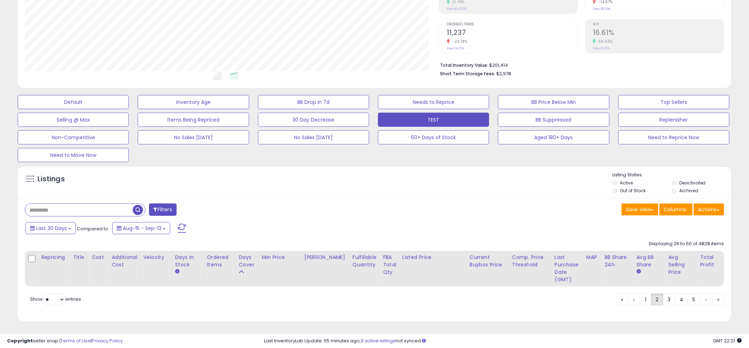
scroll to position [134, 0]
click at [368, 172] on div "Listings" at bounding box center [374, 184] width 713 height 24
click at [369, 172] on div "Listings" at bounding box center [374, 184] width 713 height 24
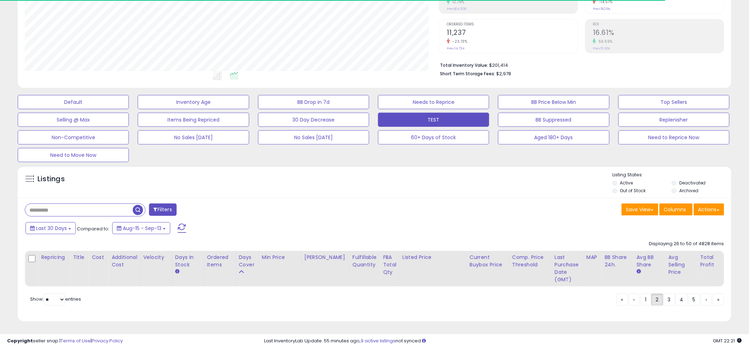
click at [370, 173] on div "Listings" at bounding box center [374, 184] width 713 height 24
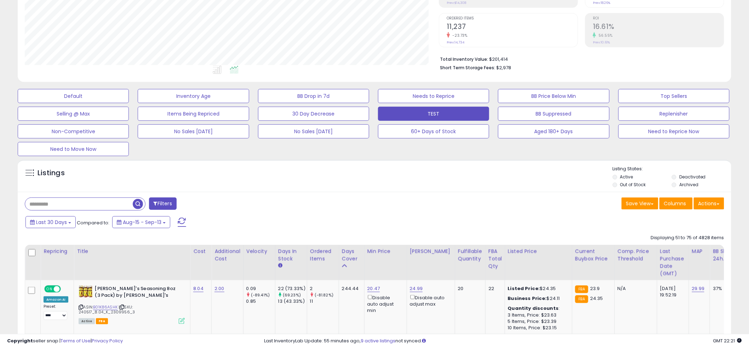
click at [368, 171] on div "Listings" at bounding box center [374, 178] width 713 height 24
click at [369, 171] on div "Listings" at bounding box center [374, 178] width 713 height 24
click at [371, 167] on div "Listings" at bounding box center [374, 178] width 713 height 24
click at [369, 167] on div "Listings" at bounding box center [374, 178] width 713 height 24
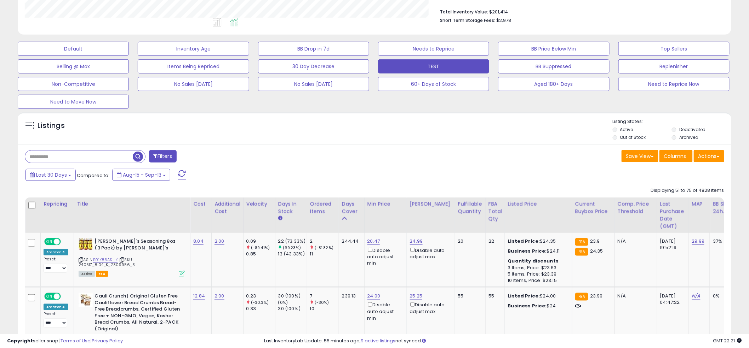
scroll to position [189, 0]
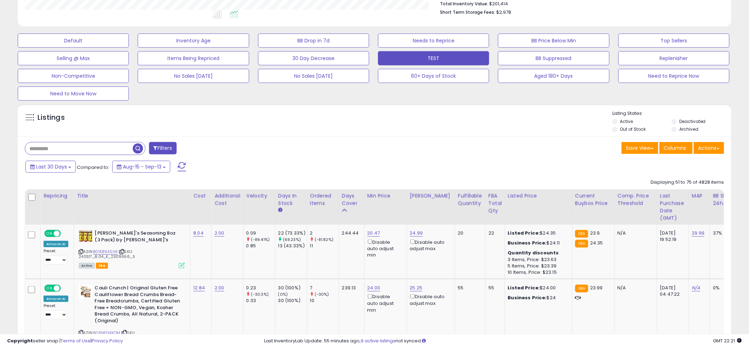
click at [368, 169] on div "Last 30 Days Compared to: Aug-15 - Sep-13" at bounding box center [286, 168] width 524 height 16
click at [369, 116] on div "Listings" at bounding box center [374, 122] width 713 height 24
click at [369, 117] on div "Listings" at bounding box center [374, 122] width 713 height 24
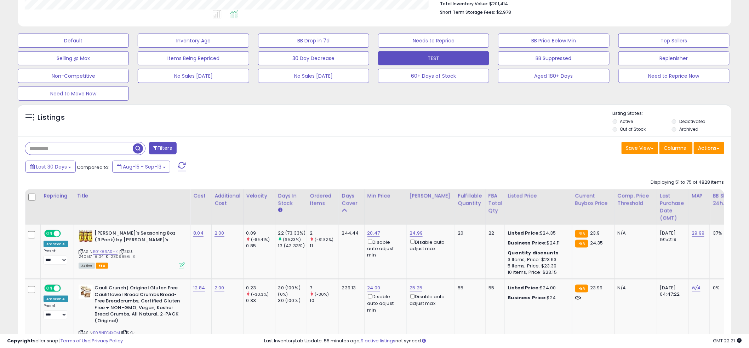
click at [373, 111] on div "Listings" at bounding box center [374, 122] width 713 height 24
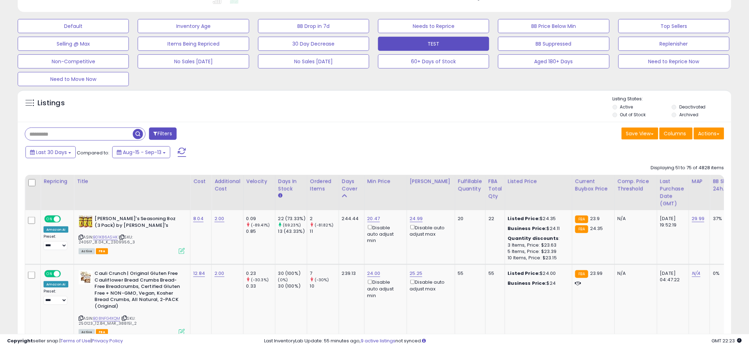
scroll to position [215, 0]
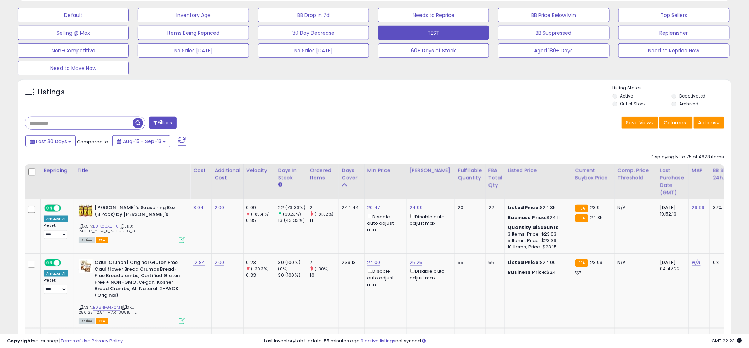
click at [103, 226] on link "B01K86ASHK" at bounding box center [105, 227] width 24 height 6
click at [370, 209] on link "20.47" at bounding box center [373, 207] width 13 height 7
click at [352, 187] on input "*****" at bounding box center [352, 184] width 63 height 12
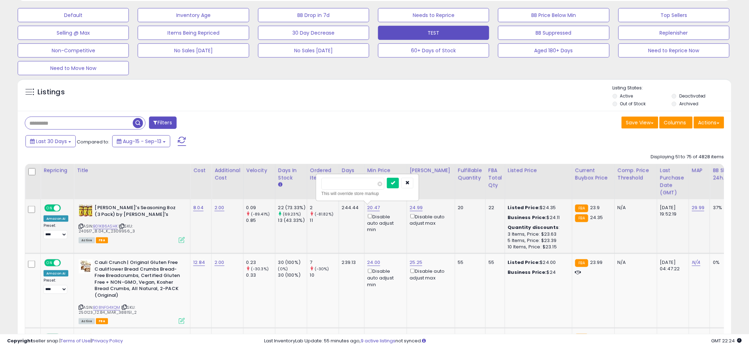
click at [352, 187] on input "*****" at bounding box center [352, 184] width 63 height 12
type input "*****"
click button "submit" at bounding box center [393, 183] width 12 height 11
click at [415, 208] on link "24.99" at bounding box center [416, 207] width 13 height 7
click at [387, 185] on input "*****" at bounding box center [395, 184] width 63 height 12
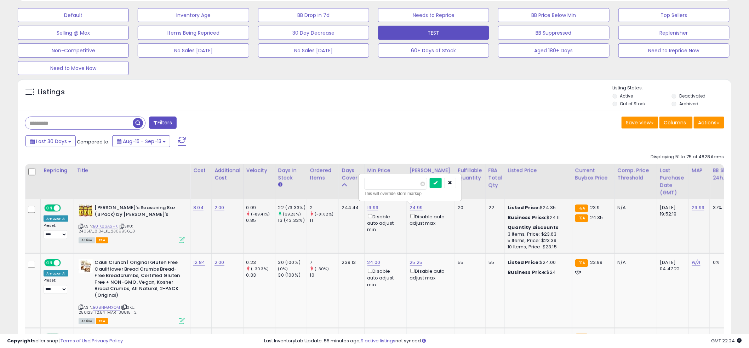
click at [387, 185] on input "*****" at bounding box center [395, 184] width 63 height 12
type input "*****"
click button "submit" at bounding box center [436, 183] width 12 height 11
click at [383, 127] on div "Save View Save As New View Update Current View Columns Actions Import Export Vi…" at bounding box center [551, 124] width 355 height 14
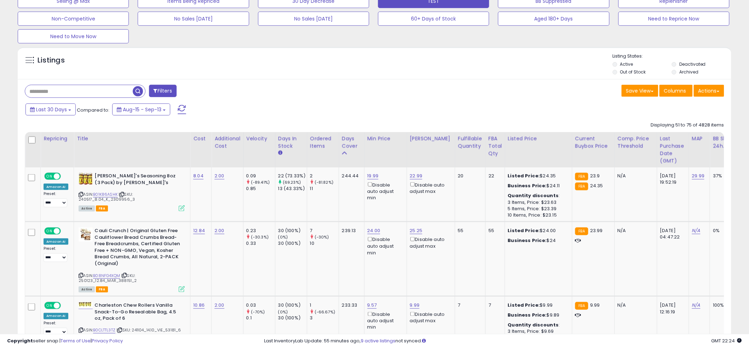
scroll to position [252, 0]
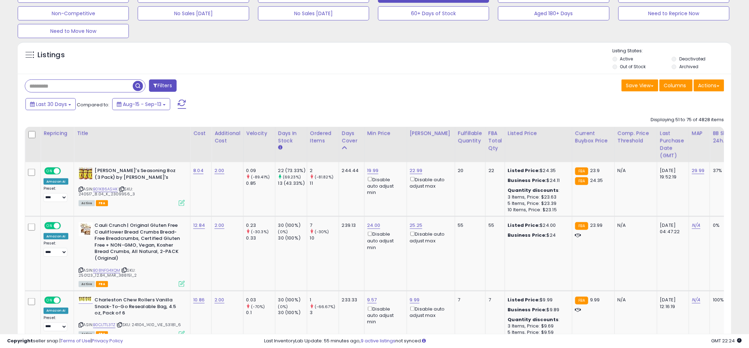
click at [369, 61] on div "Listings" at bounding box center [374, 60] width 713 height 24
drag, startPoint x: 369, startPoint y: 61, endPoint x: 373, endPoint y: 62, distance: 4.5
click at [372, 62] on div "Listings" at bounding box center [374, 60] width 713 height 24
click at [375, 56] on div "Listings" at bounding box center [374, 60] width 713 height 24
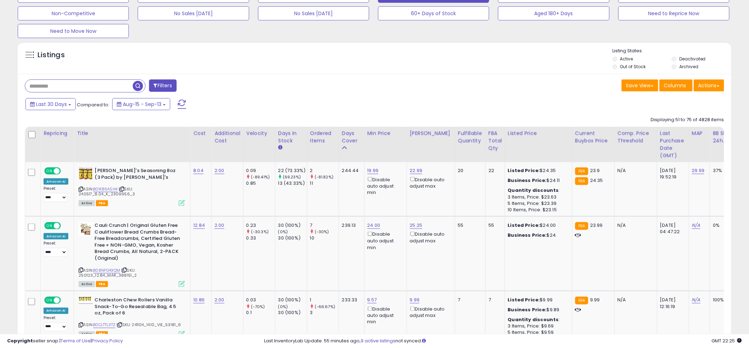
click at [361, 89] on div "Filters" at bounding box center [196, 87] width 355 height 14
click at [372, 90] on div "Filters" at bounding box center [196, 87] width 355 height 14
click at [381, 102] on div "Last 30 Days Compared to: Aug-15 - Sep-13" at bounding box center [286, 105] width 524 height 16
click at [367, 103] on div "Last 30 Days Compared to: Aug-15 - Sep-13" at bounding box center [286, 105] width 524 height 16
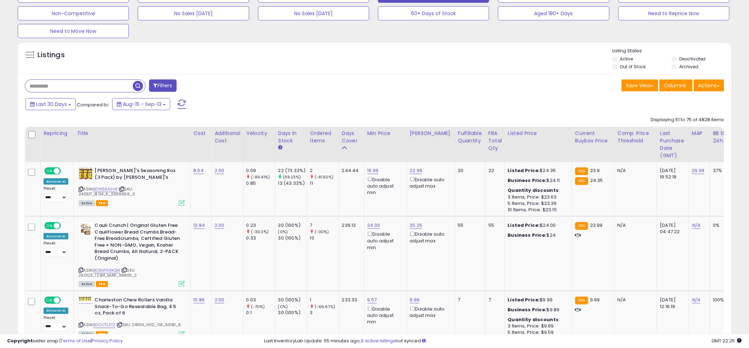
click at [374, 104] on div "Last 30 Days Compared to: Aug-15 - Sep-13" at bounding box center [286, 105] width 524 height 16
click at [371, 103] on div "Last 30 Days Compared to: Aug-15 - Sep-13" at bounding box center [286, 105] width 524 height 16
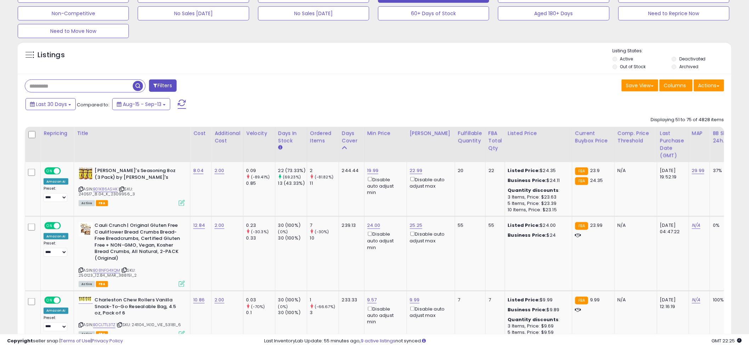
click at [371, 104] on div "Last 30 Days Compared to: Aug-15 - Sep-13" at bounding box center [286, 105] width 524 height 16
click at [367, 99] on div "Last 30 Days Compared to: Aug-15 - Sep-13" at bounding box center [286, 105] width 524 height 16
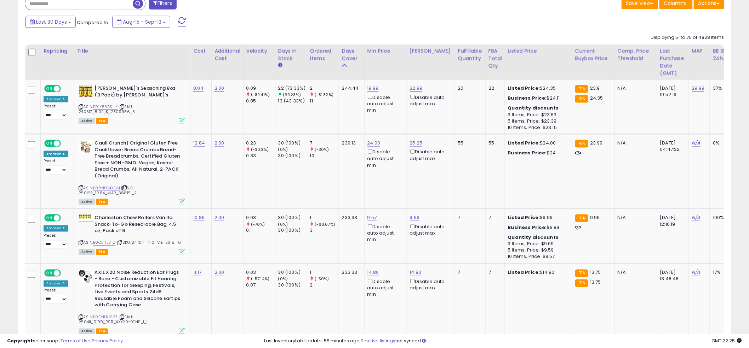
scroll to position [342, 0]
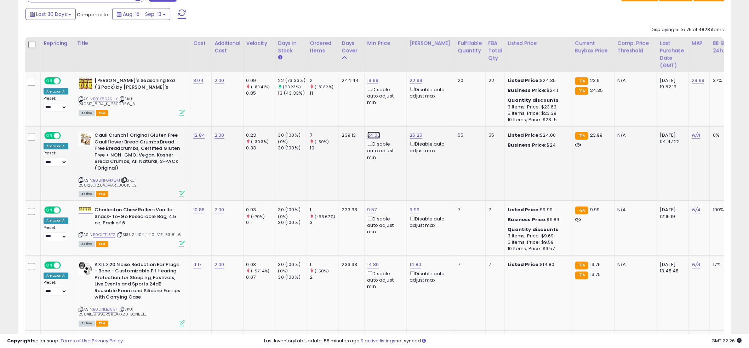
click at [371, 136] on link "24.00" at bounding box center [373, 135] width 13 height 7
click at [350, 111] on input "*****" at bounding box center [353, 111] width 63 height 12
type input "**"
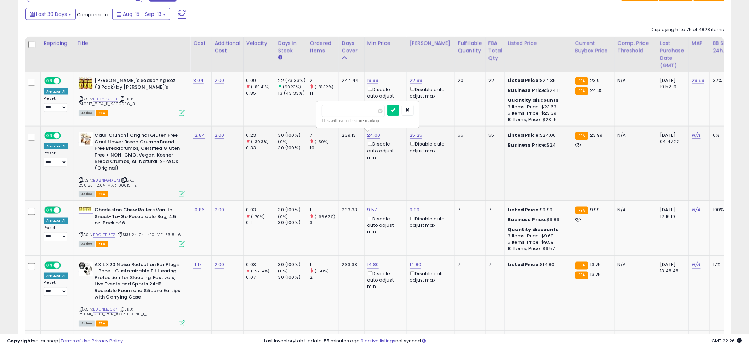
click button "submit" at bounding box center [393, 110] width 12 height 11
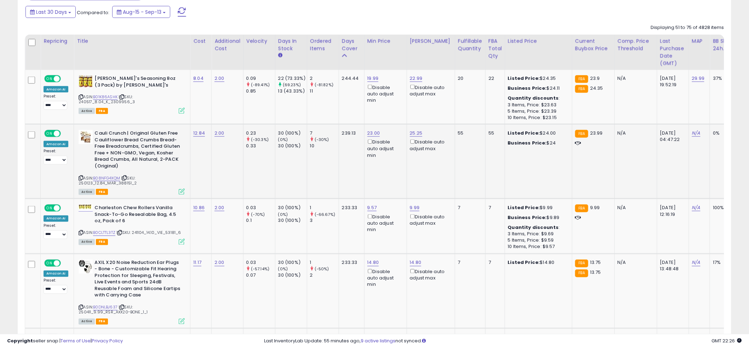
scroll to position [347, 0]
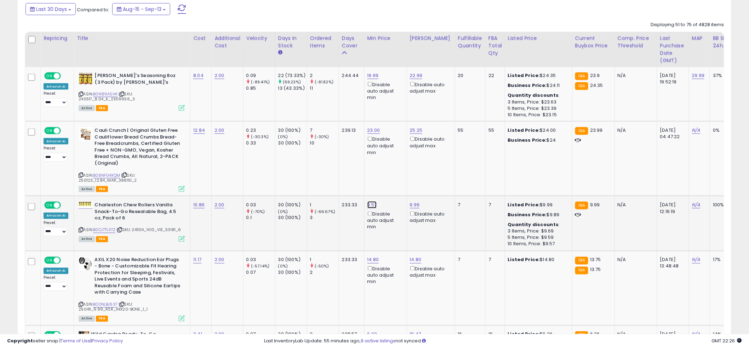
click at [371, 206] on link "9.57" at bounding box center [372, 205] width 10 height 7
click at [354, 180] on input "****" at bounding box center [351, 181] width 63 height 12
type input "****"
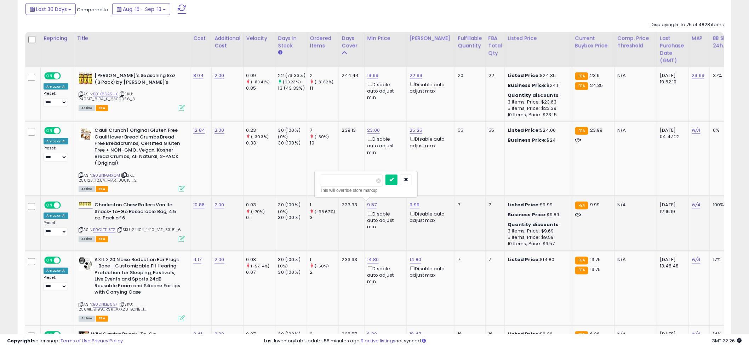
click button "submit" at bounding box center [391, 180] width 12 height 11
click at [416, 204] on link "9.99" at bounding box center [415, 205] width 10 height 7
click at [388, 181] on input "****" at bounding box center [394, 181] width 63 height 12
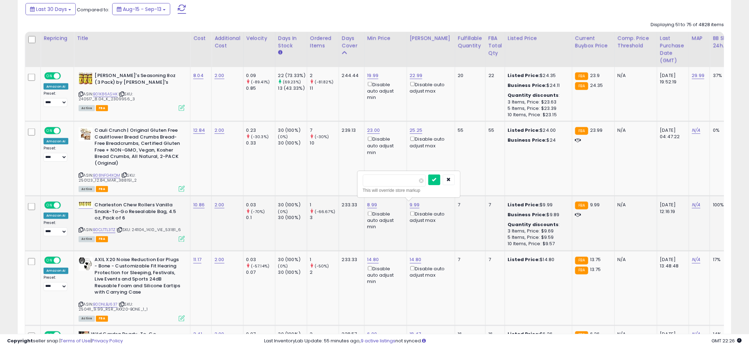
type input "****"
click button "submit" at bounding box center [434, 180] width 12 height 11
click at [367, 172] on td "23.00 Disable auto adjust min" at bounding box center [385, 159] width 42 height 75
click at [366, 170] on td "23.00 Disable auto adjust min" at bounding box center [385, 159] width 42 height 75
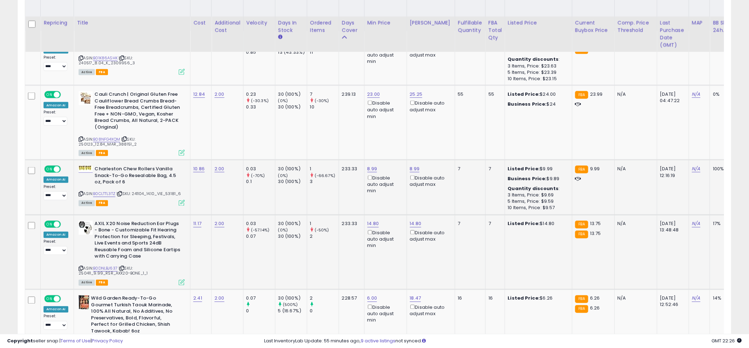
scroll to position [401, 0]
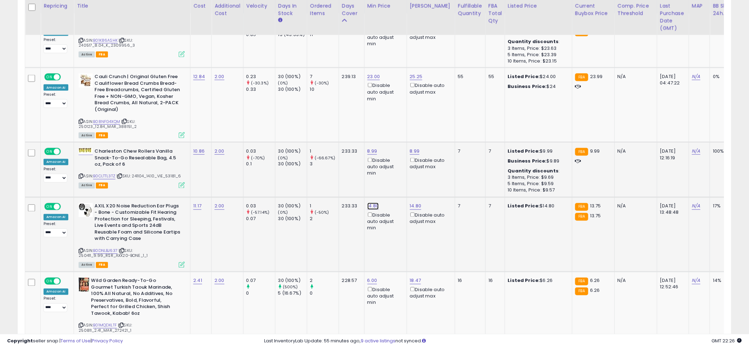
click at [370, 207] on link "14.80" at bounding box center [373, 206] width 12 height 7
click at [348, 177] on input "*****" at bounding box center [352, 181] width 63 height 12
type input "**"
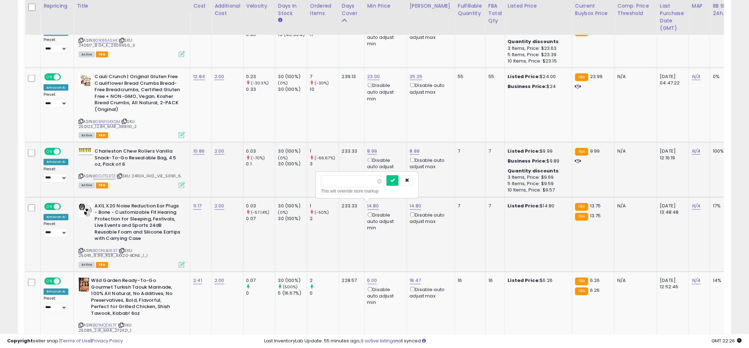
click button "submit" at bounding box center [392, 180] width 12 height 11
click at [364, 181] on td "8.99 Disable auto adjust min" at bounding box center [385, 170] width 42 height 55
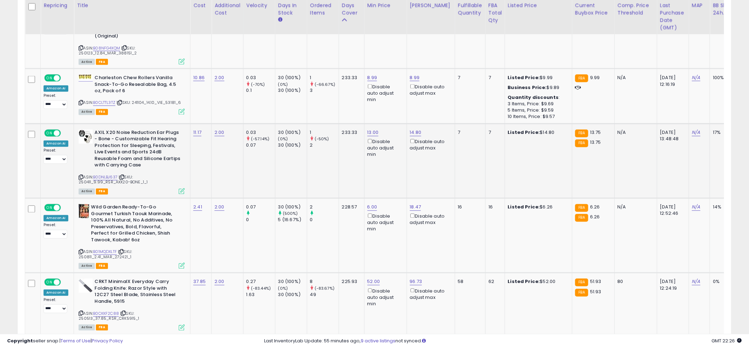
scroll to position [474, 0]
click at [365, 176] on td "13.00 Disable auto adjust min" at bounding box center [385, 161] width 42 height 75
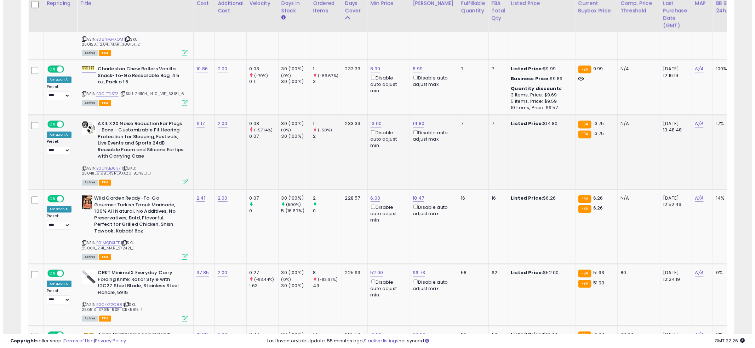
scroll to position [484, 0]
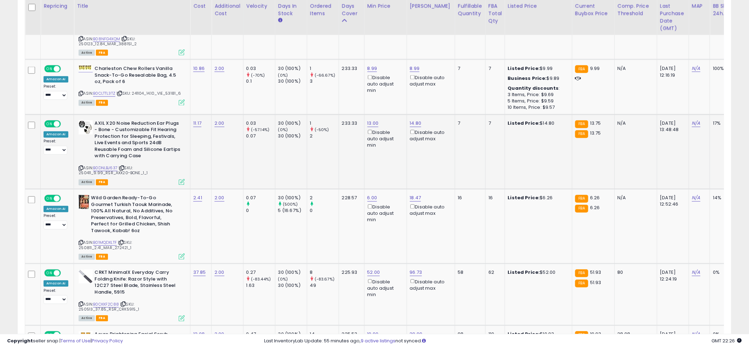
click at [364, 160] on td "13.00 Disable auto adjust min" at bounding box center [385, 152] width 42 height 75
click at [367, 311] on td "52.00 Disable auto adjust min" at bounding box center [385, 295] width 42 height 62
click at [104, 241] on link "B01MQDXLTF" at bounding box center [105, 243] width 24 height 6
click at [179, 258] on icon at bounding box center [182, 257] width 6 height 6
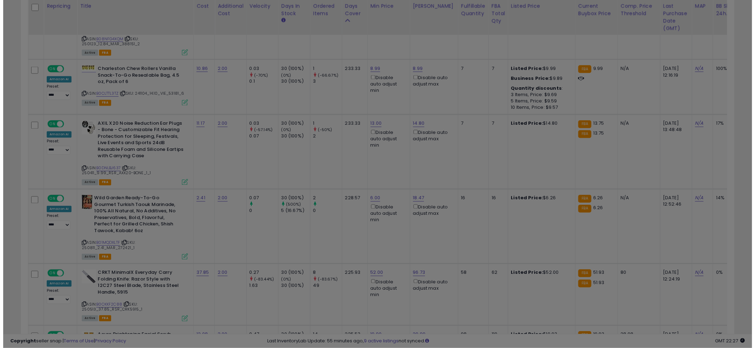
scroll to position [145, 418]
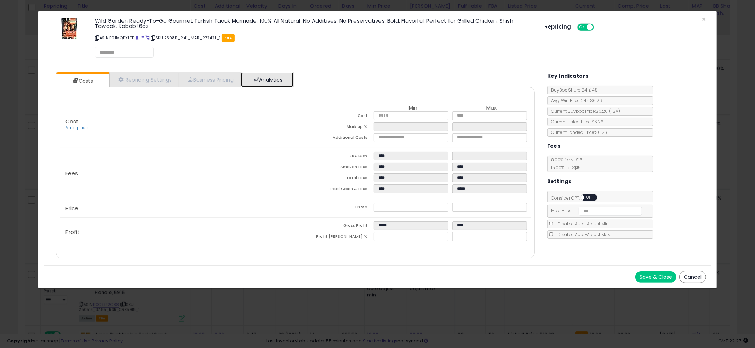
click at [270, 77] on link "Analytics" at bounding box center [267, 80] width 52 height 15
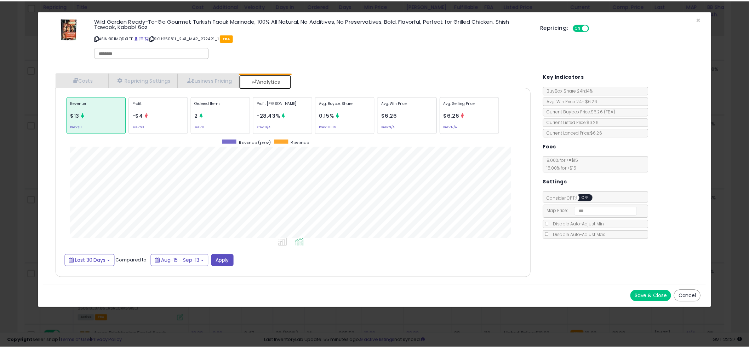
scroll to position [217, 493]
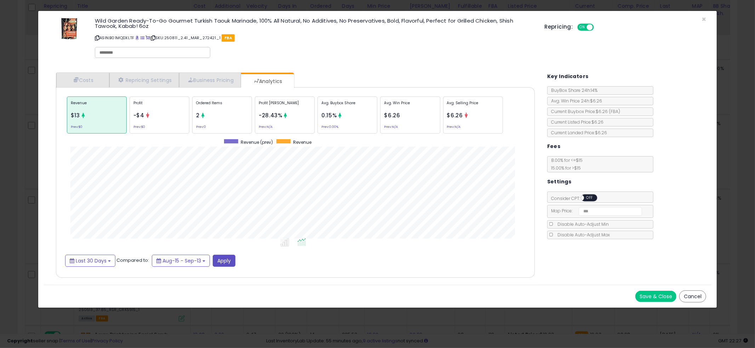
click at [15, 157] on div "× Close Wild Garden Ready-To-Go Gourmet Turkish Taouk Marinade, 100% All Natura…" at bounding box center [377, 174] width 755 height 348
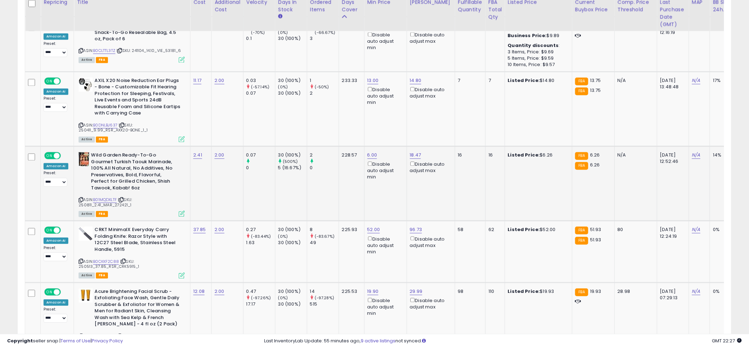
scroll to position [528, 0]
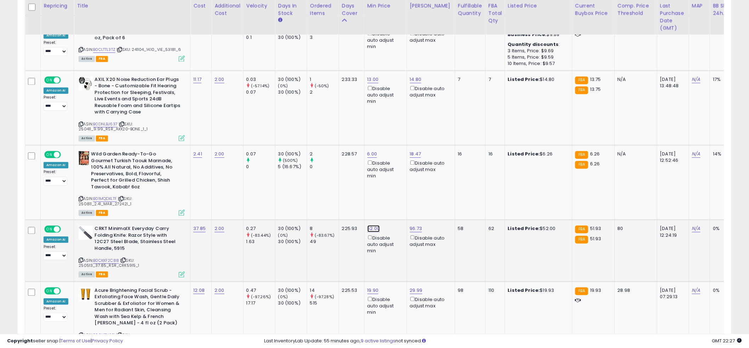
click at [369, 226] on link "52.00" at bounding box center [373, 229] width 13 height 7
type input "**"
click button "submit" at bounding box center [393, 203] width 12 height 11
click at [106, 259] on link "B0CKKF2C88" at bounding box center [106, 261] width 26 height 6
click at [381, 200] on td "6.00 Disable auto adjust min" at bounding box center [385, 182] width 42 height 75
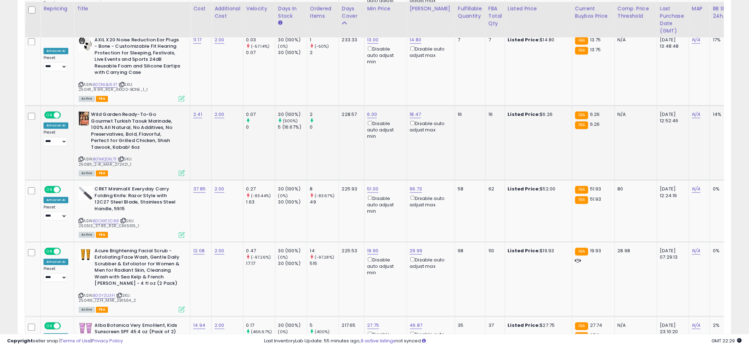
scroll to position [574, 0]
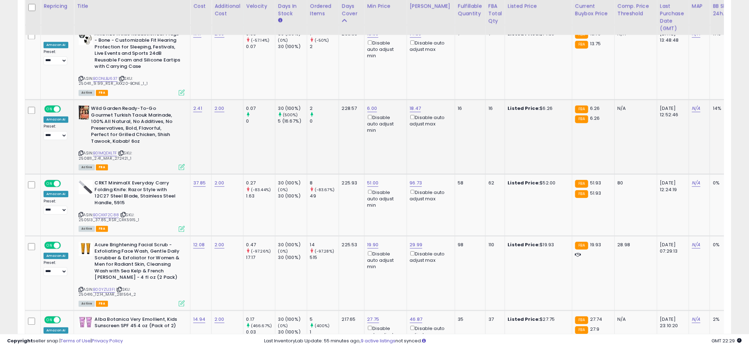
click at [377, 151] on td "6.00 Disable auto adjust min" at bounding box center [385, 136] width 42 height 75
click at [375, 151] on td "6.00 Disable auto adjust min" at bounding box center [385, 136] width 42 height 75
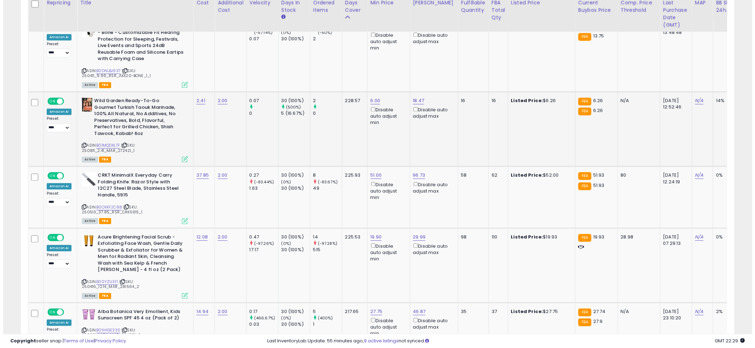
scroll to position [582, 0]
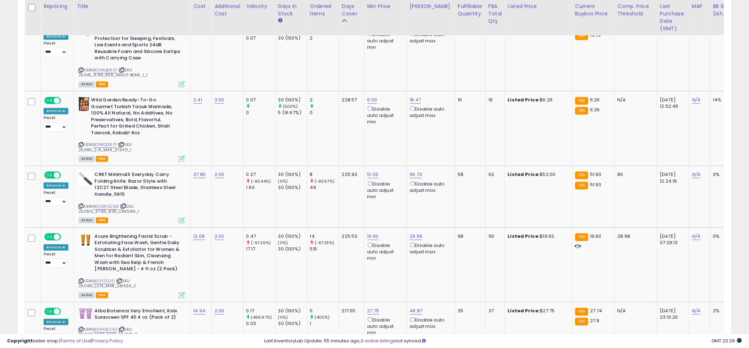
click at [370, 209] on td "51.00 Disable auto adjust min" at bounding box center [385, 197] width 42 height 62
click at [180, 293] on icon at bounding box center [182, 295] width 6 height 6
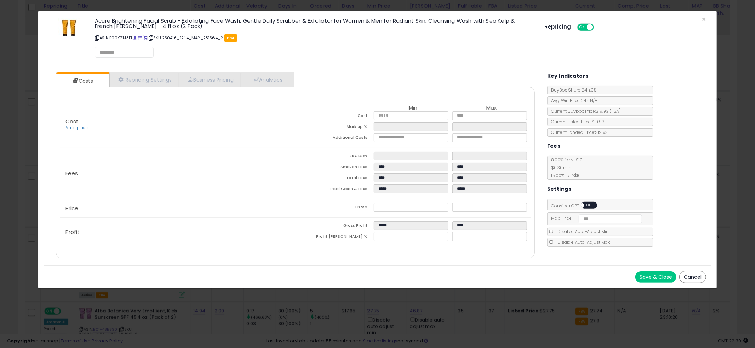
click at [12, 248] on div "× Close Acure Brightening Facial Scrub - Exfoliating Face Wash, Gentle Daily Sc…" at bounding box center [377, 174] width 755 height 348
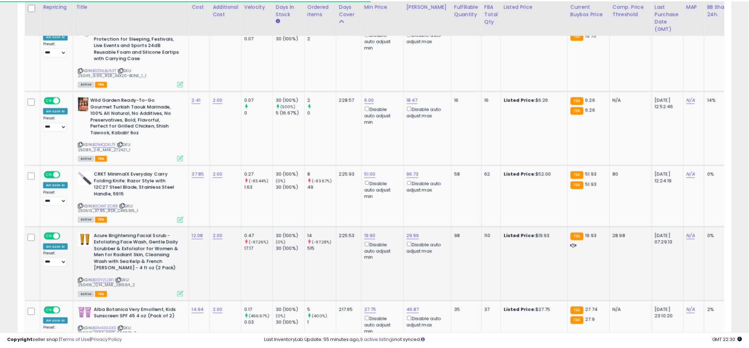
scroll to position [353661, 353391]
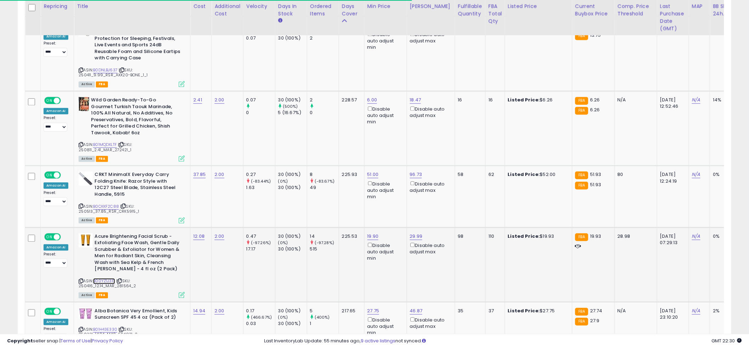
click at [106, 280] on link "B00YZ1J3FI" at bounding box center [104, 281] width 22 height 6
click at [367, 235] on link "19.90" at bounding box center [372, 236] width 11 height 7
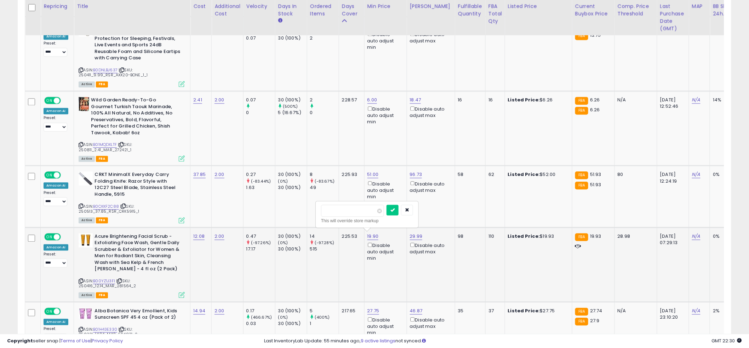
click at [350, 214] on input "*****" at bounding box center [352, 211] width 63 height 12
type input "*****"
click button "submit" at bounding box center [392, 210] width 12 height 11
click at [410, 236] on link "29.99" at bounding box center [416, 236] width 13 height 7
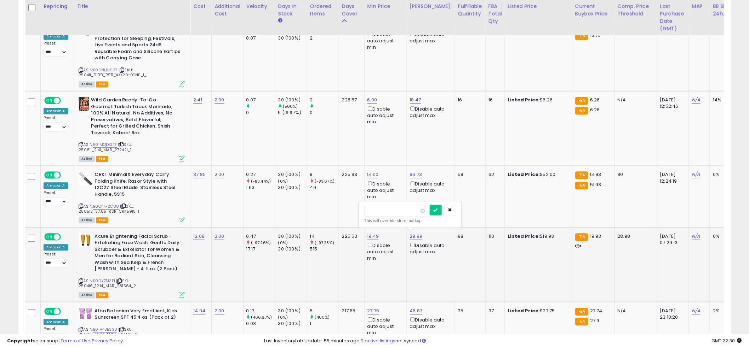
click at [398, 214] on input "*****" at bounding box center [395, 211] width 63 height 12
type input "*****"
click button "submit" at bounding box center [436, 210] width 12 height 11
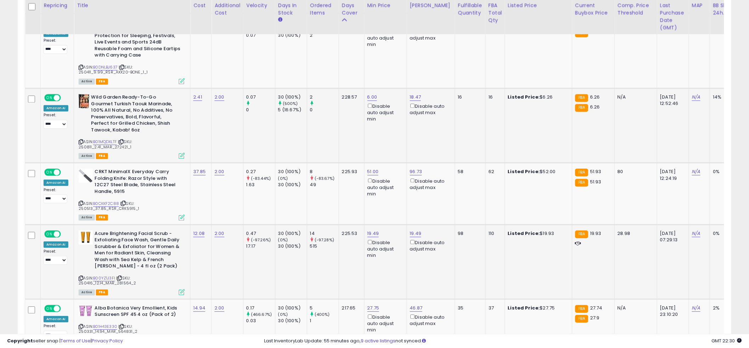
scroll to position [588, 0]
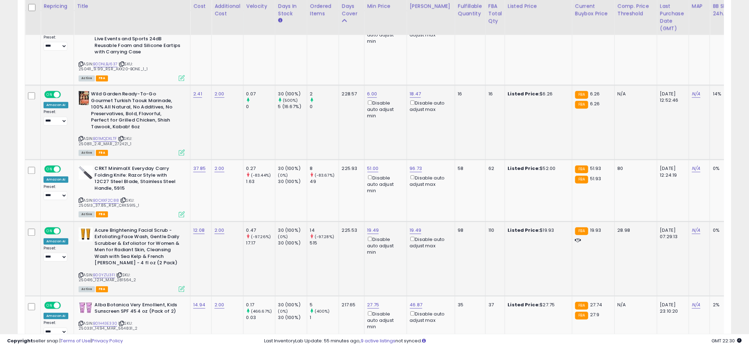
click at [350, 130] on td "228.57" at bounding box center [351, 122] width 25 height 75
click at [365, 131] on td "6.00 Disable auto adjust min" at bounding box center [385, 122] width 42 height 75
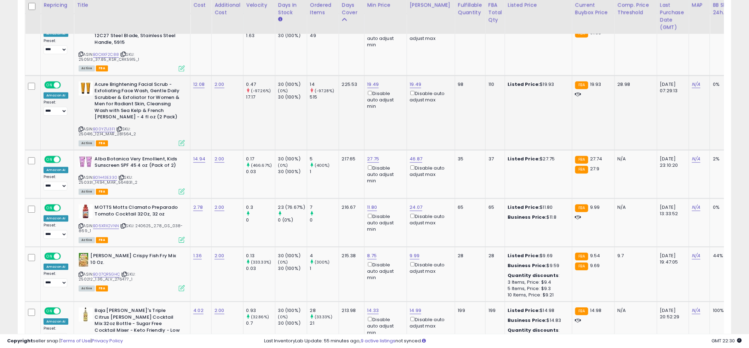
scroll to position [735, 0]
click at [364, 120] on td "19.49 Disable auto adjust min" at bounding box center [385, 112] width 42 height 75
click at [370, 158] on link "27.75" at bounding box center [373, 158] width 12 height 7
type input "**"
click button "submit" at bounding box center [393, 132] width 12 height 11
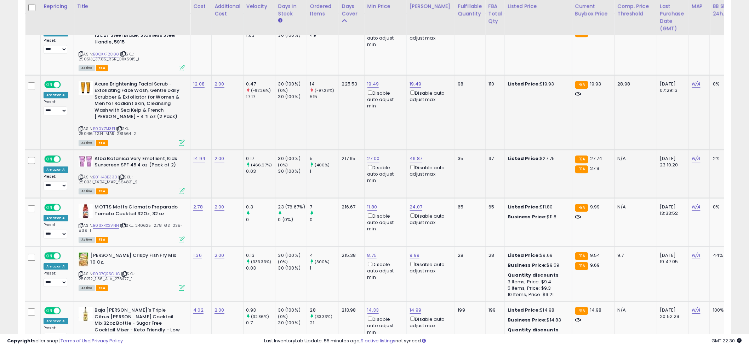
click at [369, 115] on td "19.49 Disable auto adjust min" at bounding box center [385, 112] width 42 height 75
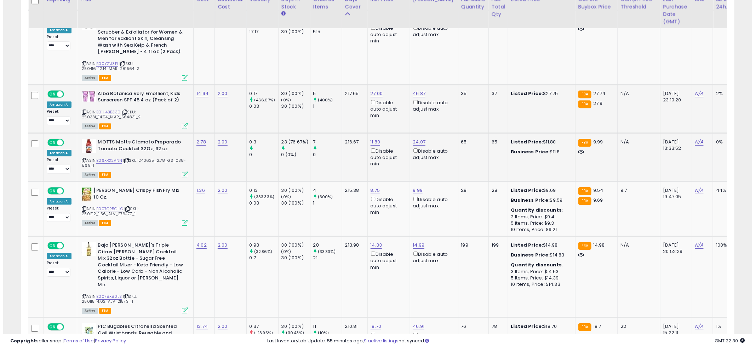
scroll to position [814, 0]
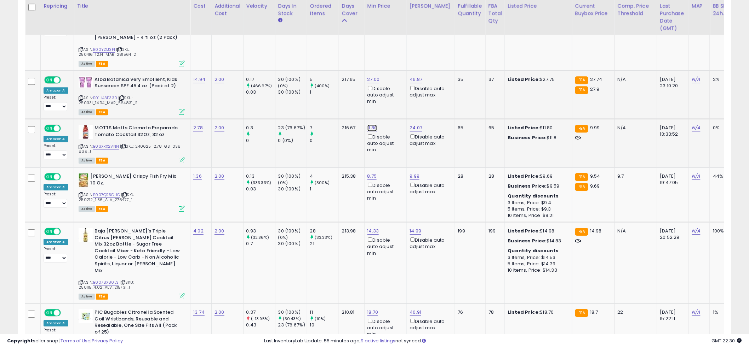
click at [369, 126] on link "11.80" at bounding box center [372, 128] width 10 height 7
click at [348, 105] on input "*****" at bounding box center [351, 102] width 63 height 12
type input "*"
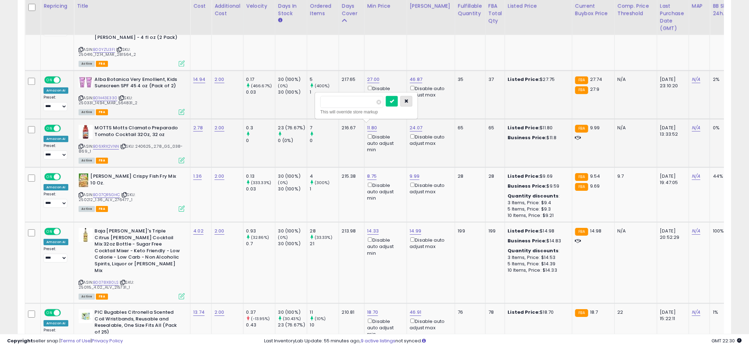
click at [412, 100] on button "button" at bounding box center [406, 101] width 12 height 11
click at [179, 160] on icon at bounding box center [182, 160] width 6 height 6
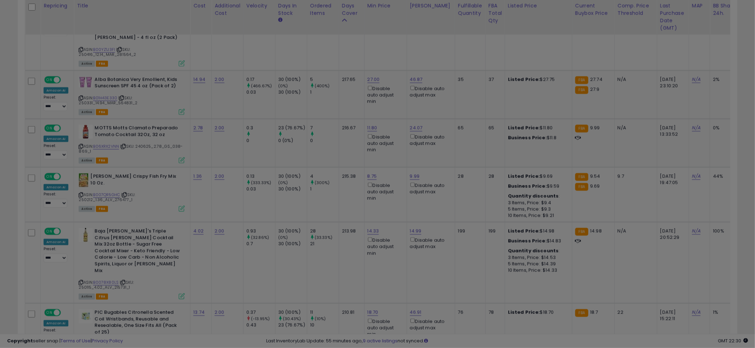
scroll to position [145, 418]
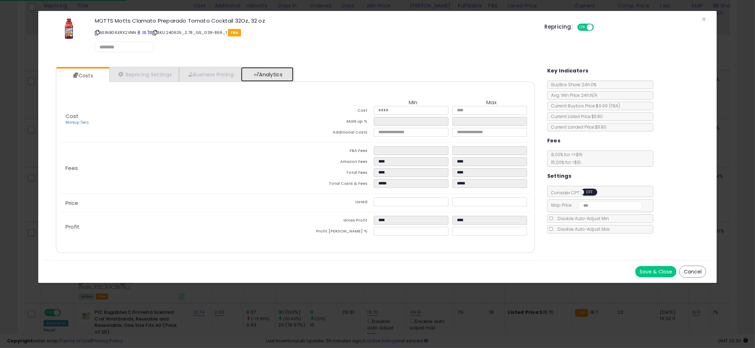
click at [259, 70] on link "Analytics" at bounding box center [267, 74] width 52 height 15
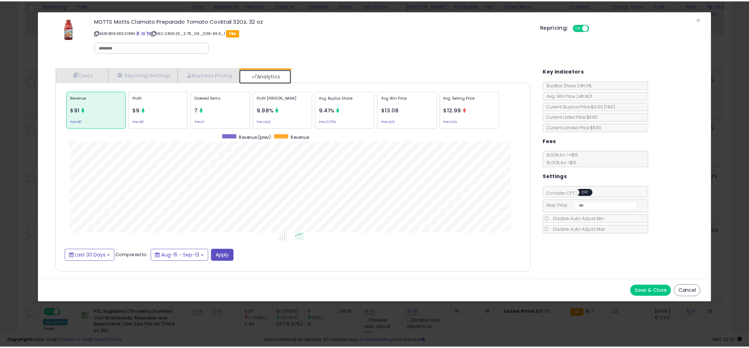
scroll to position [217, 493]
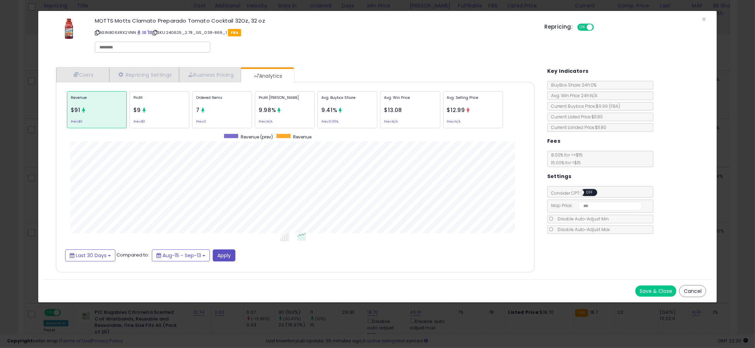
click at [10, 150] on div "× Close MOTTS Motts Clamato Preparado Tomato Cocktail 32Oz, 32 oz ASIN: B06XRX2…" at bounding box center [377, 174] width 755 height 348
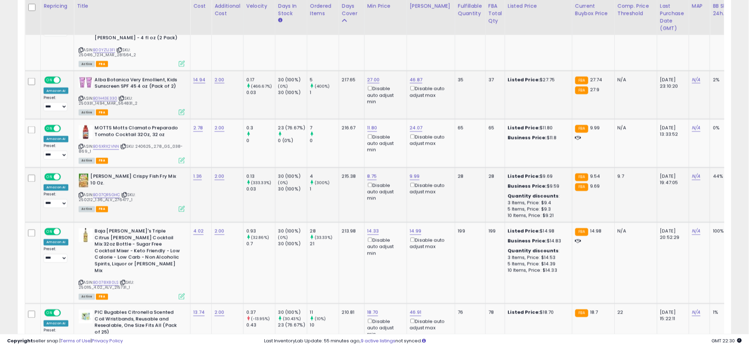
scroll to position [353661, 353391]
click at [368, 126] on link "11.80" at bounding box center [372, 128] width 10 height 7
click at [357, 108] on input "*****" at bounding box center [351, 102] width 63 height 12
click at [356, 103] on input "*****" at bounding box center [351, 102] width 63 height 12
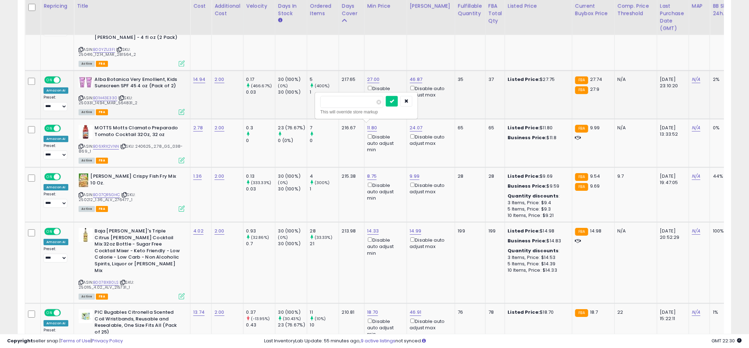
click at [356, 103] on input "*****" at bounding box center [351, 102] width 63 height 12
type input "***"
click button "submit" at bounding box center [392, 101] width 12 height 11
click at [368, 109] on td "27.00 Disable auto adjust min" at bounding box center [385, 94] width 42 height 48
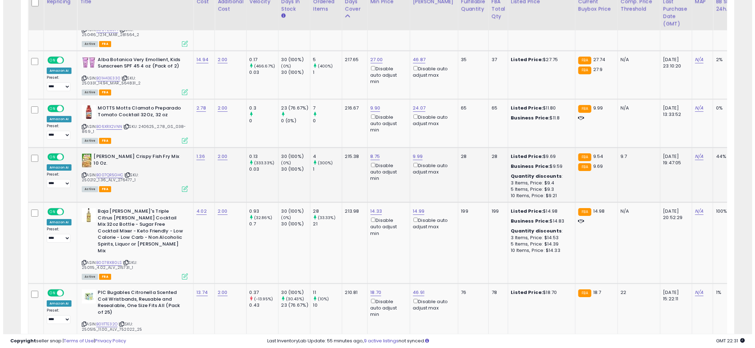
scroll to position [836, 0]
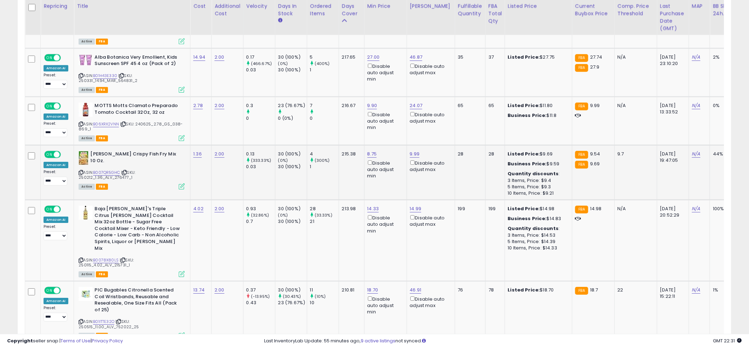
click at [179, 184] on icon at bounding box center [182, 187] width 6 height 6
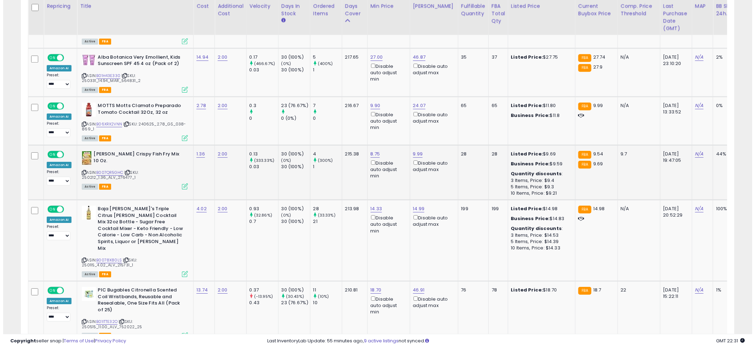
scroll to position [145, 418]
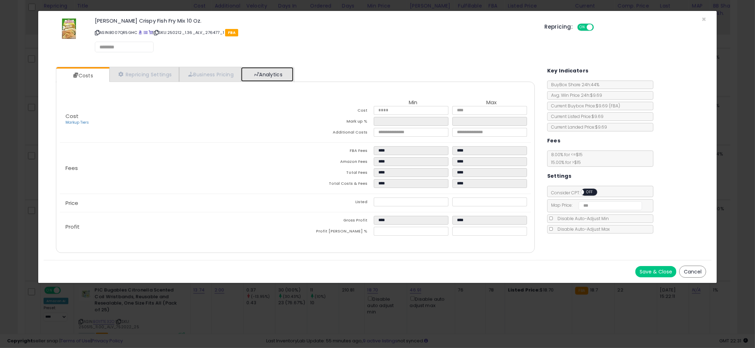
click at [274, 72] on link "Analytics" at bounding box center [267, 74] width 52 height 15
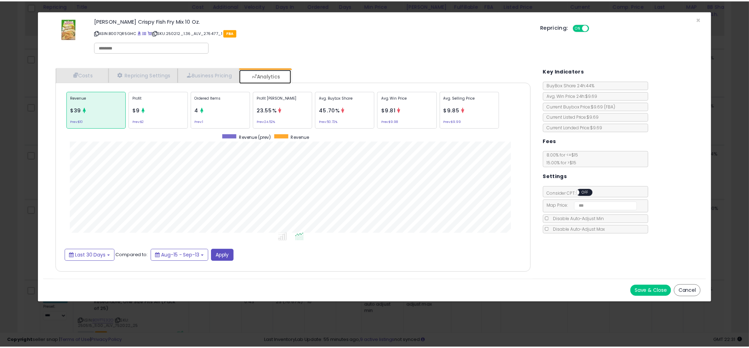
scroll to position [217, 493]
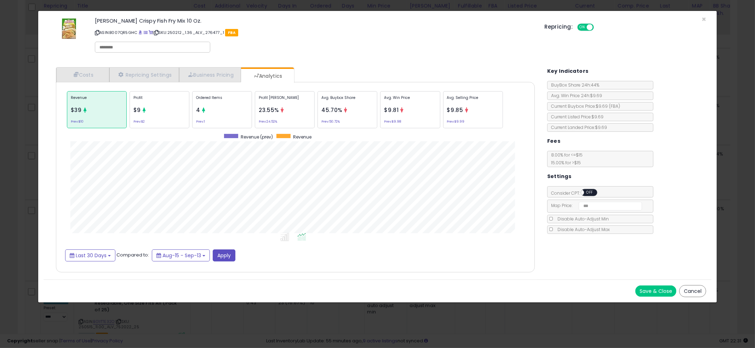
click at [21, 174] on div "× Close [PERSON_NAME] Crispy Fish Fry Mix 10 Oz. ASIN: B007QR5GHC | SKU: 250212…" at bounding box center [377, 174] width 755 height 348
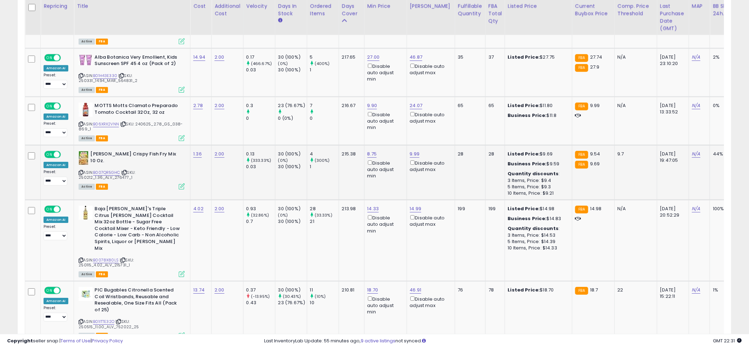
scroll to position [353661, 353391]
click at [99, 170] on link "B007QR5GHC" at bounding box center [106, 173] width 27 height 6
click at [414, 151] on link "9.99" at bounding box center [415, 154] width 10 height 7
click at [396, 125] on input "****" at bounding box center [394, 128] width 63 height 12
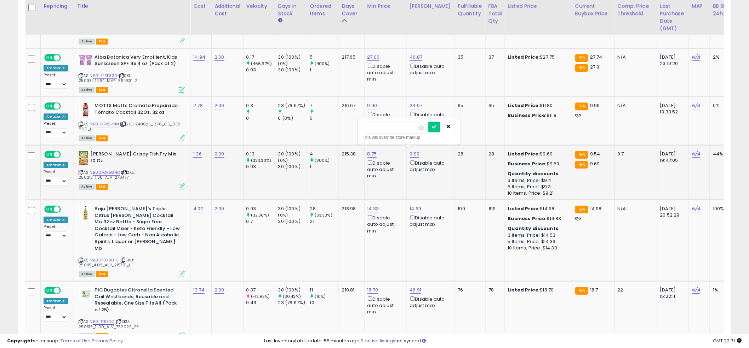
type input "****"
click button "submit" at bounding box center [434, 127] width 12 height 11
click at [370, 131] on td "9.90 Disable auto adjust min" at bounding box center [385, 121] width 42 height 48
click at [355, 132] on td "216.67" at bounding box center [351, 121] width 25 height 48
click at [367, 133] on td "9.90 Disable auto adjust min" at bounding box center [385, 121] width 42 height 48
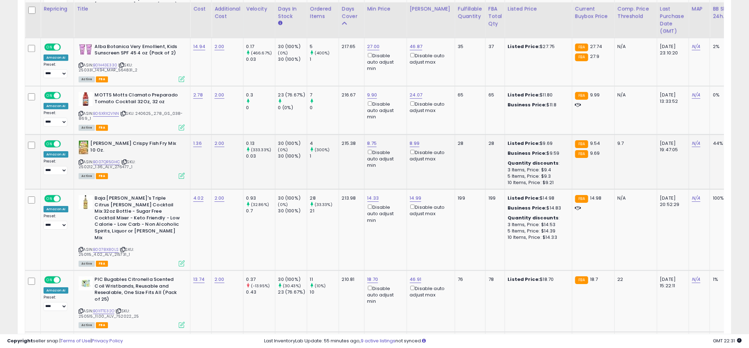
scroll to position [862, 0]
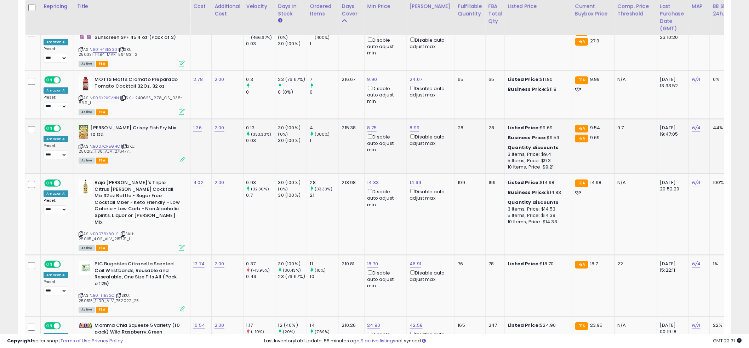
click at [370, 161] on td "8.75 Disable auto adjust min" at bounding box center [385, 146] width 42 height 55
click at [413, 180] on link "14.99" at bounding box center [416, 182] width 12 height 7
click at [398, 156] on input "*****" at bounding box center [394, 156] width 63 height 12
click at [109, 231] on link "B0078X80LS" at bounding box center [105, 234] width 25 height 6
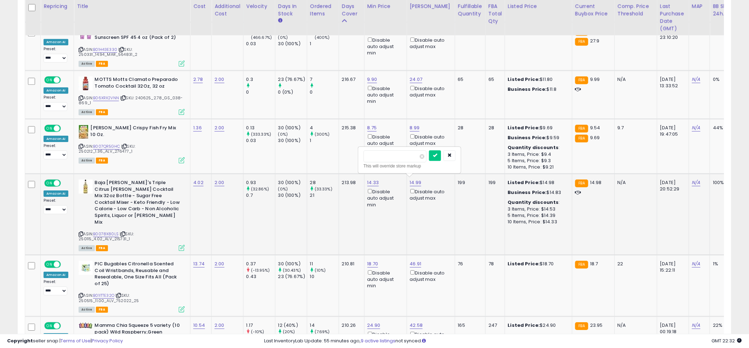
click at [318, 225] on td "28 (33.33%) 21" at bounding box center [323, 214] width 32 height 81
click at [455, 156] on button "button" at bounding box center [449, 155] width 12 height 11
drag, startPoint x: 324, startPoint y: 208, endPoint x: 367, endPoint y: 206, distance: 43.6
click at [354, 208] on tr "**********" at bounding box center [532, 214] width 1015 height 81
click at [338, 218] on tr "**********" at bounding box center [532, 214] width 1015 height 81
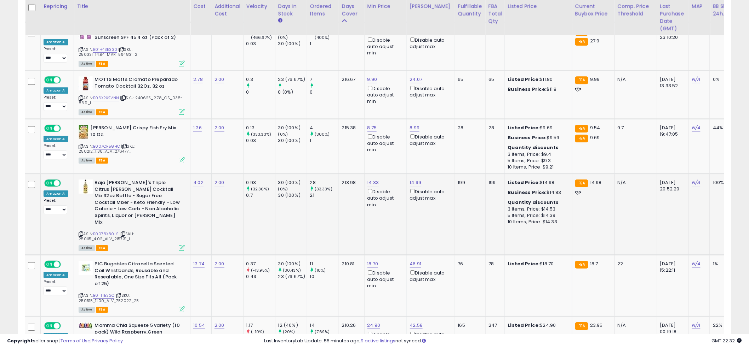
click at [333, 219] on td "28 (33.33%) 21" at bounding box center [323, 214] width 32 height 81
click at [350, 275] on td "210.81" at bounding box center [351, 286] width 25 height 62
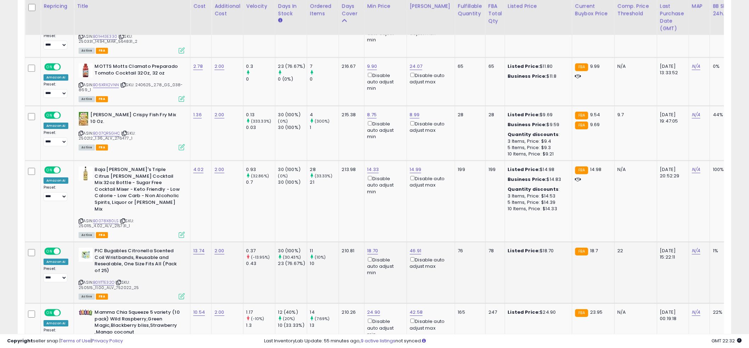
click at [354, 268] on td "210.81" at bounding box center [351, 273] width 25 height 62
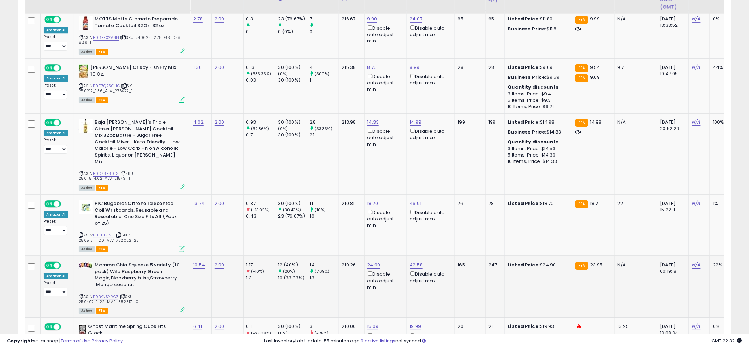
scroll to position [932, 0]
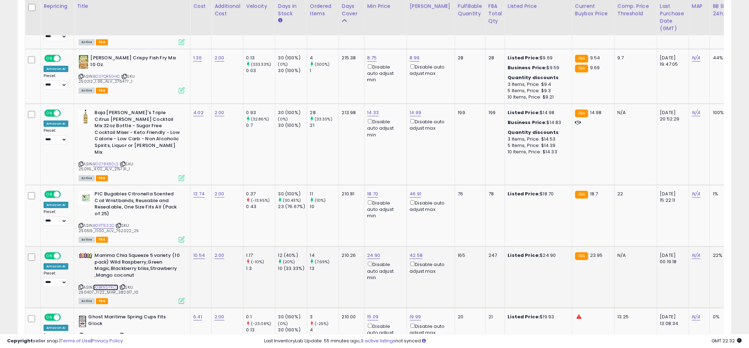
click at [107, 285] on link "B0BKNSYRC7" at bounding box center [105, 288] width 25 height 6
click at [371, 252] on link "24.90" at bounding box center [373, 255] width 13 height 7
click at [362, 223] on input "*****" at bounding box center [353, 222] width 63 height 12
click at [361, 223] on input "*****" at bounding box center [353, 222] width 63 height 12
click at [360, 220] on input "*****" at bounding box center [353, 222] width 63 height 12
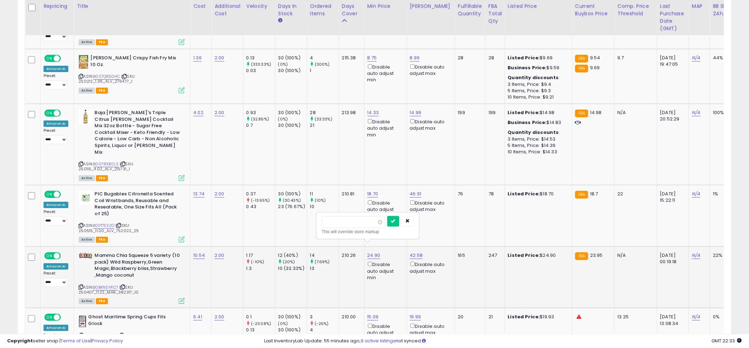
click at [360, 220] on input "*****" at bounding box center [353, 222] width 63 height 12
drag, startPoint x: 360, startPoint y: 220, endPoint x: 365, endPoint y: 220, distance: 5.7
click at [360, 220] on input "*****" at bounding box center [353, 222] width 63 height 12
type input "****"
click button "submit" at bounding box center [393, 221] width 12 height 11
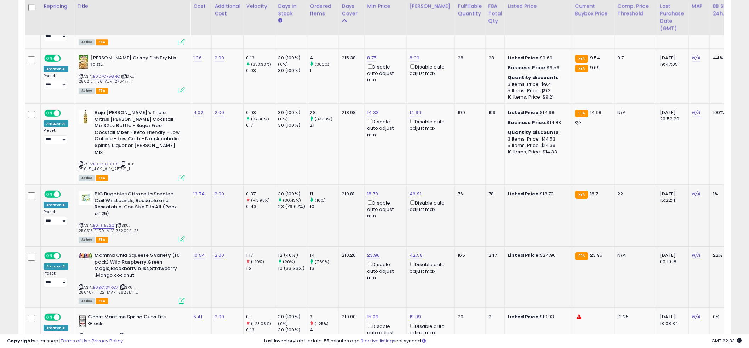
click at [372, 219] on td "18.70 Disable auto adjust min" at bounding box center [385, 216] width 42 height 62
click at [373, 217] on td "18.70 Disable auto adjust min" at bounding box center [385, 216] width 42 height 62
click at [369, 219] on td "18.70 Disable auto adjust min" at bounding box center [385, 216] width 42 height 62
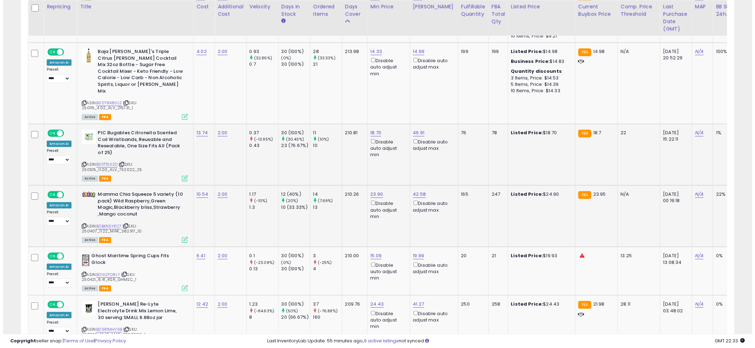
scroll to position [996, 0]
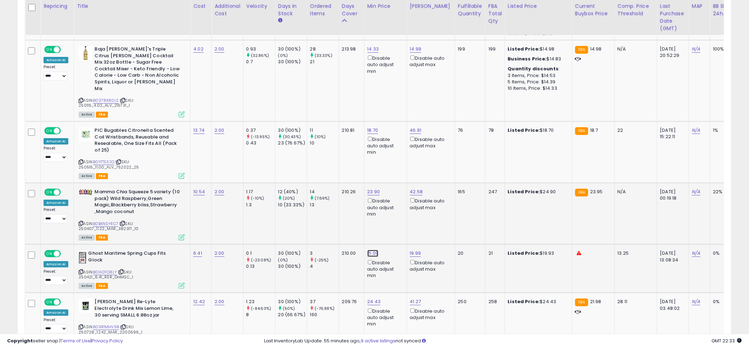
click at [372, 250] on link "15.09" at bounding box center [372, 253] width 11 height 7
click at [350, 223] on input "*****" at bounding box center [352, 220] width 63 height 12
type input "**"
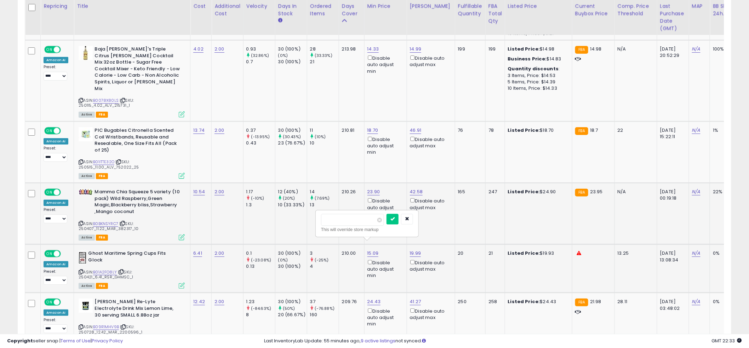
click button "submit" at bounding box center [392, 219] width 12 height 11
click at [179, 283] on icon at bounding box center [182, 286] width 6 height 6
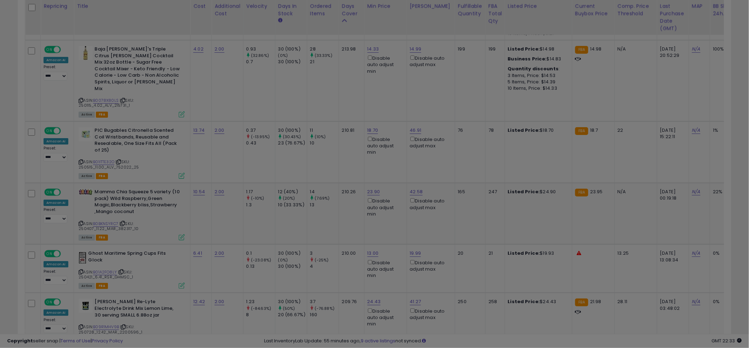
scroll to position [145, 418]
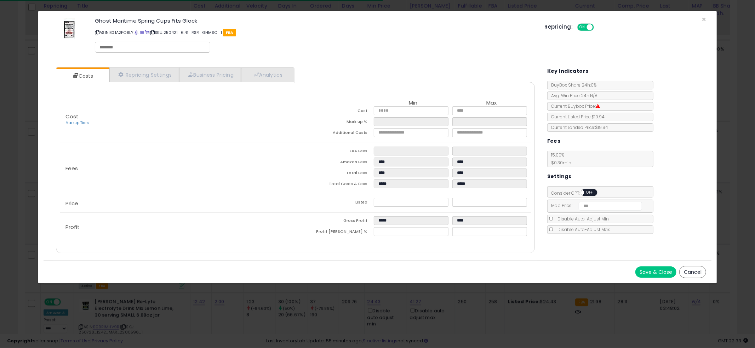
click at [587, 194] on span "OFF" at bounding box center [589, 193] width 11 height 6
click at [647, 271] on button "Save & Close" at bounding box center [655, 272] width 41 height 11
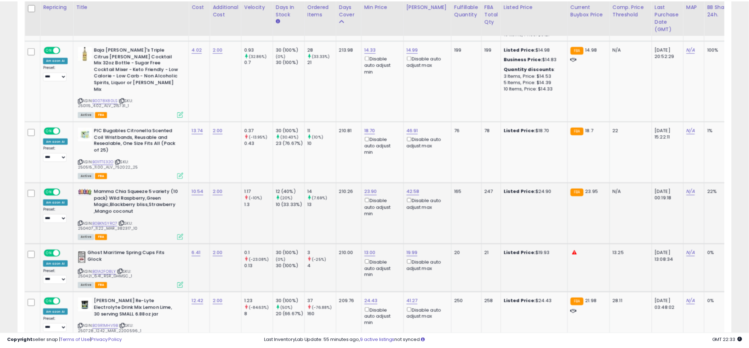
scroll to position [353661, 353391]
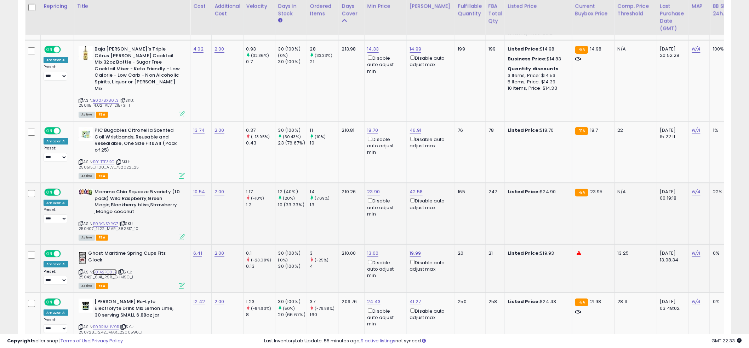
click at [104, 270] on link "B01A2FO8LY" at bounding box center [105, 273] width 24 height 6
click at [377, 157] on td "18.70 Disable auto adjust min" at bounding box center [385, 153] width 42 height 62
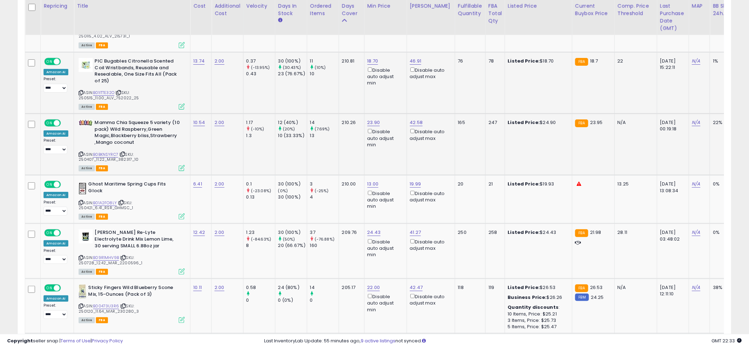
click at [368, 154] on td "23.90 Disable auto adjust min" at bounding box center [385, 145] width 42 height 62
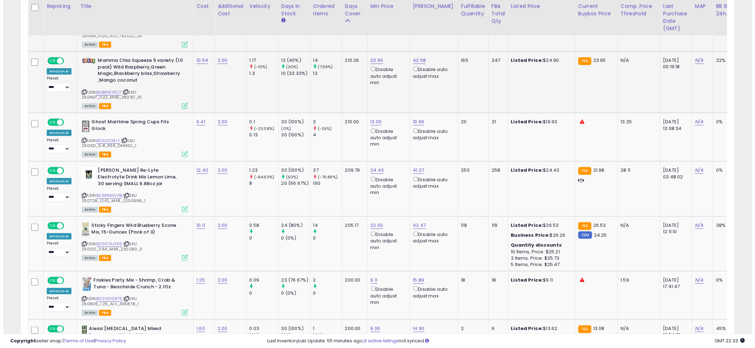
scroll to position [1128, 0]
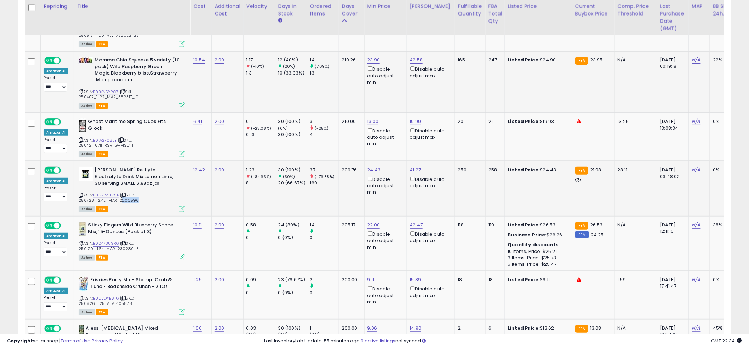
drag, startPoint x: 132, startPoint y: 192, endPoint x: 117, endPoint y: 192, distance: 15.2
click at [117, 192] on span "| SKU: 250728_12.42_MAR_2200596_1" at bounding box center [111, 197] width 64 height 11
copy span "220059"
click at [365, 192] on td "24.43 Disable auto adjust min" at bounding box center [385, 188] width 42 height 55
click at [366, 192] on td "24.43 Disable auto adjust min" at bounding box center [385, 188] width 42 height 55
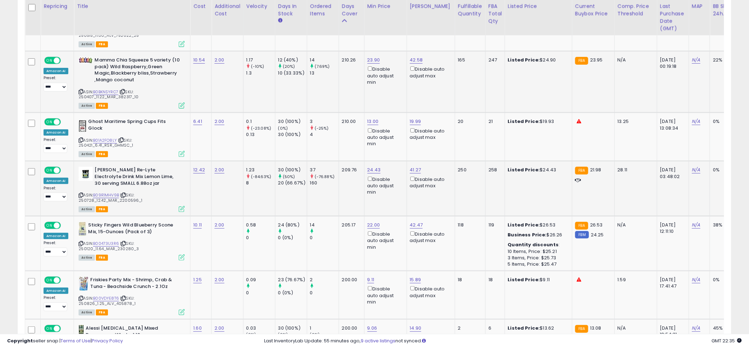
click at [366, 192] on td "24.43 Disable auto adjust min" at bounding box center [385, 188] width 42 height 55
click at [365, 190] on td "24.43 Disable auto adjust min" at bounding box center [385, 188] width 42 height 55
click at [180, 206] on icon at bounding box center [182, 209] width 6 height 6
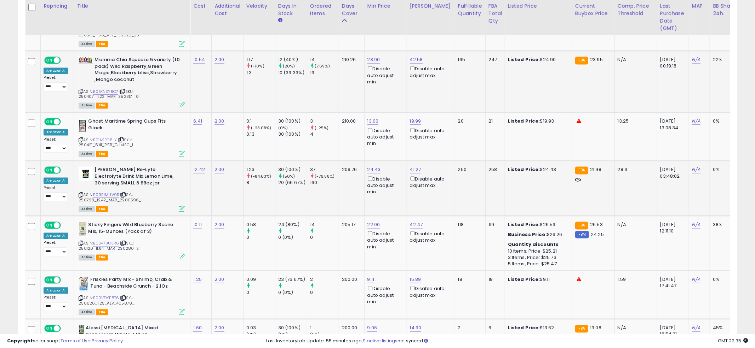
scroll to position [145, 418]
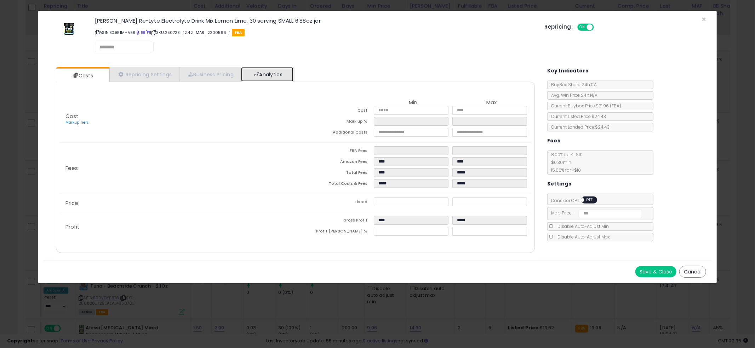
click at [281, 76] on link "Analytics" at bounding box center [267, 74] width 52 height 15
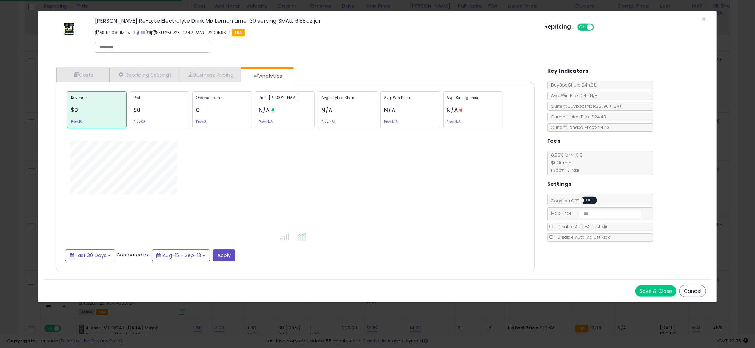
click at [364, 70] on div "Costs Repricing Settings Business Pricing Analytics" at bounding box center [295, 170] width 479 height 206
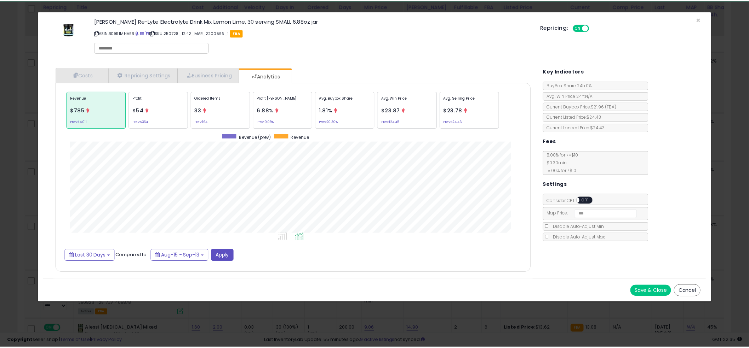
scroll to position [217, 493]
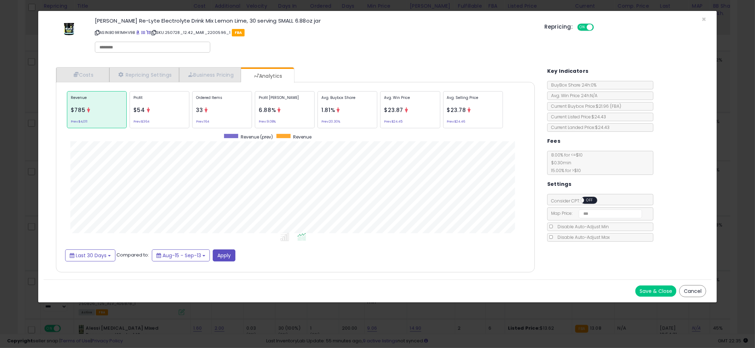
click at [10, 159] on div "× Close [PERSON_NAME] Re-Lyte Electrolyte Drink Mix Lemon Lime, 30 serving SMAL…" at bounding box center [377, 174] width 755 height 348
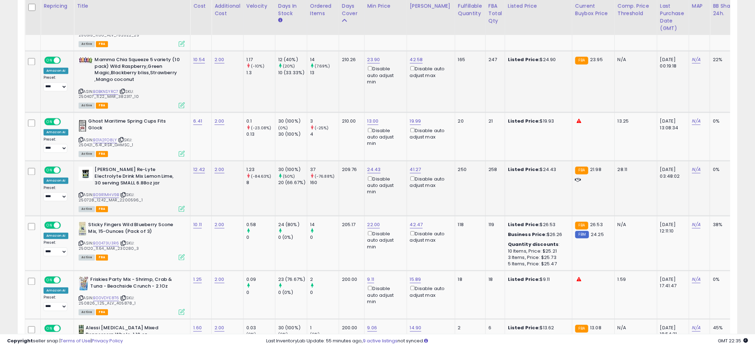
scroll to position [353661, 353391]
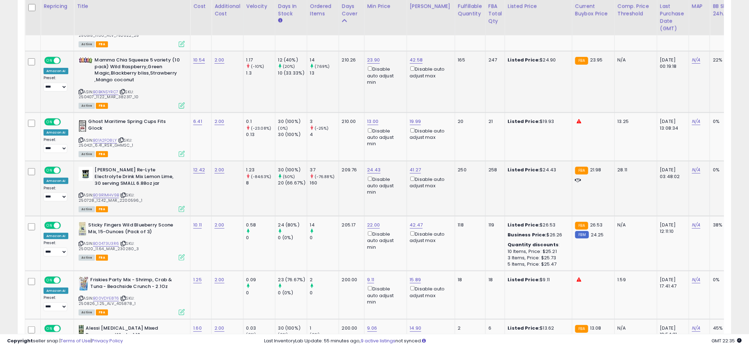
click at [368, 190] on td "24.43 Disable auto adjust min" at bounding box center [385, 188] width 42 height 55
click at [370, 189] on td "24.43 Disable auto adjust min" at bounding box center [385, 188] width 42 height 55
click at [182, 206] on icon at bounding box center [182, 209] width 6 height 6
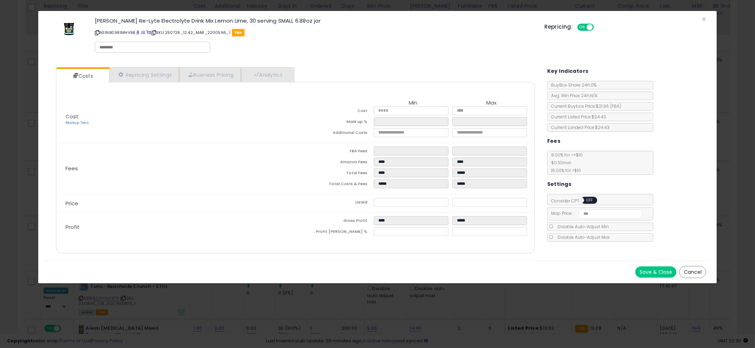
click at [13, 157] on div "× Close [PERSON_NAME] Re-Lyte Electrolyte Drink Mix Lemon Lime, 30 serving SMAL…" at bounding box center [377, 174] width 755 height 348
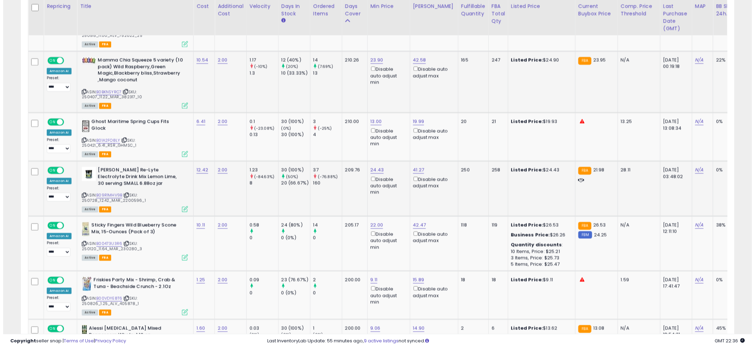
scroll to position [353661, 353391]
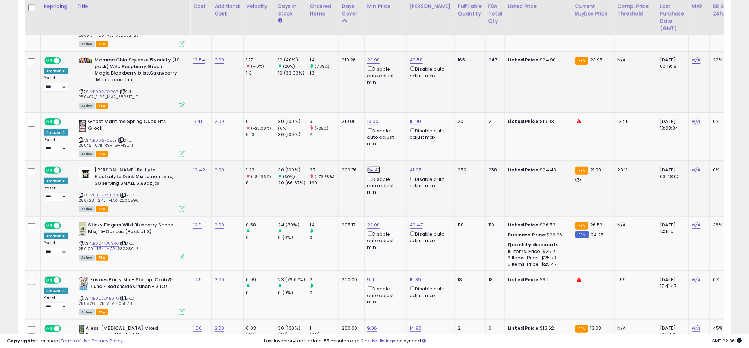
click at [370, 167] on link "24.43" at bounding box center [373, 170] width 13 height 7
click at [333, 139] on input "*****" at bounding box center [352, 136] width 63 height 12
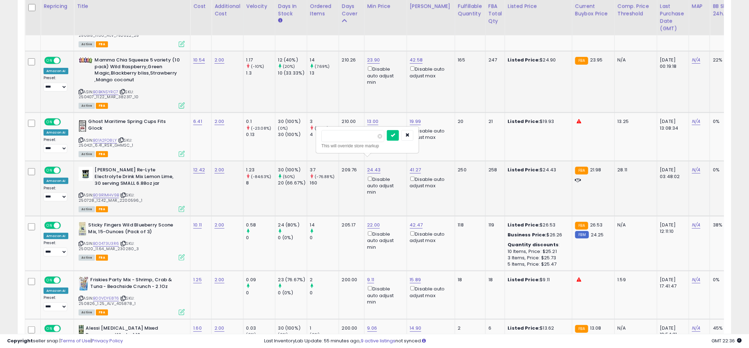
type input "****"
click button "submit" at bounding box center [393, 135] width 12 height 11
click at [181, 206] on icon at bounding box center [182, 209] width 6 height 6
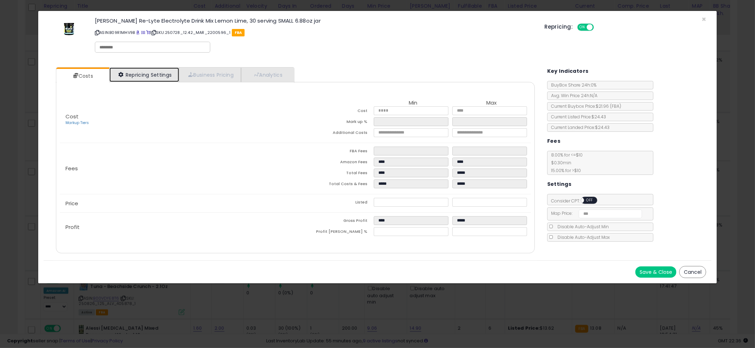
click at [156, 74] on link "Repricing Settings" at bounding box center [144, 75] width 70 height 15
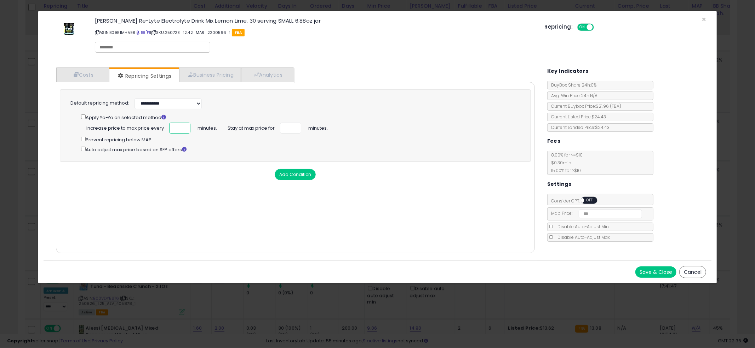
click at [174, 130] on input "number" at bounding box center [179, 128] width 21 height 11
type input "**"
click at [653, 271] on button "Save & Close" at bounding box center [655, 272] width 41 height 11
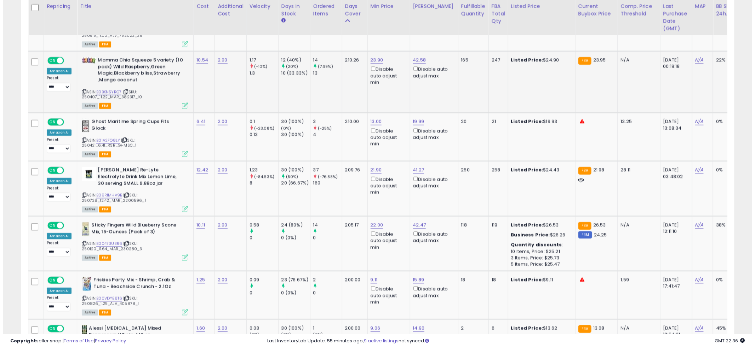
scroll to position [353661, 353391]
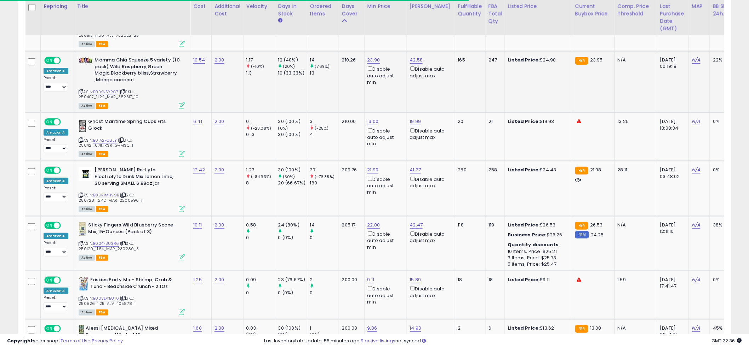
click at [374, 139] on td "13.00 Disable auto adjust min" at bounding box center [385, 137] width 42 height 48
click at [348, 142] on td "210.00" at bounding box center [351, 137] width 25 height 48
click at [350, 141] on td "210.00" at bounding box center [351, 137] width 25 height 48
click at [330, 182] on td "37 (-76.88%) 160" at bounding box center [323, 188] width 32 height 55
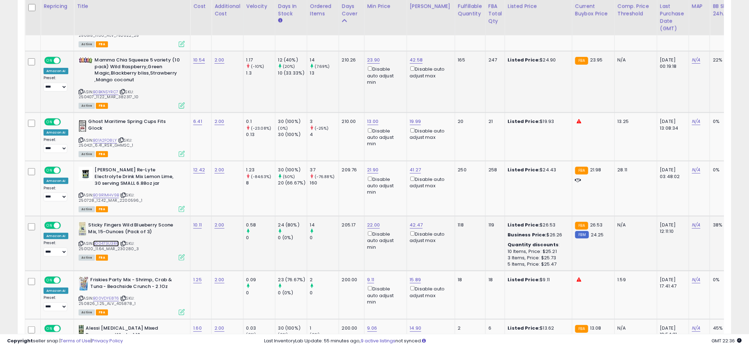
click at [101, 241] on link "B00473U3R6" at bounding box center [106, 244] width 26 height 6
click at [181, 252] on td "Sticky Fingers Wild Blueberry Scone Mix, 15-Ounces (Pack of 3) ASIN: B00473U3R6…" at bounding box center [132, 244] width 116 height 55
click at [180, 255] on icon at bounding box center [182, 258] width 6 height 6
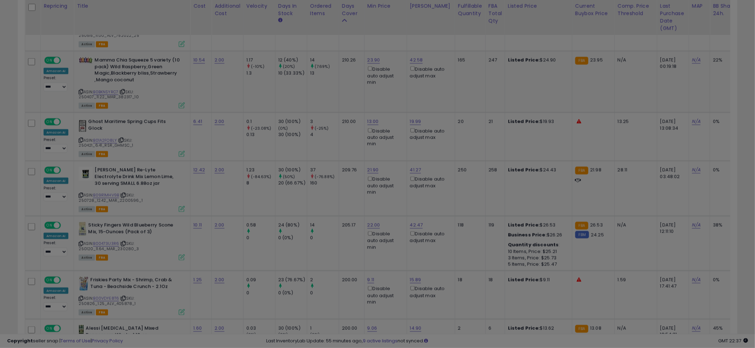
scroll to position [145, 418]
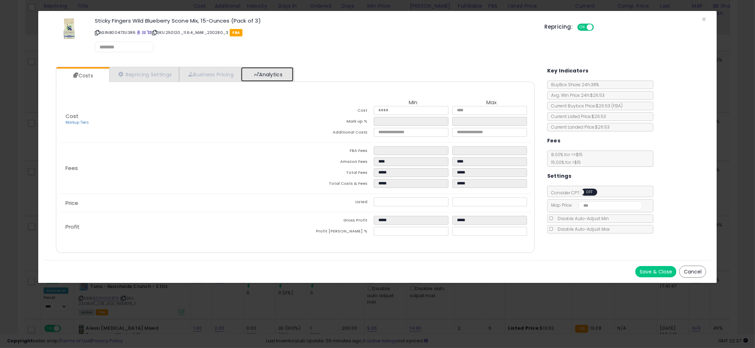
click at [275, 73] on link "Analytics" at bounding box center [267, 74] width 52 height 15
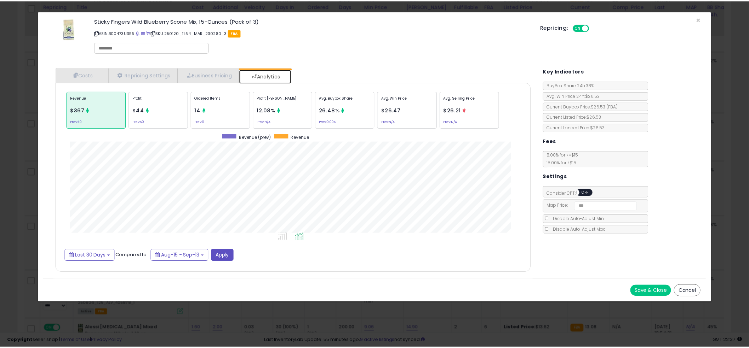
scroll to position [217, 493]
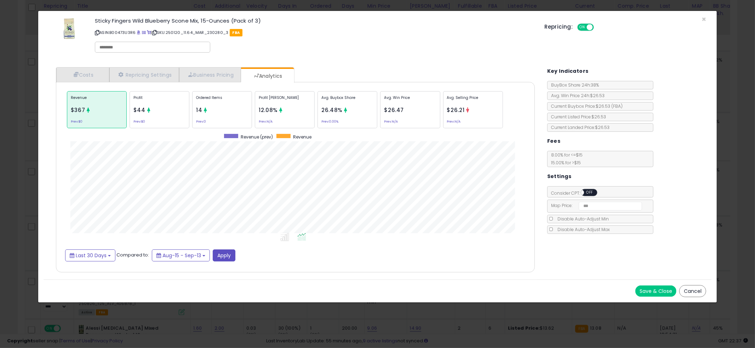
click at [15, 186] on div "× Close Sticky Fingers Wild Blueberry Scone Mix, 15-Ounces (Pack of 3) ASIN: B0…" at bounding box center [377, 174] width 755 height 348
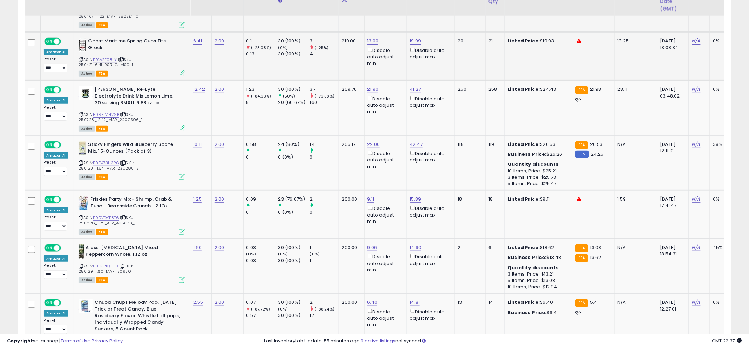
scroll to position [1220, 0]
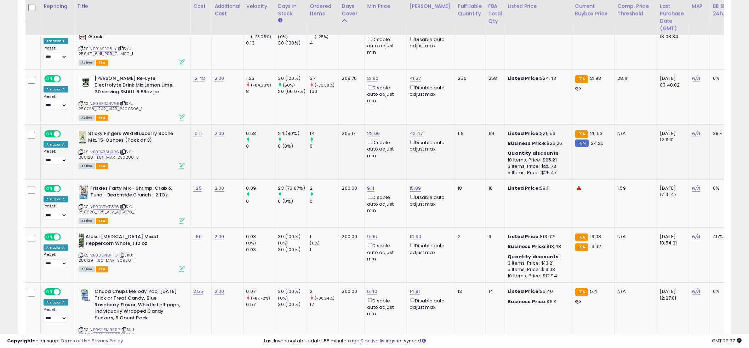
click at [325, 152] on td "14 0" at bounding box center [323, 152] width 32 height 55
click at [109, 204] on link "B00VDYE8T6" at bounding box center [106, 207] width 26 height 6
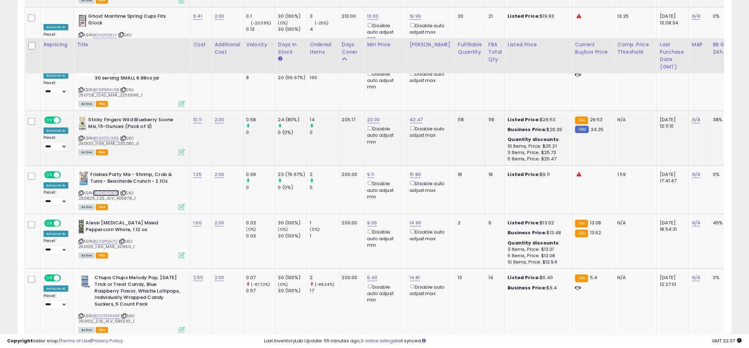
scroll to position [1307, 0]
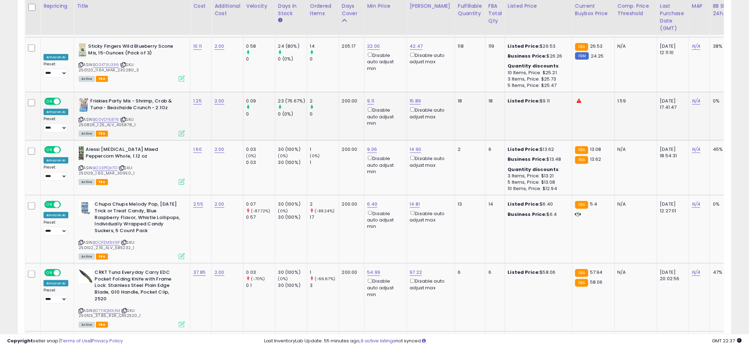
click at [246, 119] on td "0.09 0" at bounding box center [259, 116] width 32 height 48
click at [410, 146] on link "14.90" at bounding box center [416, 149] width 12 height 7
click at [399, 121] on input "*****" at bounding box center [394, 115] width 63 height 12
click at [399, 120] on input "*****" at bounding box center [394, 115] width 63 height 12
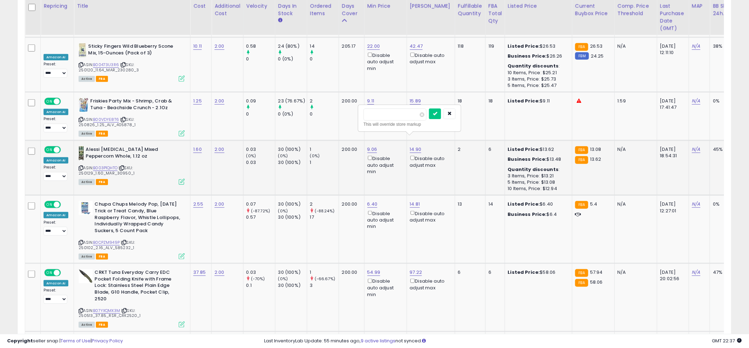
click at [399, 120] on input "*****" at bounding box center [394, 115] width 63 height 12
type input "****"
click button "submit" at bounding box center [435, 114] width 12 height 11
click at [301, 121] on td "23 (76.67%) 0 (0%)" at bounding box center [291, 116] width 32 height 48
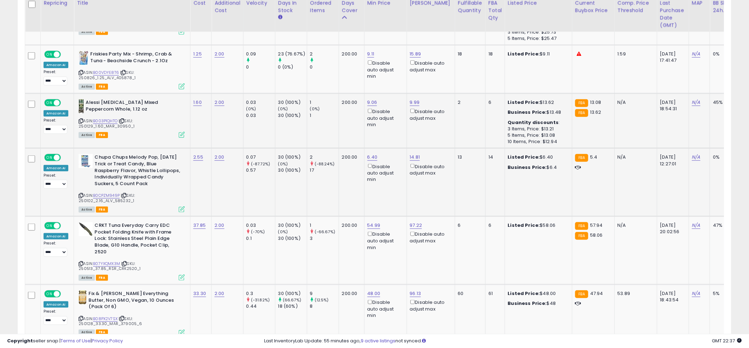
scroll to position [1354, 0]
click at [372, 154] on link "6.40" at bounding box center [372, 157] width 10 height 7
click at [359, 127] on input "****" at bounding box center [351, 122] width 63 height 12
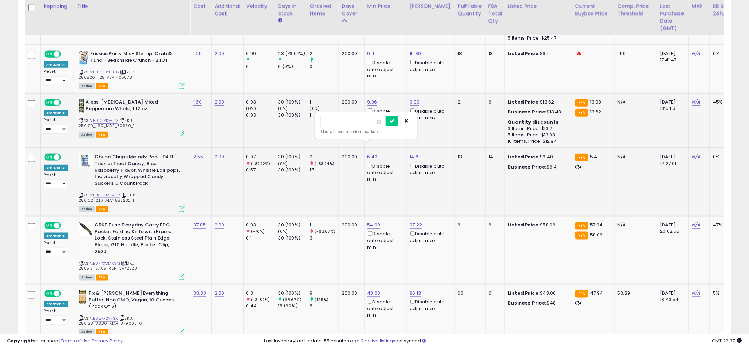
click at [359, 127] on input "****" at bounding box center [351, 122] width 63 height 12
type input "*"
click button "submit" at bounding box center [392, 121] width 12 height 11
click at [346, 113] on td "200.00" at bounding box center [351, 120] width 25 height 55
click at [344, 113] on td "200.00" at bounding box center [351, 120] width 25 height 55
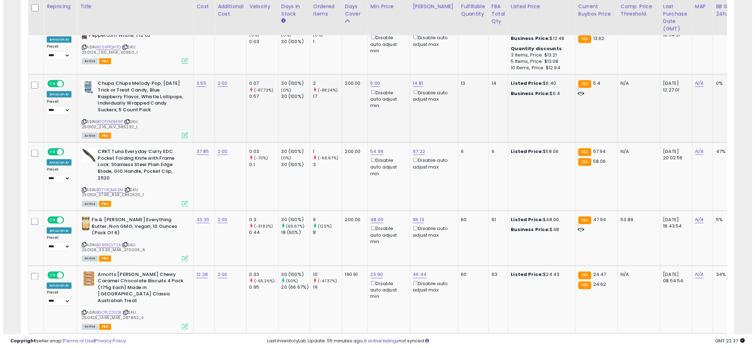
scroll to position [1428, 0]
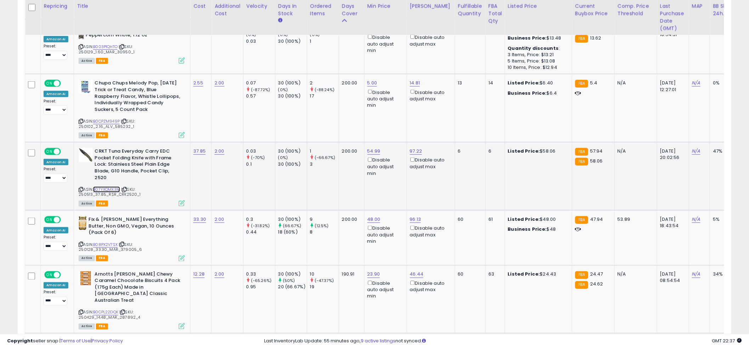
click at [105, 187] on link "B07YXQMX3M" at bounding box center [106, 190] width 27 height 6
click at [348, 170] on td "200.00" at bounding box center [351, 177] width 25 height 68
click at [369, 156] on div "Disable auto adjust min" at bounding box center [384, 166] width 34 height 20
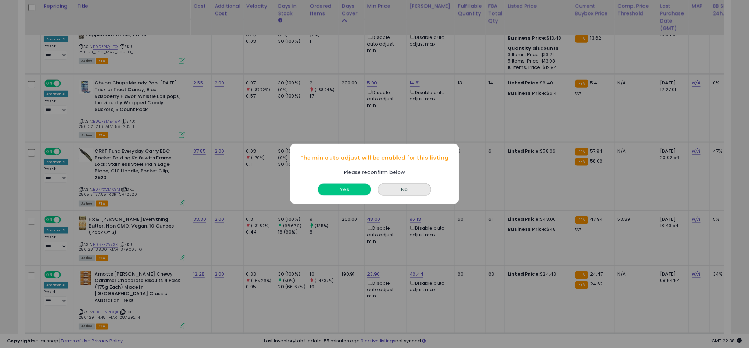
click at [348, 189] on button "Yes" at bounding box center [344, 190] width 53 height 12
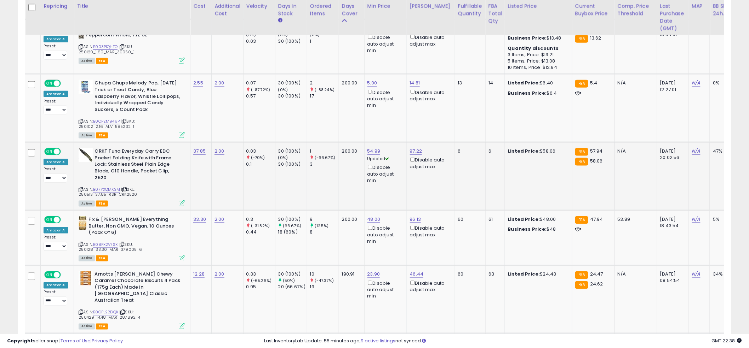
click at [180, 201] on icon at bounding box center [182, 204] width 6 height 6
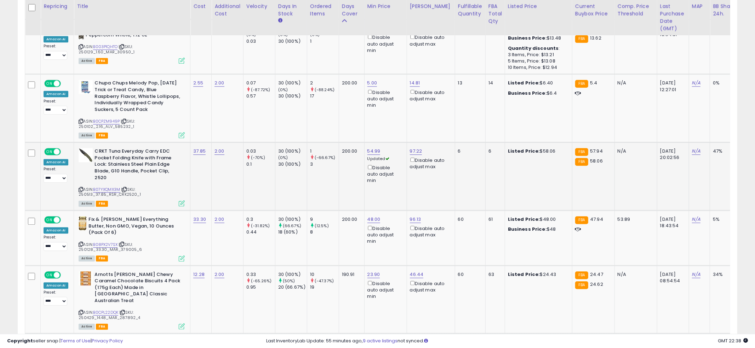
scroll to position [145, 418]
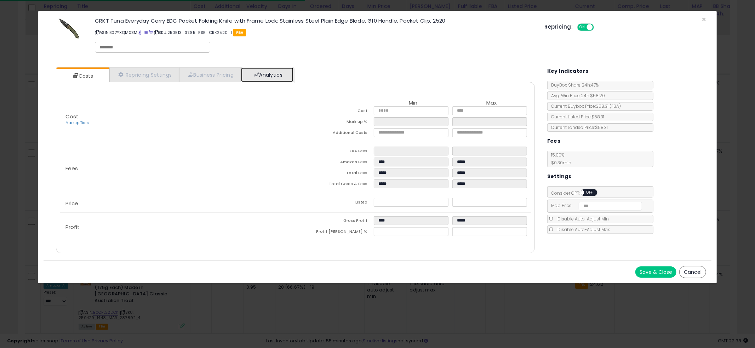
click at [271, 76] on link "Analytics" at bounding box center [267, 75] width 52 height 15
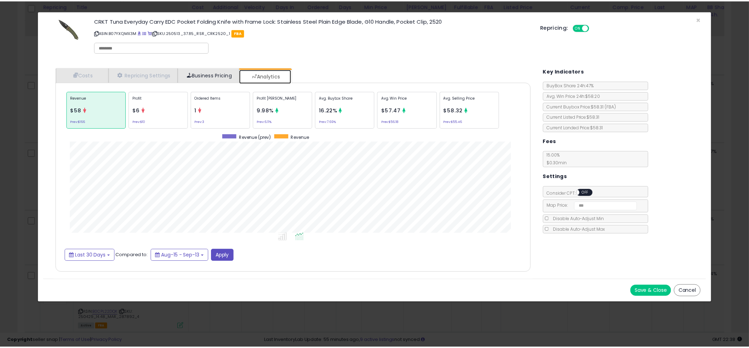
scroll to position [217, 493]
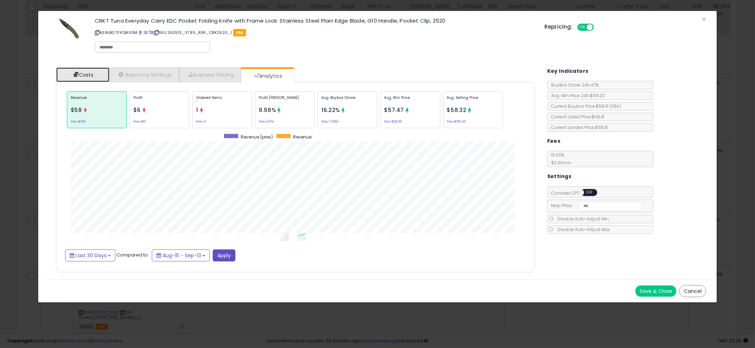
click at [68, 75] on link "Costs" at bounding box center [82, 75] width 53 height 15
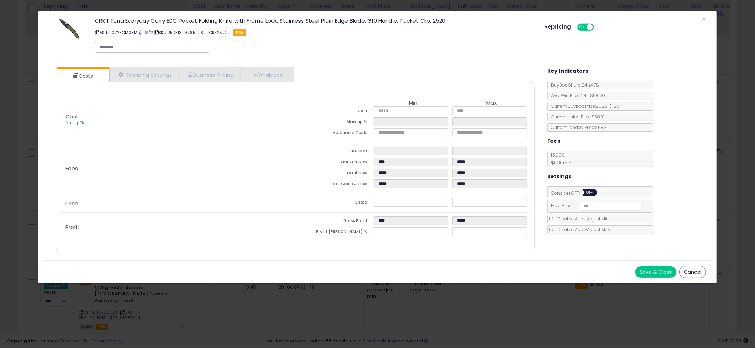
click at [403, 226] on td "****" at bounding box center [413, 222] width 79 height 11
drag, startPoint x: 408, startPoint y: 229, endPoint x: 431, endPoint y: 229, distance: 23.7
click at [408, 229] on input "****" at bounding box center [411, 231] width 75 height 9
type input "****"
click at [441, 231] on input "****" at bounding box center [411, 231] width 75 height 9
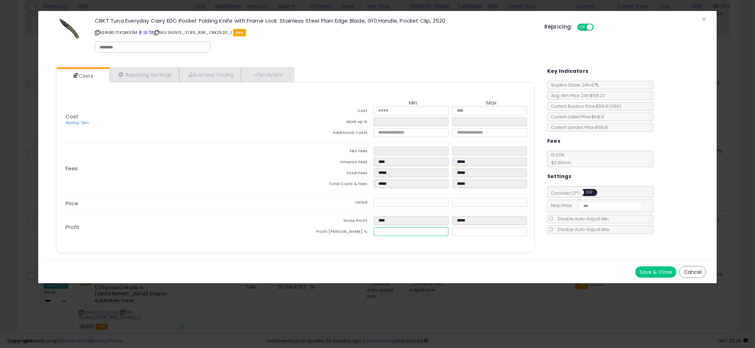
type input "****"
type input "*****"
type input "****"
click at [444, 231] on button at bounding box center [441, 232] width 7 height 6
type input "*****"
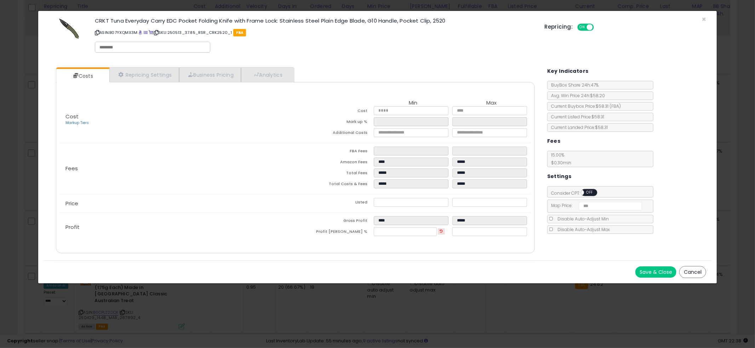
type input "****"
type input "*****"
type input "****"
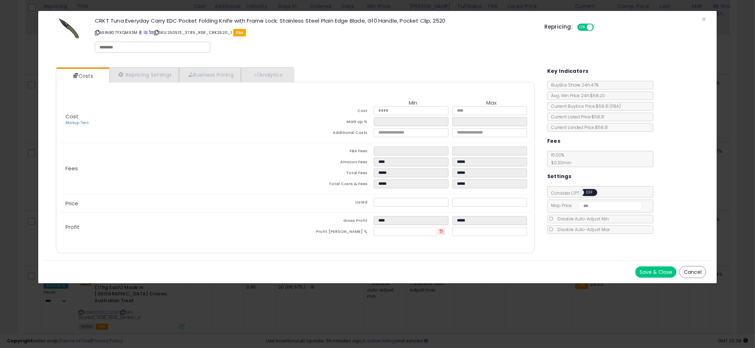
type input "****"
drag, startPoint x: 662, startPoint y: 269, endPoint x: 653, endPoint y: 267, distance: 8.5
click at [662, 269] on button "Save & Close" at bounding box center [655, 272] width 41 height 11
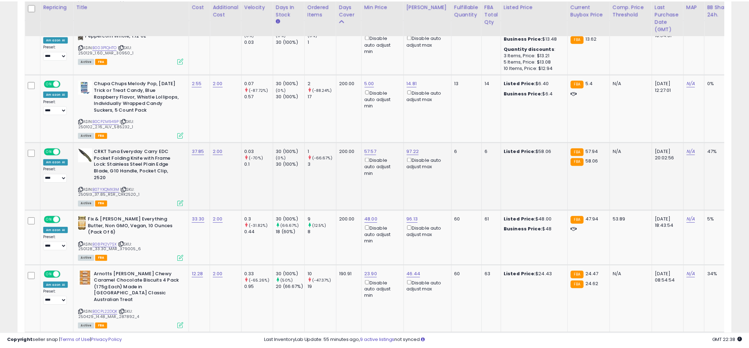
scroll to position [353661, 353391]
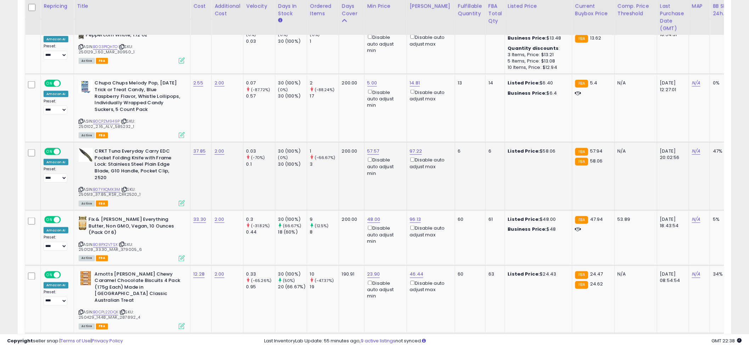
click at [339, 168] on td "200.00" at bounding box center [351, 177] width 25 height 68
click at [339, 169] on td "200.00" at bounding box center [351, 177] width 25 height 68
click at [347, 168] on td "200.00" at bounding box center [351, 177] width 25 height 68
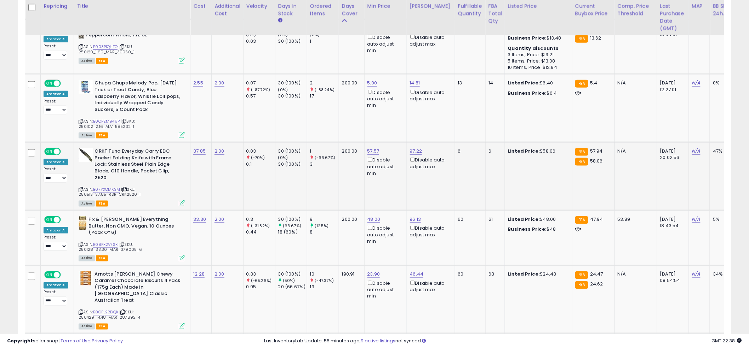
click at [107, 168] on div "ASIN: B07YXQMX3M | SKU: 250513_37.85_RSR_CRK2520_1 Active FBA" at bounding box center [132, 177] width 106 height 58
click at [106, 187] on span "| SKU: 250513_37.85_RSR_CRK2520_1" at bounding box center [110, 192] width 62 height 11
click at [107, 187] on link "B07YXQMX3M" at bounding box center [106, 190] width 27 height 6
click at [315, 179] on td "1 (-66.67%) 3" at bounding box center [323, 177] width 32 height 68
click at [318, 176] on td "1 (-66.67%) 3" at bounding box center [323, 177] width 32 height 68
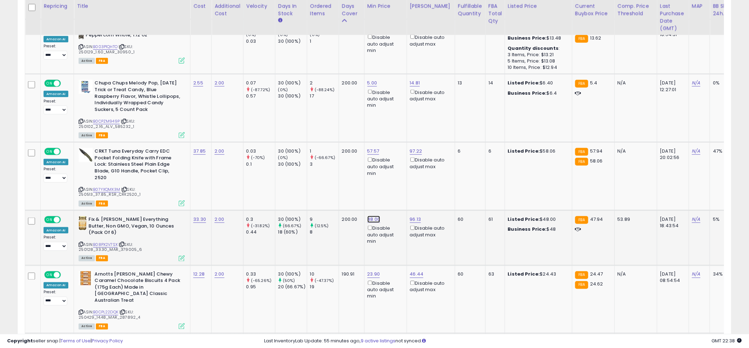
click at [368, 216] on link "48.00" at bounding box center [373, 219] width 13 height 7
type input "**"
click button "submit" at bounding box center [393, 176] width 12 height 11
click at [112, 242] on link "B08PX2V7SX" at bounding box center [105, 245] width 24 height 6
click at [368, 173] on td "57.57 Disable auto adjust min" at bounding box center [385, 177] width 42 height 68
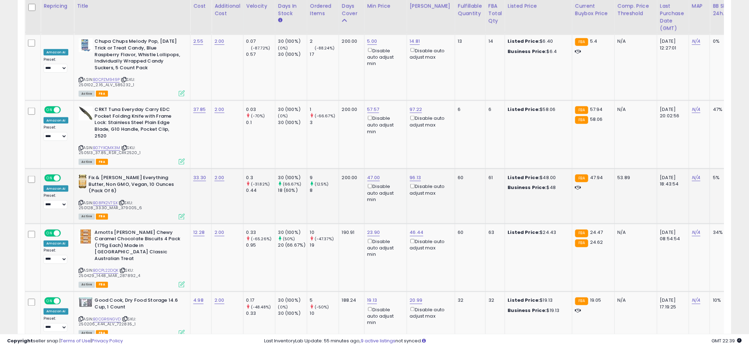
scroll to position [1470, 0]
click at [347, 183] on td "200.00" at bounding box center [351, 195] width 25 height 55
click at [348, 183] on td "200.00" at bounding box center [351, 195] width 25 height 55
click at [351, 178] on td "200.00" at bounding box center [351, 195] width 25 height 55
click at [149, 236] on div "ASIN: B0CPL22DQK | SKU: 250429_14.48_MAR_287892_4 Active FBA" at bounding box center [132, 259] width 106 height 58
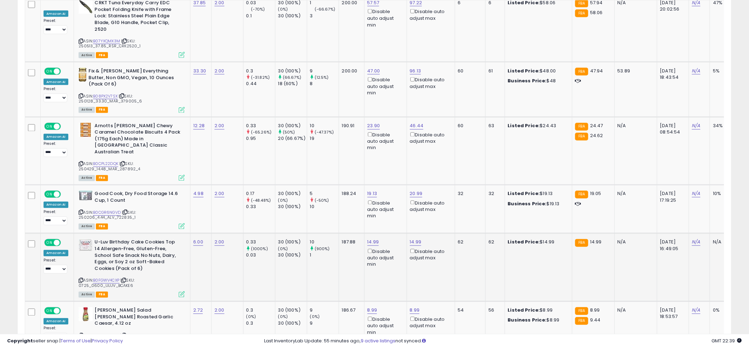
scroll to position [1579, 0]
